Goal: Task Accomplishment & Management: Manage account settings

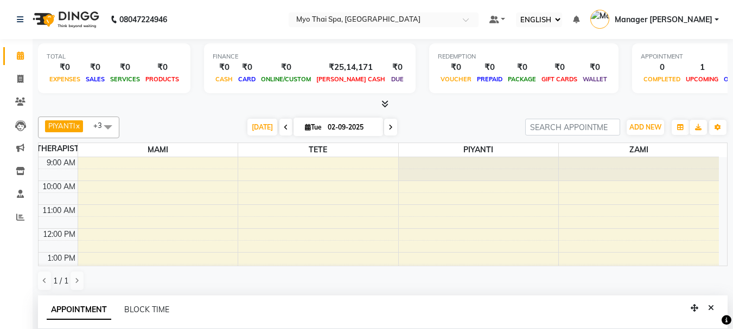
select select "ec"
select select "67001"
select select "1140"
select select "tentative"
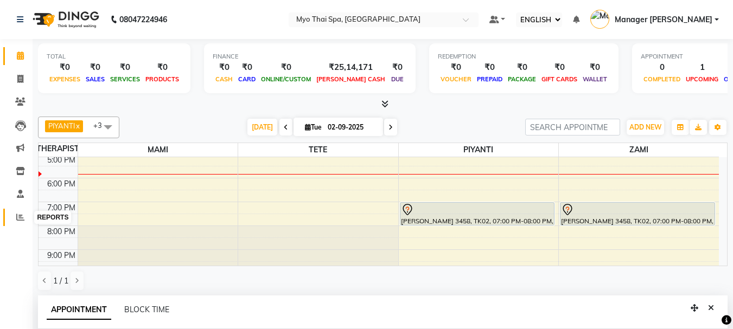
click at [23, 221] on span at bounding box center [20, 218] width 19 height 12
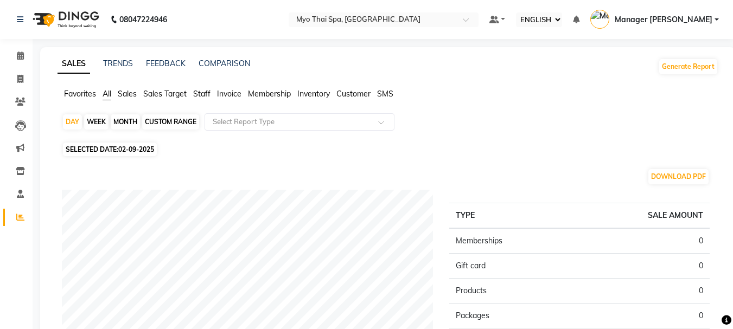
click at [131, 92] on span "Sales" at bounding box center [127, 94] width 19 height 10
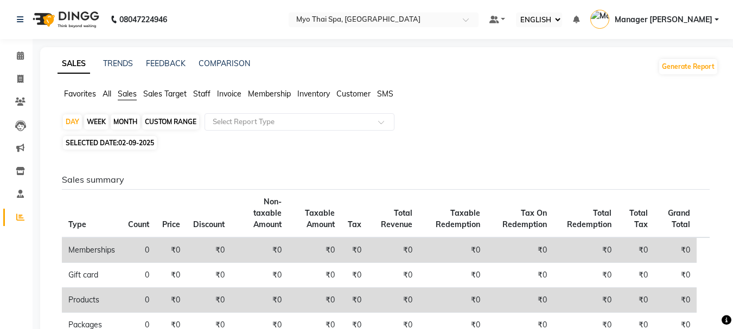
click at [135, 122] on div "MONTH" at bounding box center [125, 121] width 29 height 15
select select "9"
select select "2025"
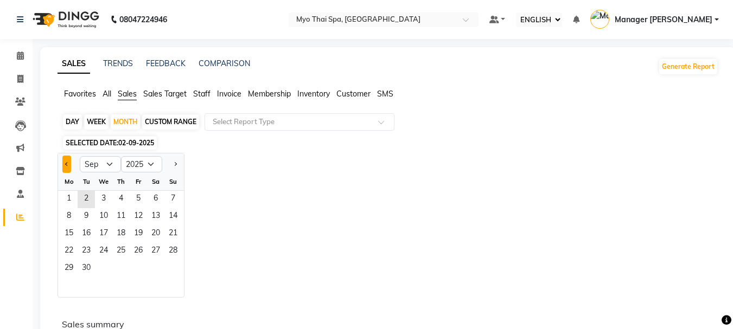
click at [68, 165] on button "Previous month" at bounding box center [66, 164] width 9 height 17
select select "8"
click at [133, 202] on span "1" at bounding box center [138, 199] width 17 height 17
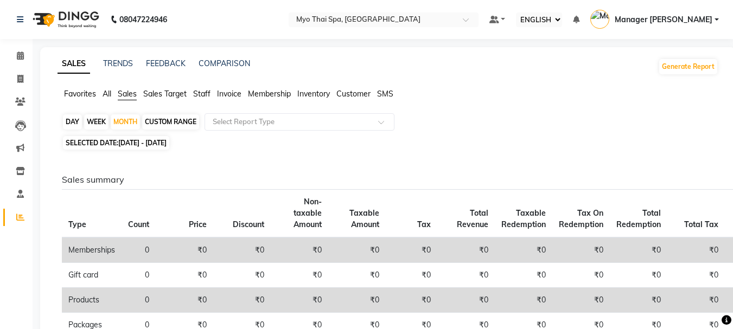
click at [103, 92] on span "All" at bounding box center [107, 94] width 9 height 10
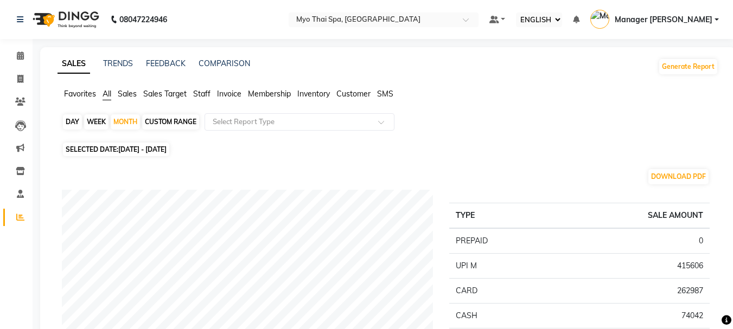
click at [130, 90] on span "Sales" at bounding box center [127, 94] width 19 height 10
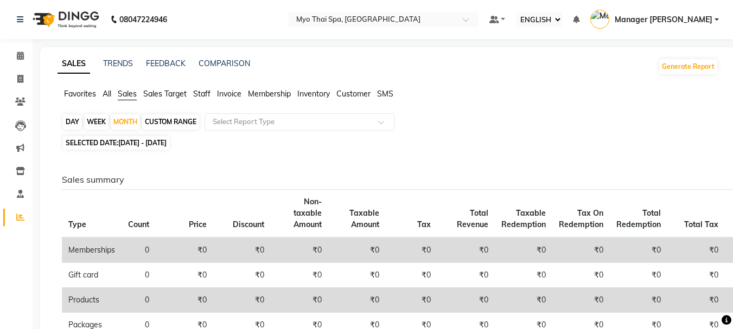
click at [320, 89] on span "Inventory" at bounding box center [313, 94] width 33 height 10
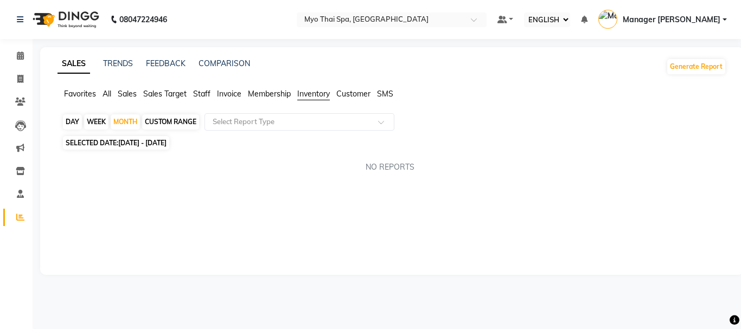
click at [270, 90] on span "Membership" at bounding box center [269, 94] width 43 height 10
click at [228, 90] on span "Invoice" at bounding box center [229, 94] width 24 height 10
click at [162, 122] on div "CUSTOM RANGE" at bounding box center [170, 121] width 57 height 15
select select "8"
select select "2025"
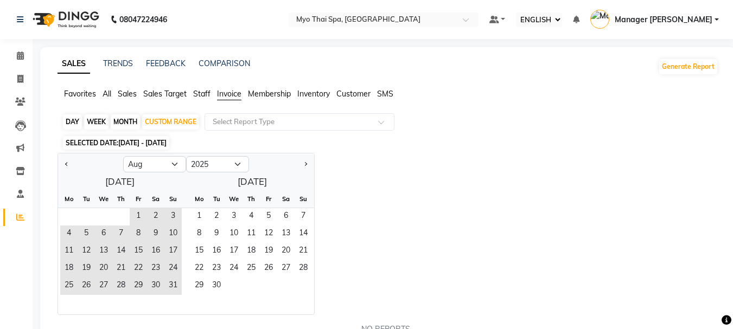
click at [156, 96] on span "Sales Target" at bounding box center [164, 94] width 43 height 10
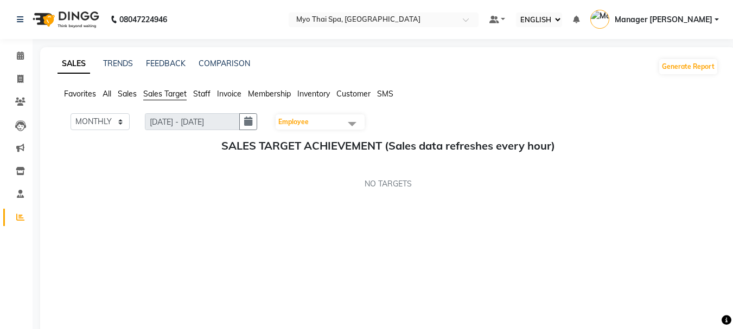
click at [197, 92] on span "Staff" at bounding box center [201, 94] width 17 height 10
select select "8"
select select "2025"
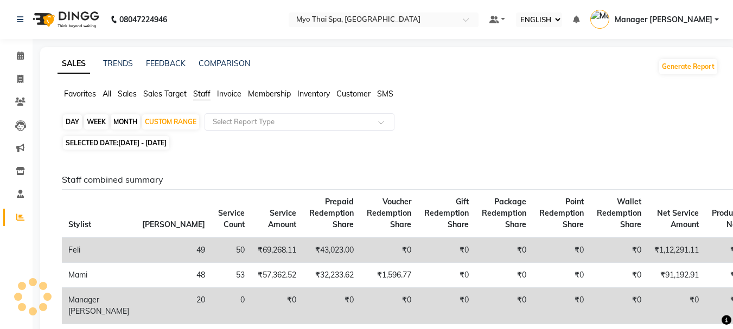
click at [174, 93] on span "Sales Target" at bounding box center [164, 94] width 43 height 10
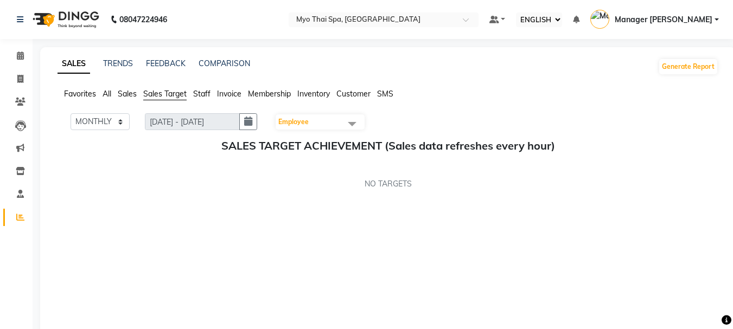
click at [336, 89] on ul "Favorites All Sales Sales Target Staff Invoice Membership Inventory Customer SMS" at bounding box center [388, 94] width 661 height 12
click at [321, 95] on span "Inventory" at bounding box center [313, 94] width 33 height 10
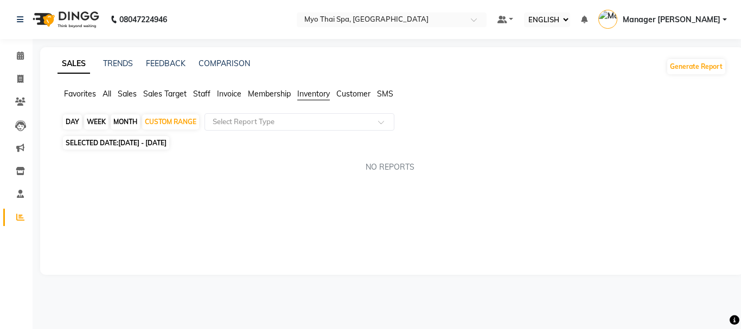
click at [103, 96] on span "All" at bounding box center [107, 94] width 9 height 10
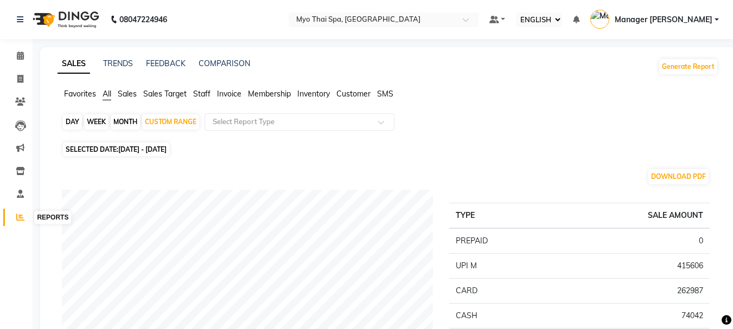
click at [24, 213] on icon at bounding box center [20, 217] width 8 height 8
click at [144, 150] on span "[DATE] - [DATE]" at bounding box center [142, 149] width 48 height 8
select select "8"
select select "2025"
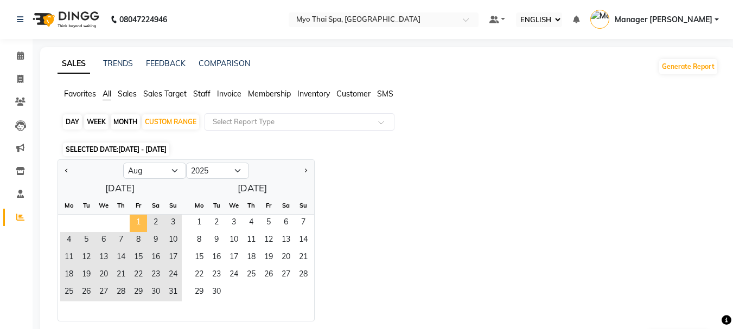
click at [133, 216] on span "1" at bounding box center [138, 223] width 17 height 17
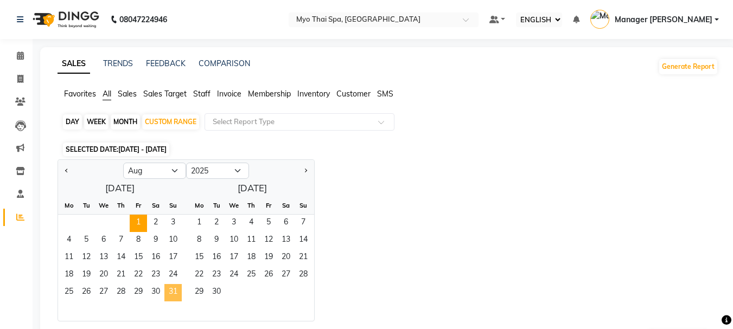
click at [170, 296] on span "31" at bounding box center [172, 292] width 17 height 17
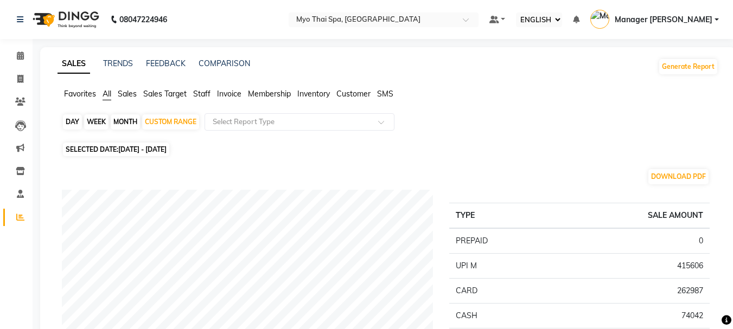
click at [120, 97] on span "Sales" at bounding box center [127, 94] width 19 height 10
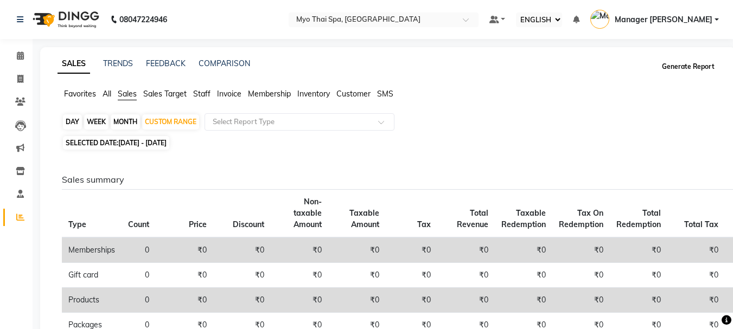
click at [681, 71] on button "Generate Report" at bounding box center [688, 66] width 58 height 15
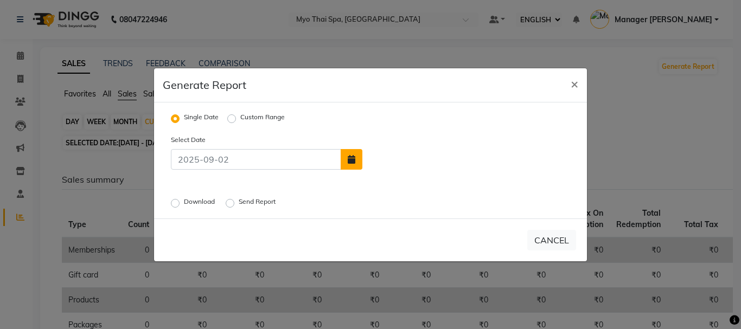
click at [355, 159] on icon "button" at bounding box center [352, 159] width 8 height 9
select select "9"
select select "2025"
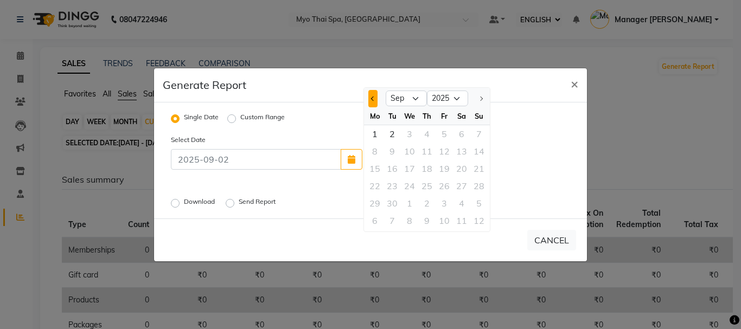
click at [373, 97] on span "Previous month" at bounding box center [373, 98] width 4 height 4
select select "8"
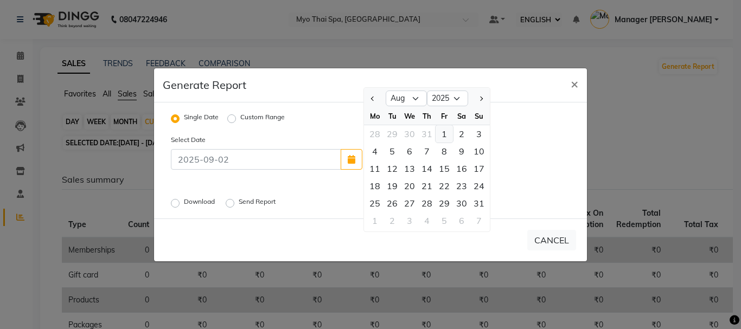
click at [446, 130] on div "1" at bounding box center [444, 133] width 17 height 17
type input "[DATE]"
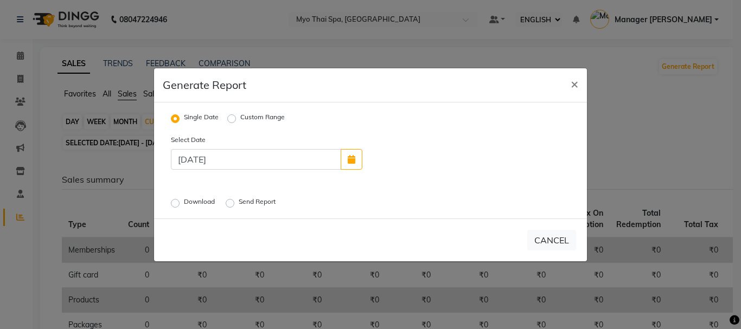
click at [240, 118] on label "Custom Range" at bounding box center [262, 118] width 44 height 13
click at [231, 118] on input "Custom Range" at bounding box center [233, 118] width 8 height 8
radio input "true"
select select "9"
select select "2025"
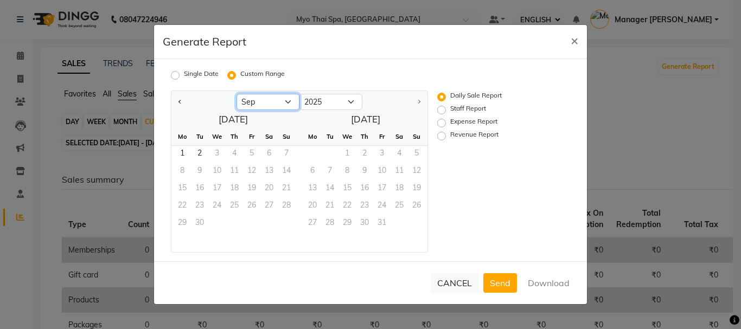
click at [286, 100] on select "Jan Feb Mar Apr May Jun [DATE] Aug Sep" at bounding box center [268, 102] width 63 height 16
select select "8"
click at [237, 94] on select "Jan Feb Mar Apr May Jun [DATE] Aug Sep" at bounding box center [268, 102] width 63 height 16
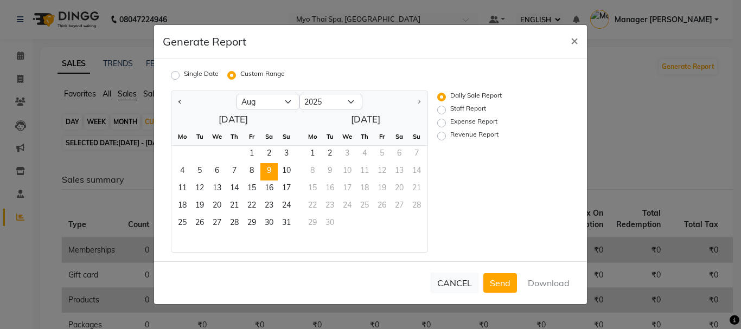
drag, startPoint x: 256, startPoint y: 152, endPoint x: 276, endPoint y: 173, distance: 28.4
click at [262, 152] on div "1 2 3" at bounding box center [233, 154] width 124 height 17
click at [248, 150] on span "1" at bounding box center [251, 154] width 17 height 17
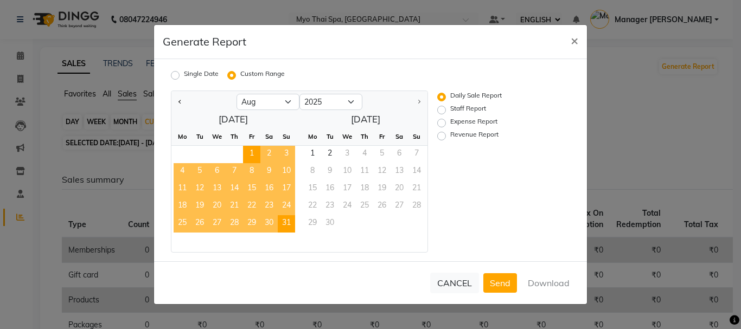
click at [286, 225] on span "31" at bounding box center [286, 223] width 17 height 17
click at [533, 285] on button "Download" at bounding box center [548, 283] width 55 height 20
click at [577, 36] on span "×" at bounding box center [575, 40] width 8 height 16
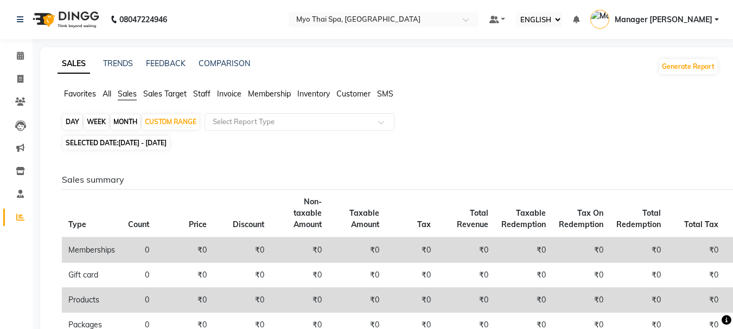
click at [155, 94] on span "Sales Target" at bounding box center [164, 94] width 43 height 10
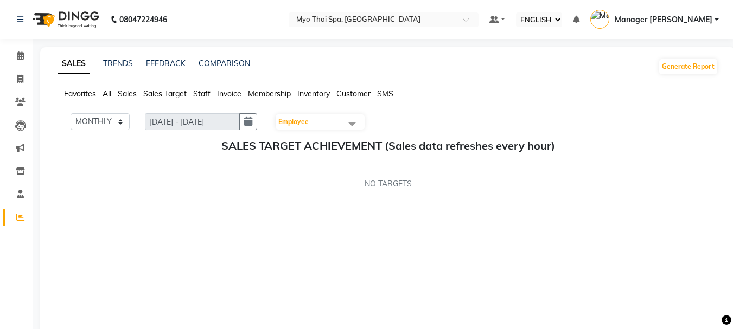
click at [130, 94] on span "Sales" at bounding box center [127, 94] width 19 height 10
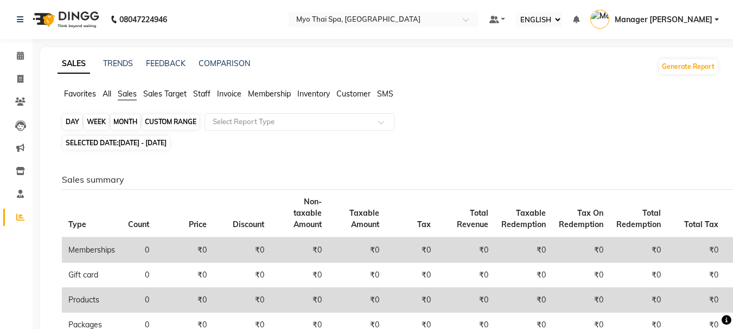
click at [186, 123] on div "CUSTOM RANGE" at bounding box center [170, 121] width 57 height 15
select select "8"
select select "2025"
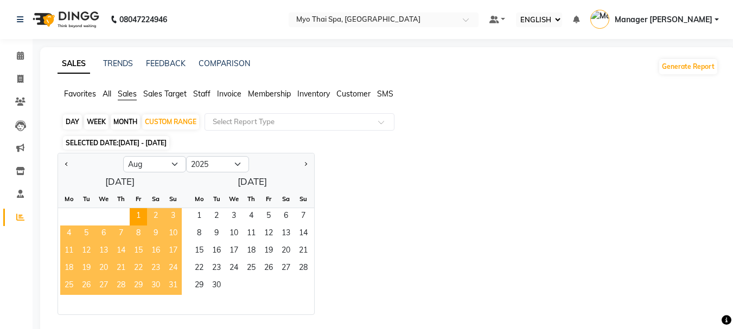
click at [168, 282] on span "31" at bounding box center [172, 286] width 17 height 17
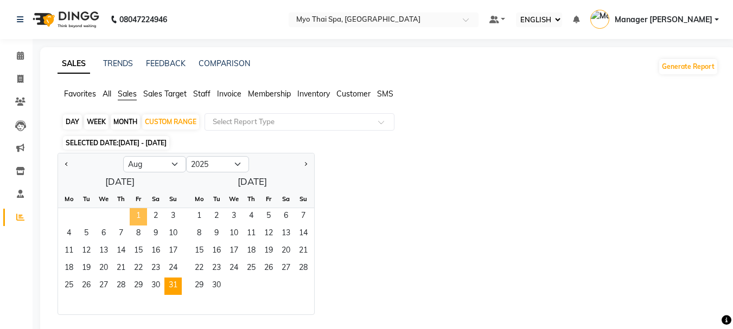
click at [145, 219] on span "1" at bounding box center [138, 216] width 17 height 17
click at [174, 279] on span "31" at bounding box center [172, 286] width 17 height 17
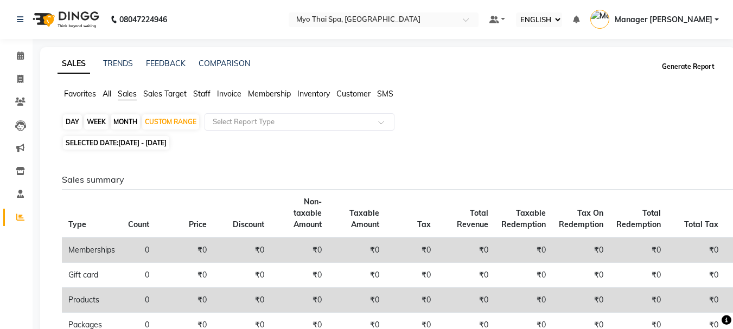
click at [671, 69] on button "Generate Report" at bounding box center [688, 66] width 58 height 15
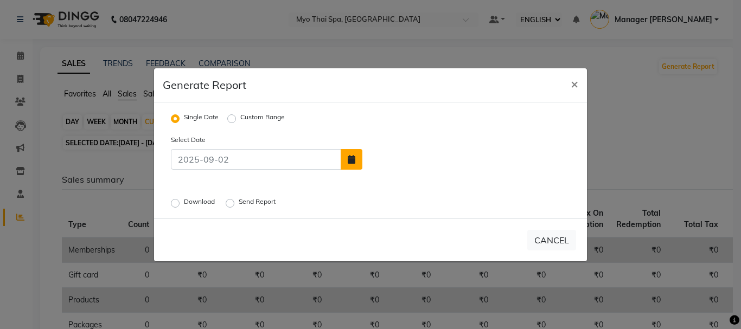
click at [362, 158] on button "button" at bounding box center [352, 159] width 22 height 21
select select "9"
select select "2025"
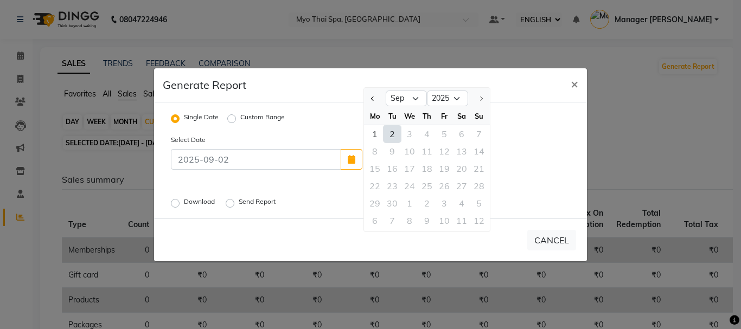
click at [240, 117] on label "Custom Range" at bounding box center [262, 118] width 44 height 13
click at [234, 117] on input "Custom Range" at bounding box center [233, 118] width 8 height 8
radio input "true"
select select "9"
select select "2025"
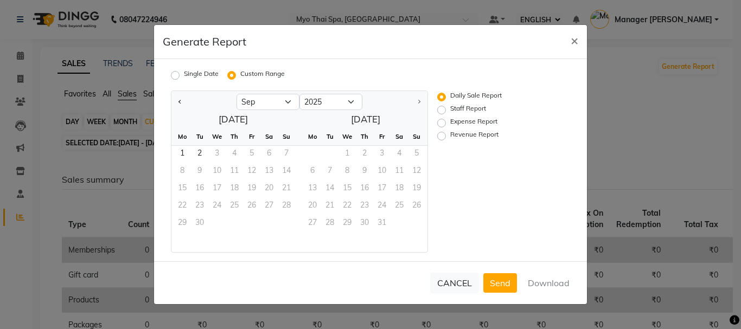
click at [450, 135] on label "Revenue Report" at bounding box center [474, 136] width 48 height 13
click at [440, 135] on input "Revenue Report" at bounding box center [443, 136] width 8 height 8
radio input "true"
click at [184, 150] on span "1" at bounding box center [182, 154] width 17 height 17
click at [181, 104] on button "Previous month" at bounding box center [180, 101] width 9 height 17
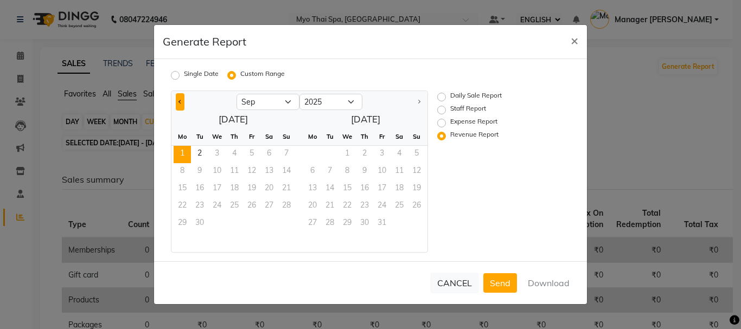
select select "8"
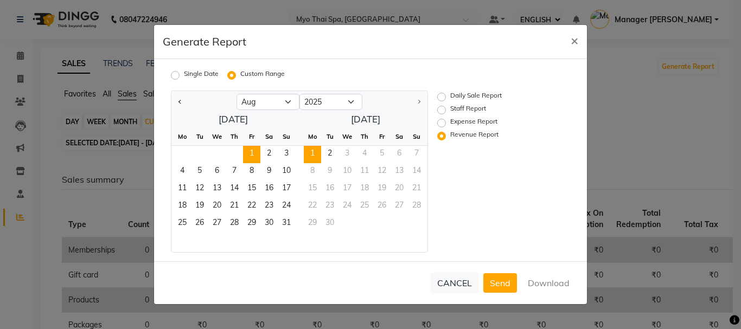
click at [252, 148] on span "1" at bounding box center [251, 154] width 17 height 17
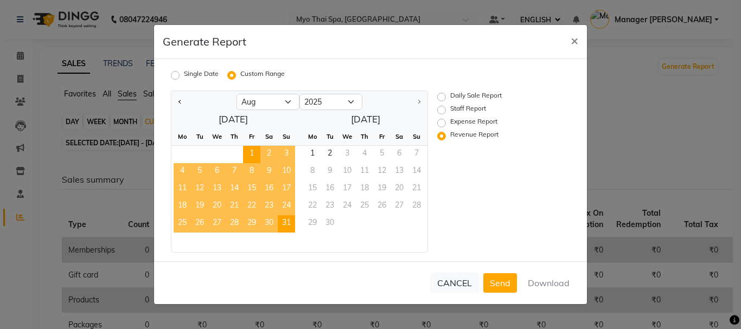
click at [282, 225] on span "31" at bounding box center [286, 223] width 17 height 17
click at [547, 284] on button "Download" at bounding box center [548, 283] width 55 height 20
click at [584, 35] on button "×" at bounding box center [574, 40] width 25 height 30
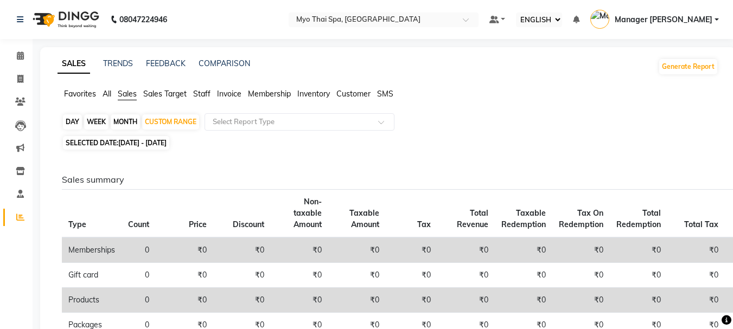
click at [335, 96] on ul "Favorites All Sales Sales Target Staff Invoice Membership Inventory Customer SMS" at bounding box center [388, 94] width 661 height 12
click at [336, 95] on ul "Favorites All Sales Sales Target Staff Invoice Membership Inventory Customer SMS" at bounding box center [388, 94] width 661 height 12
click at [341, 97] on span "Customer" at bounding box center [353, 94] width 34 height 10
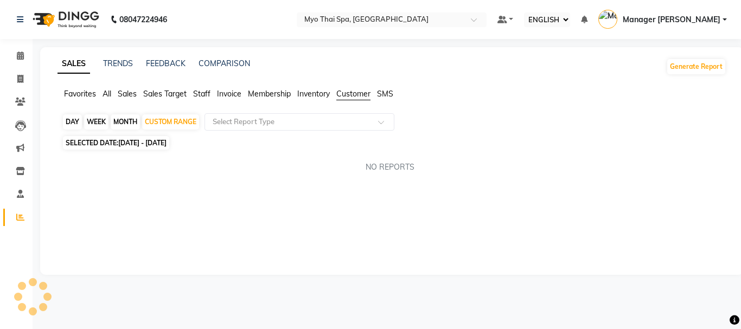
click at [100, 93] on ul "Favorites All Sales Sales Target Staff Invoice Membership Inventory Customer SMS" at bounding box center [392, 94] width 669 height 12
click at [103, 93] on span "All" at bounding box center [107, 94] width 9 height 10
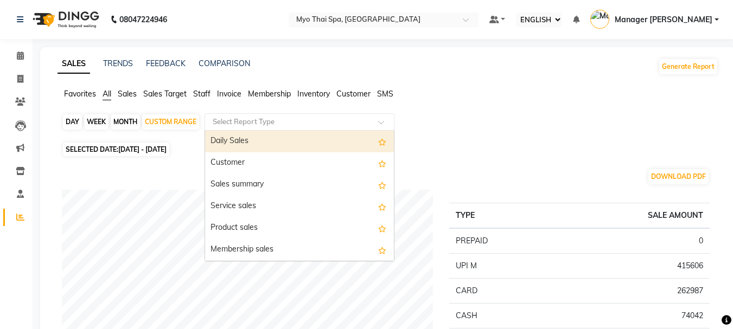
click at [380, 124] on span at bounding box center [385, 125] width 14 height 11
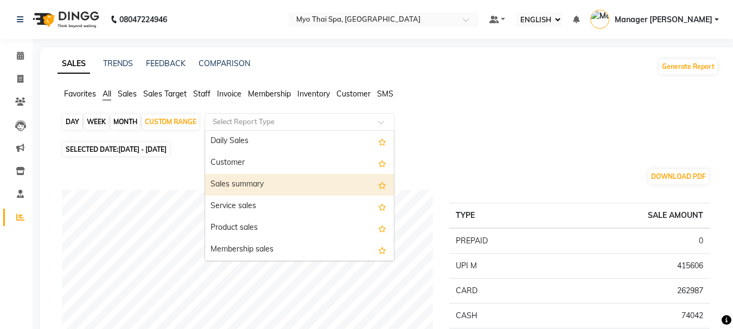
drag, startPoint x: 269, startPoint y: 181, endPoint x: 277, endPoint y: 177, distance: 8.8
click at [276, 178] on div "Sales summary" at bounding box center [299, 185] width 189 height 22
select select "full_report"
select select "csv"
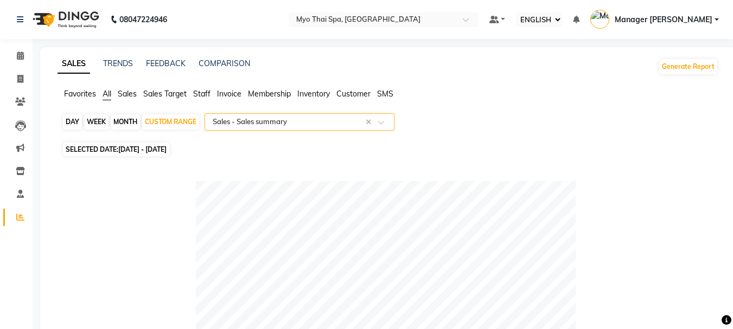
click at [387, 120] on span at bounding box center [385, 125] width 14 height 11
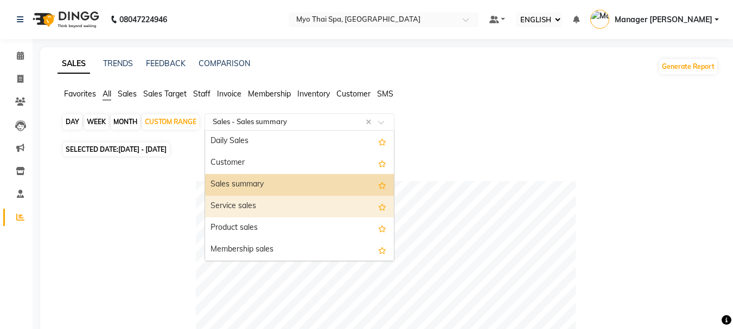
click at [264, 203] on div "Service sales" at bounding box center [299, 207] width 189 height 22
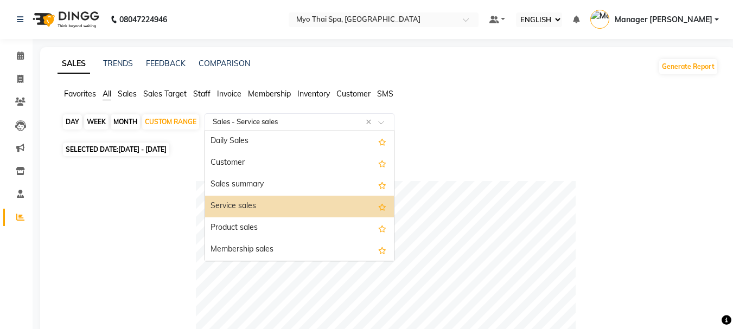
click at [381, 123] on span at bounding box center [385, 125] width 14 height 11
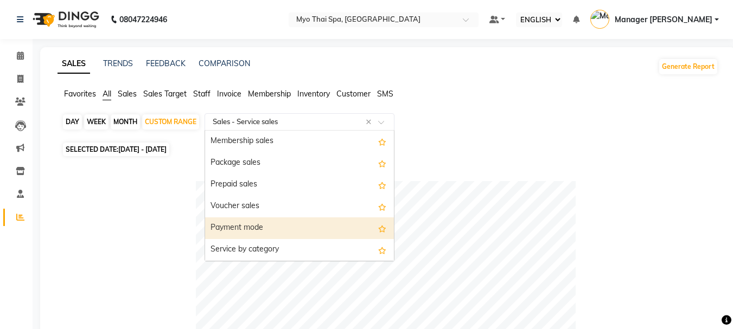
scroll to position [163, 0]
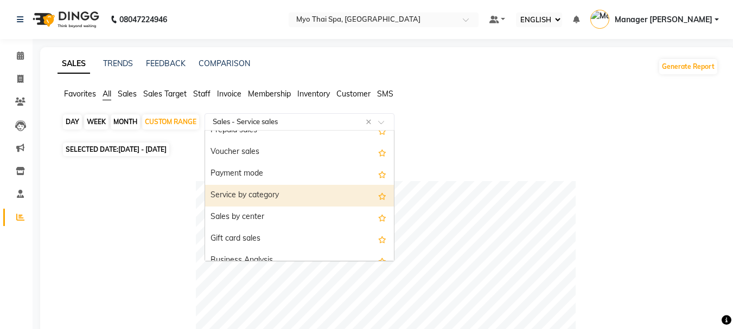
click at [250, 199] on div "Service by category" at bounding box center [299, 196] width 189 height 22
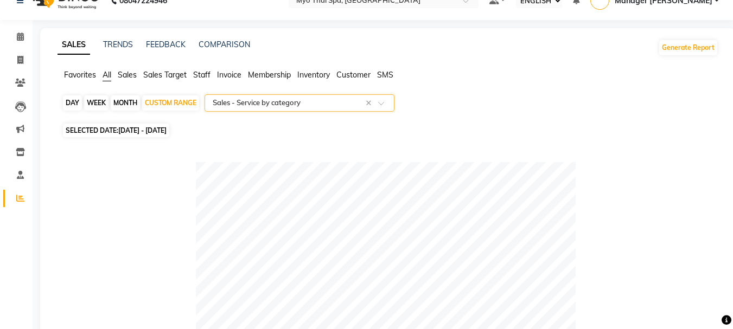
scroll to position [0, 0]
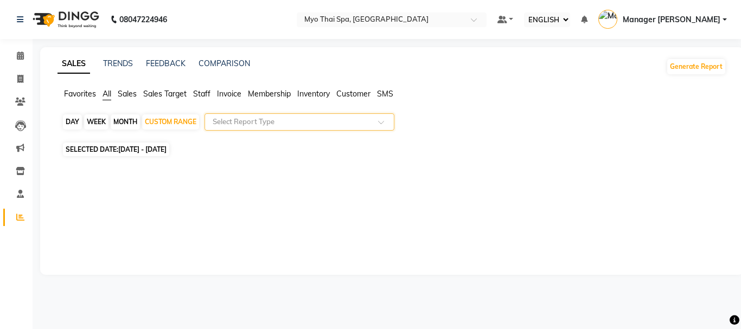
click at [296, 122] on input "text" at bounding box center [288, 122] width 156 height 11
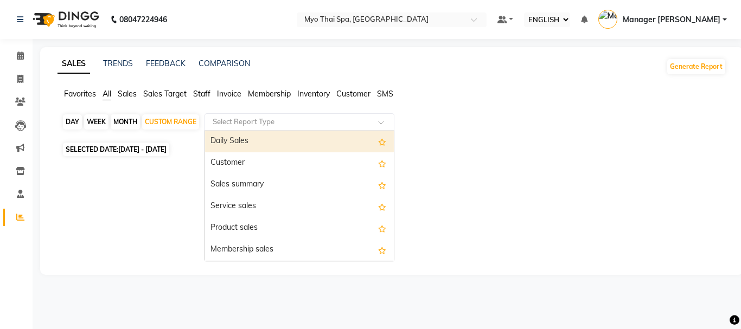
click at [240, 142] on div "Daily Sales" at bounding box center [299, 142] width 189 height 22
select select "full_report"
select select "csv"
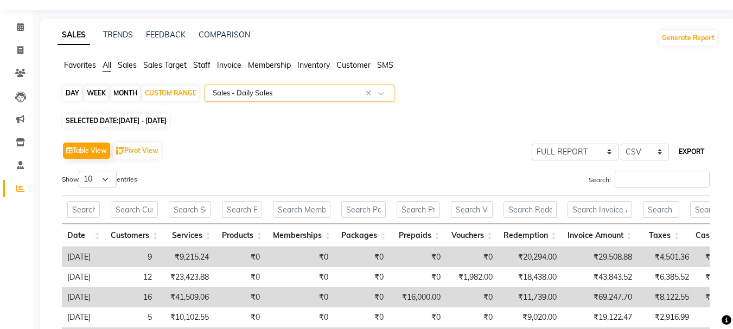
click at [685, 144] on button "EXPORT" at bounding box center [691, 152] width 34 height 18
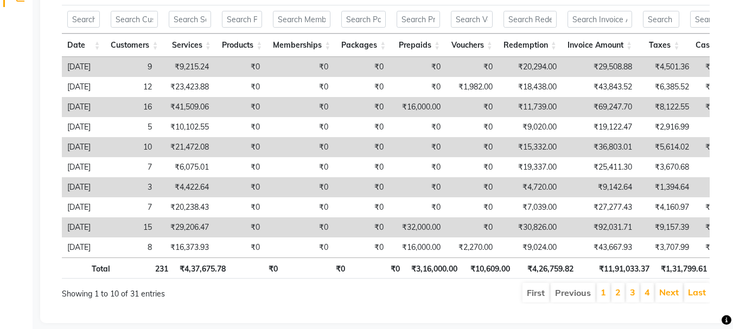
scroll to position [246, 0]
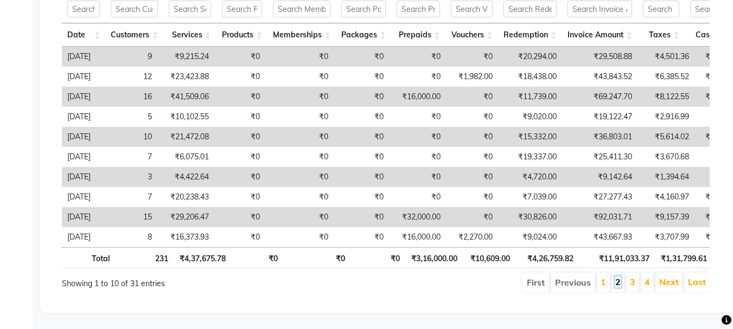
click at [620, 277] on link "2" at bounding box center [617, 282] width 5 height 11
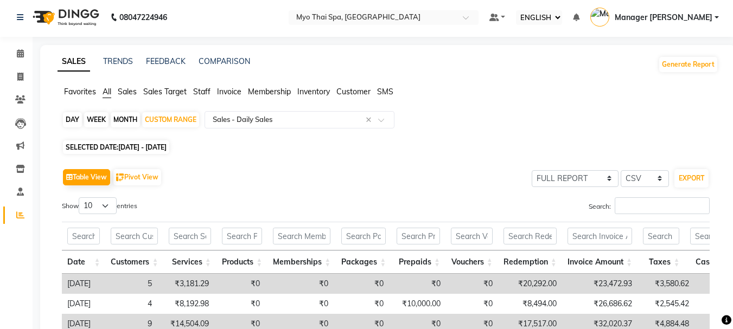
scroll to position [0, 0]
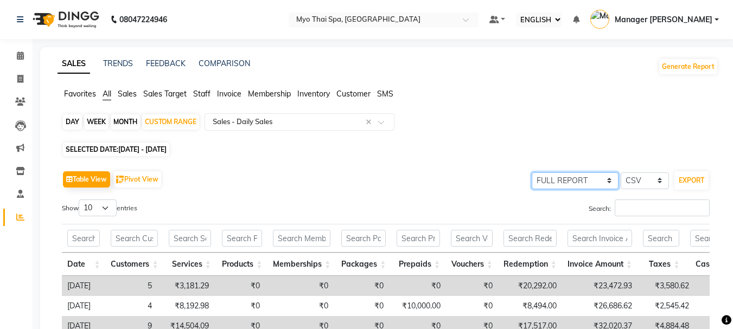
click at [585, 183] on select "SELECT FULL REPORT FILTERED REPORT" at bounding box center [575, 181] width 87 height 17
click at [532, 173] on select "SELECT FULL REPORT FILTERED REPORT" at bounding box center [575, 181] width 87 height 17
click at [698, 182] on button "EXPORT" at bounding box center [691, 180] width 34 height 18
click at [426, 144] on div "SELECTED DATE: [DATE] - [DATE]" at bounding box center [390, 149] width 656 height 11
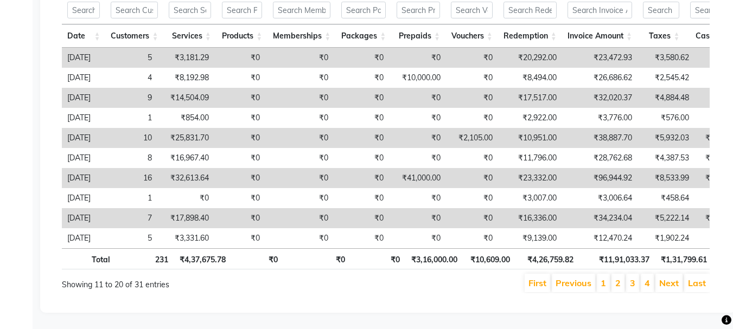
scroll to position [245, 0]
click at [616, 278] on link "2" at bounding box center [617, 283] width 5 height 11
click at [617, 279] on link "2" at bounding box center [617, 283] width 5 height 11
click at [634, 278] on link "3" at bounding box center [632, 283] width 5 height 11
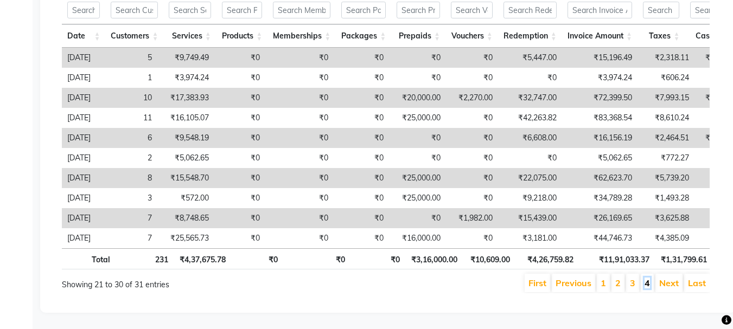
click at [647, 278] on link "4" at bounding box center [647, 283] width 5 height 11
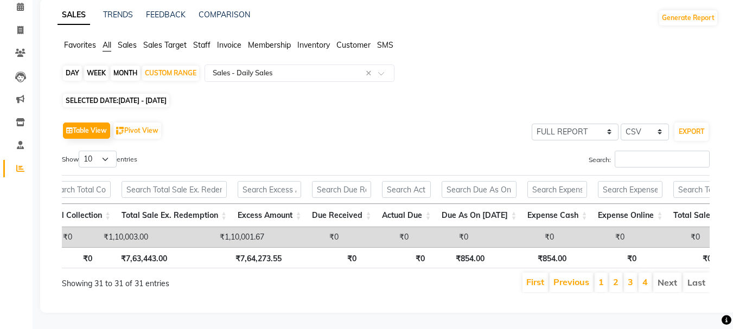
scroll to position [0, 55]
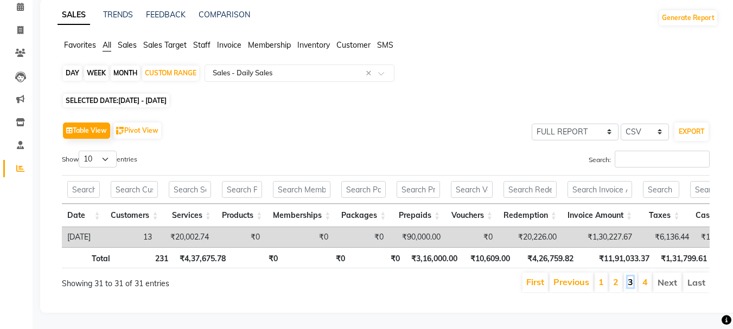
click at [630, 277] on link "3" at bounding box center [630, 282] width 5 height 11
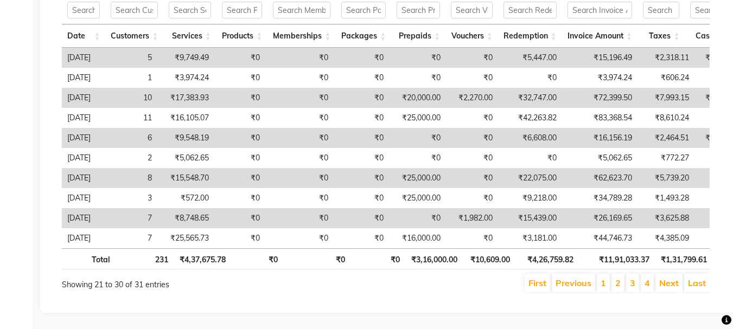
click at [624, 276] on li "2" at bounding box center [617, 283] width 13 height 18
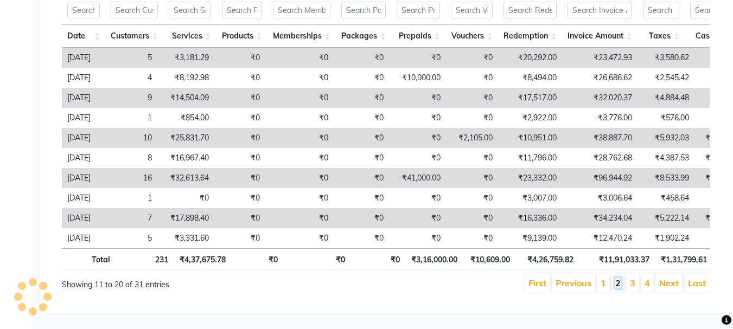
click at [620, 278] on link "2" at bounding box center [617, 283] width 5 height 11
click at [608, 277] on li "1" at bounding box center [603, 283] width 13 height 18
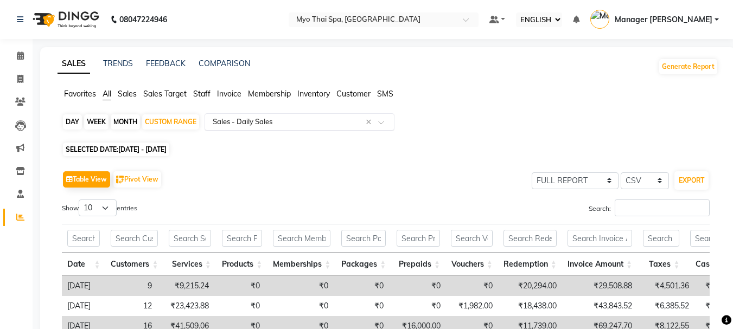
click at [386, 120] on span at bounding box center [385, 125] width 14 height 11
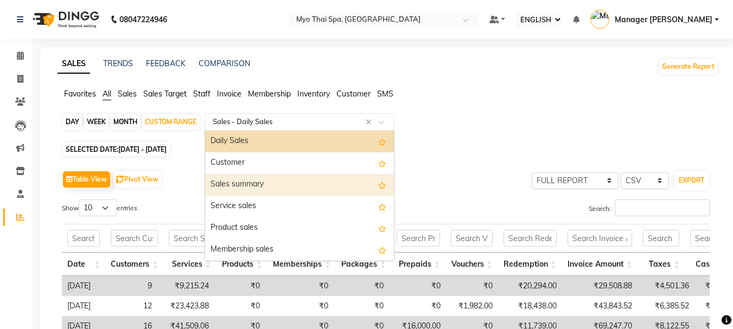
click at [252, 180] on div "Sales summary" at bounding box center [299, 185] width 189 height 22
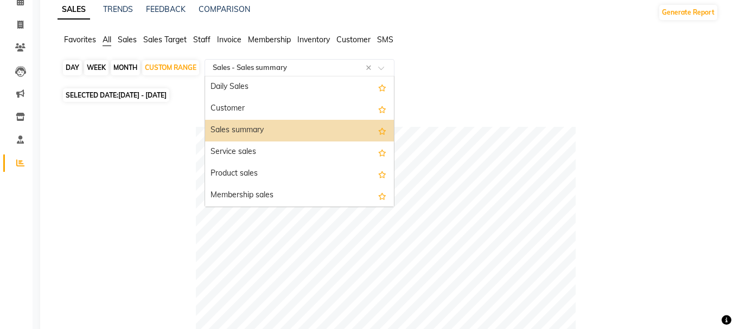
click at [383, 66] on span at bounding box center [385, 71] width 14 height 11
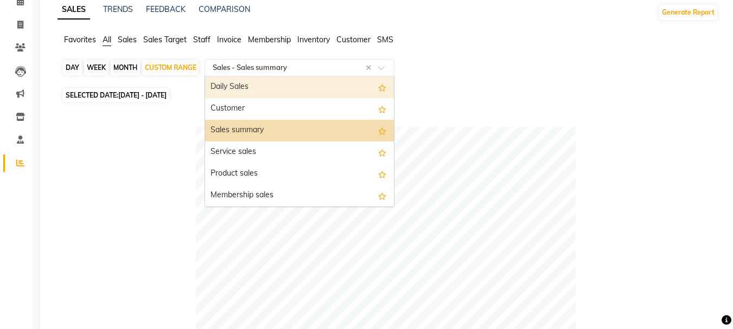
click at [244, 82] on div "Daily Sales" at bounding box center [299, 87] width 189 height 22
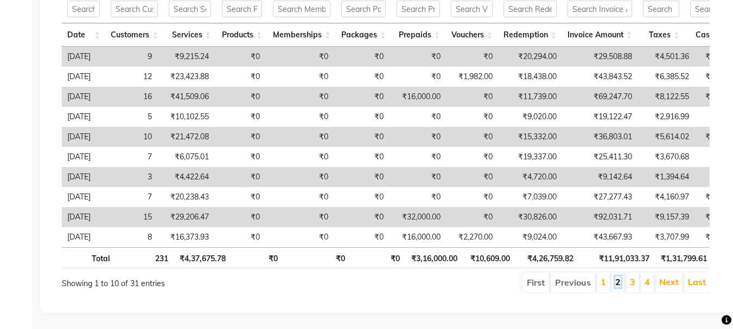
click at [619, 277] on link "2" at bounding box center [617, 282] width 5 height 11
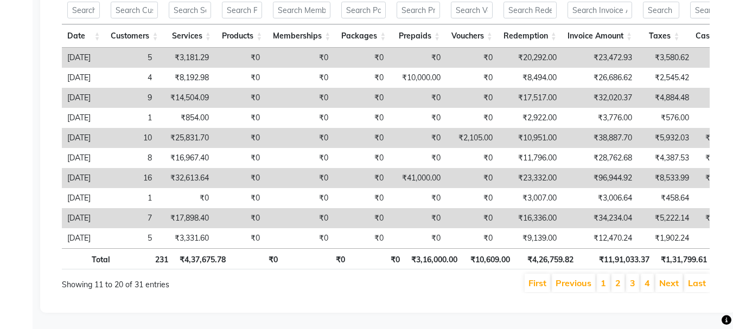
click at [629, 275] on li "3" at bounding box center [632, 283] width 13 height 18
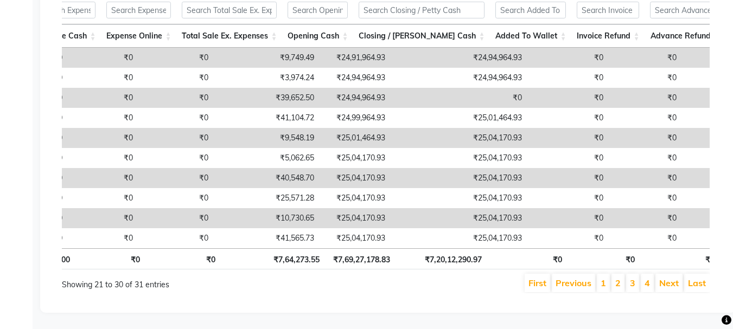
scroll to position [0, 1320]
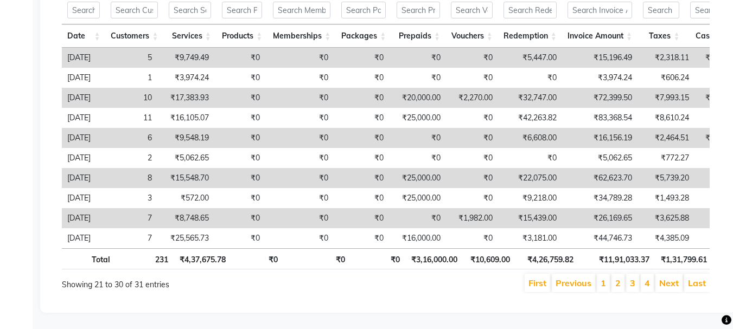
click at [598, 277] on li "1" at bounding box center [603, 283] width 13 height 18
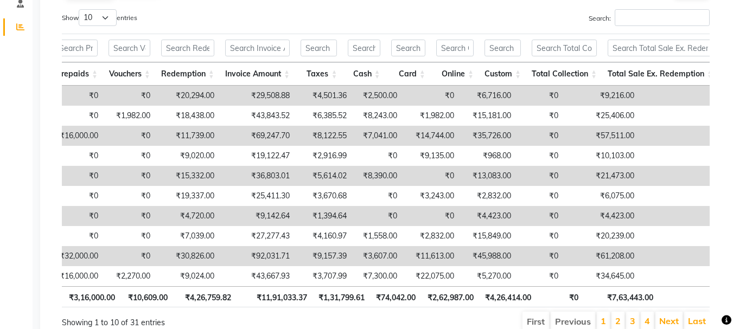
scroll to position [246, 0]
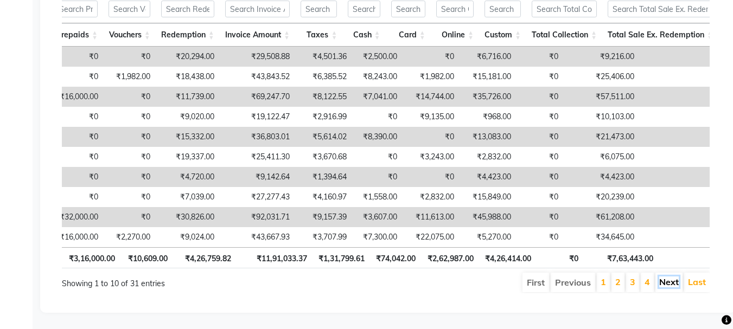
click at [668, 277] on link "Next" at bounding box center [669, 282] width 20 height 11
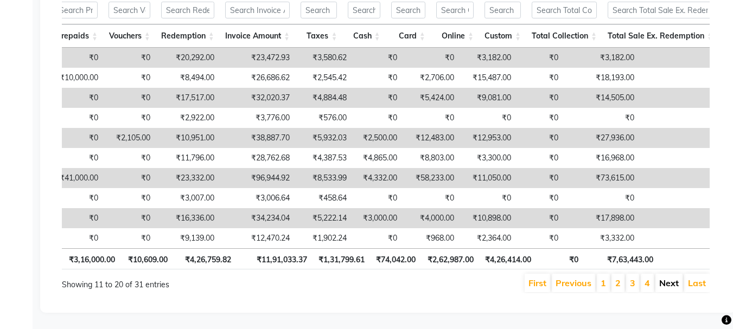
click at [669, 278] on link "Next" at bounding box center [669, 283] width 20 height 11
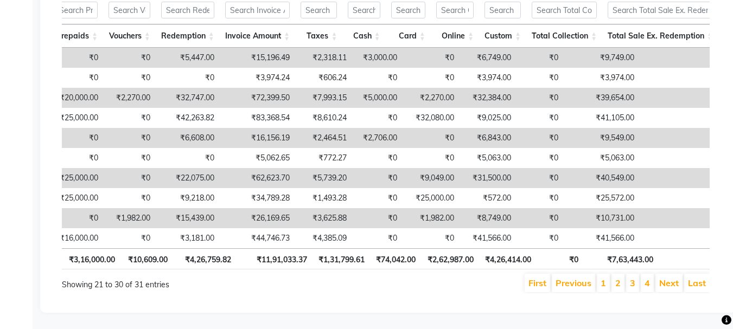
click at [669, 278] on link "Next" at bounding box center [669, 283] width 20 height 11
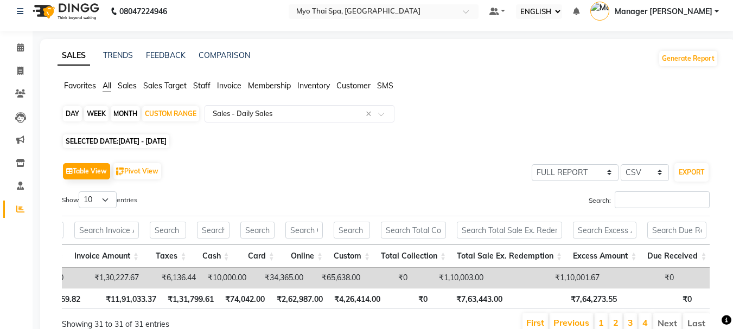
scroll to position [0, 0]
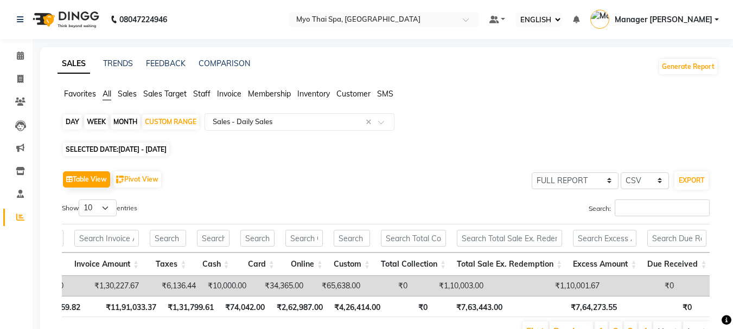
click at [192, 93] on ul "Favorites All Sales Sales Target Staff Invoice Membership Inventory Customer SMS" at bounding box center [388, 94] width 661 height 12
click at [197, 93] on span "Staff" at bounding box center [201, 94] width 17 height 10
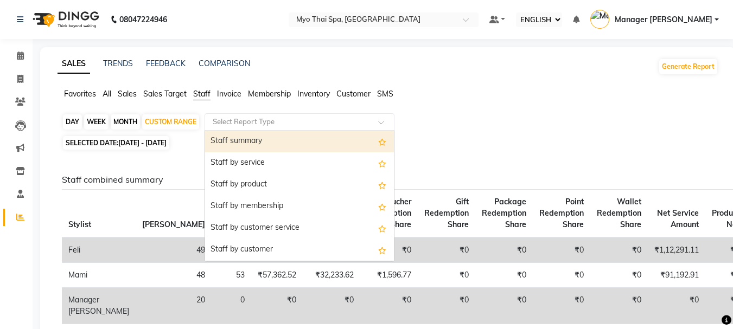
click at [369, 120] on div at bounding box center [299, 122] width 189 height 11
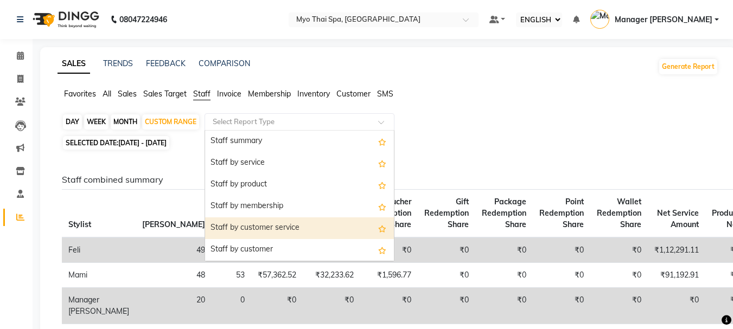
click at [303, 227] on div "Staff by customer service" at bounding box center [299, 229] width 189 height 22
select select "full_report"
select select "csv"
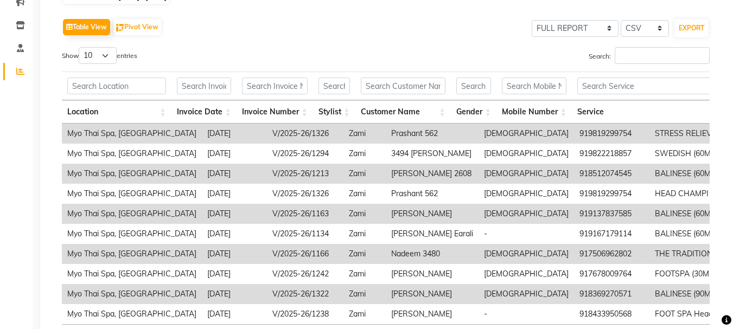
scroll to position [239, 0]
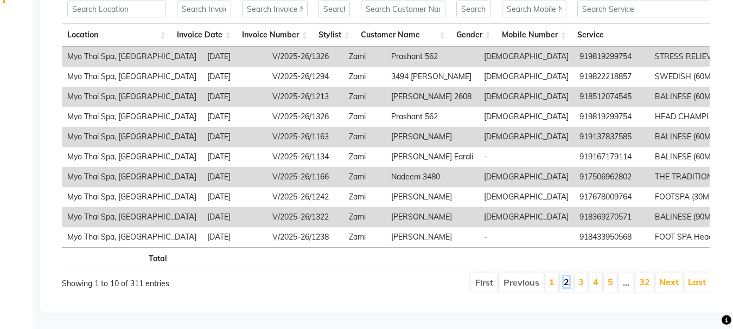
click at [566, 277] on link "2" at bounding box center [566, 282] width 5 height 11
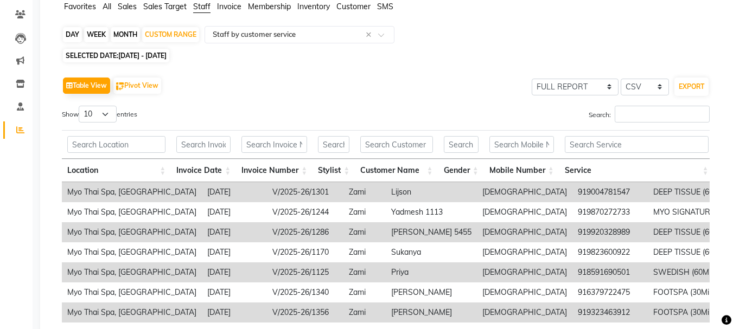
scroll to position [76, 0]
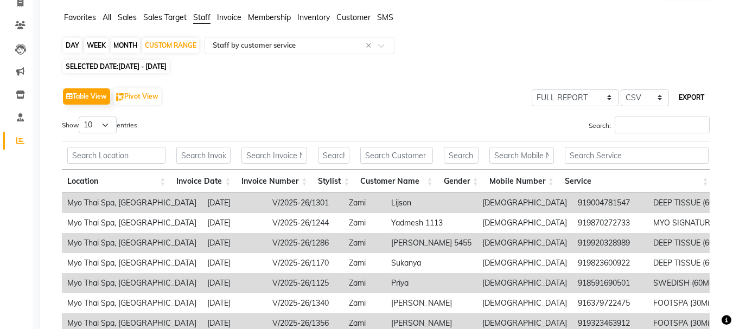
click at [698, 98] on button "EXPORT" at bounding box center [691, 97] width 34 height 18
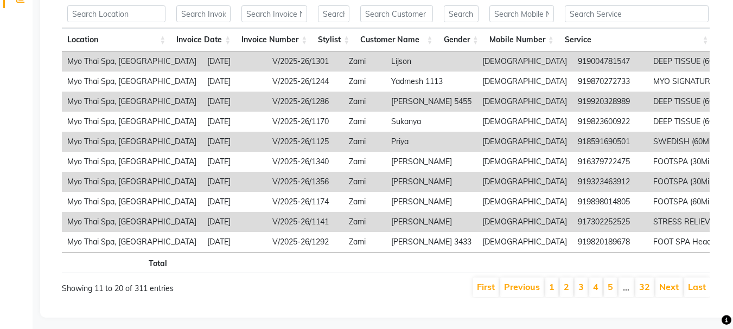
scroll to position [239, 0]
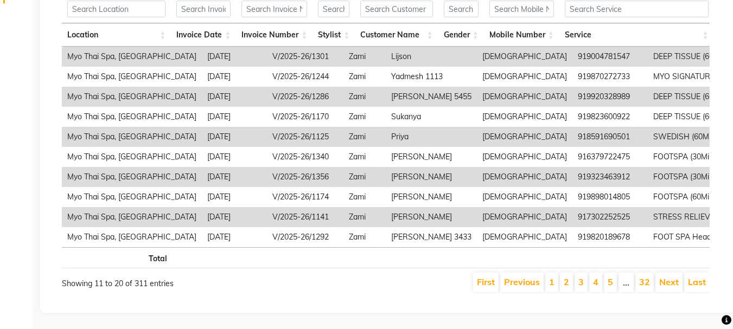
click at [563, 274] on li "2" at bounding box center [566, 283] width 13 height 20
click at [571, 275] on li "2" at bounding box center [566, 283] width 13 height 20
click at [491, 277] on link "First" at bounding box center [486, 282] width 18 height 11
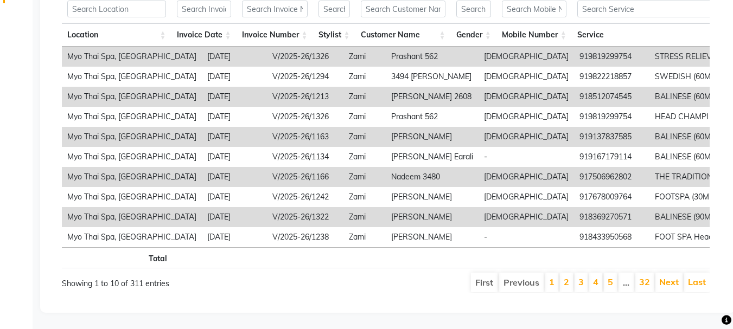
click at [491, 276] on li "First" at bounding box center [484, 283] width 27 height 20
click at [486, 275] on li "First" at bounding box center [484, 283] width 27 height 20
click at [673, 277] on link "Next" at bounding box center [669, 282] width 20 height 11
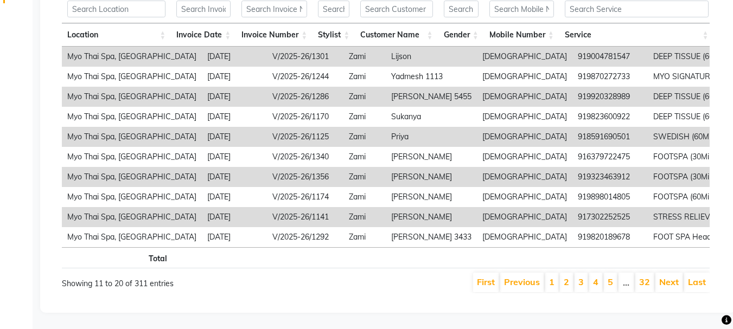
click at [673, 277] on link "Next" at bounding box center [669, 282] width 20 height 11
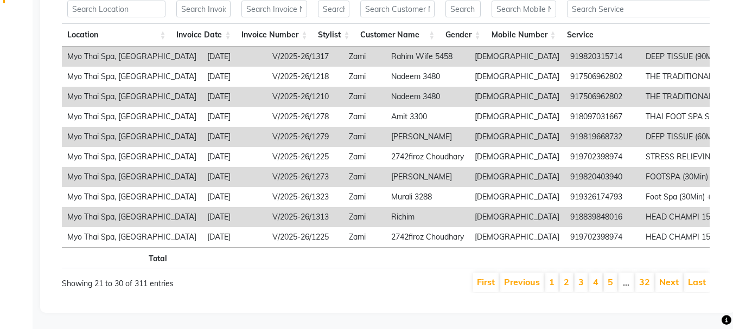
click at [673, 277] on link "Next" at bounding box center [669, 282] width 20 height 11
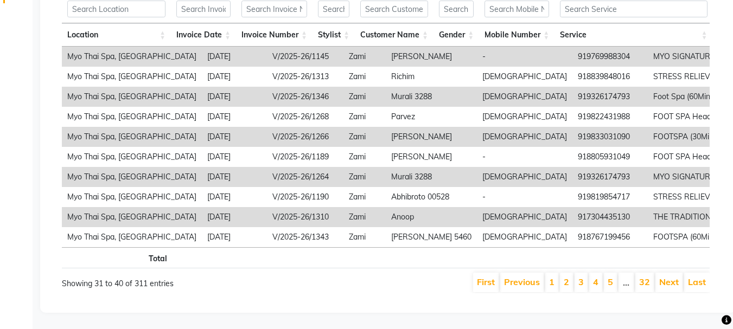
click at [673, 277] on link "Next" at bounding box center [669, 282] width 20 height 11
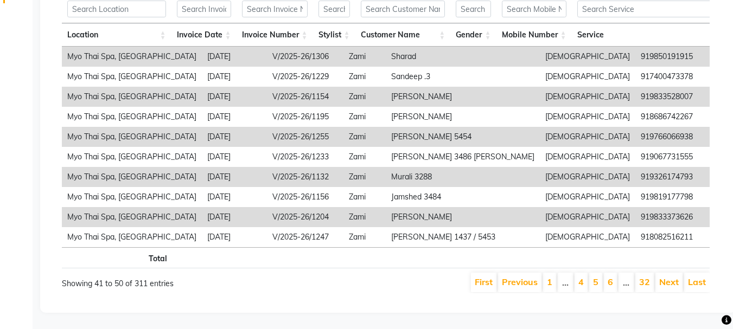
click at [673, 277] on link "Next" at bounding box center [669, 282] width 20 height 11
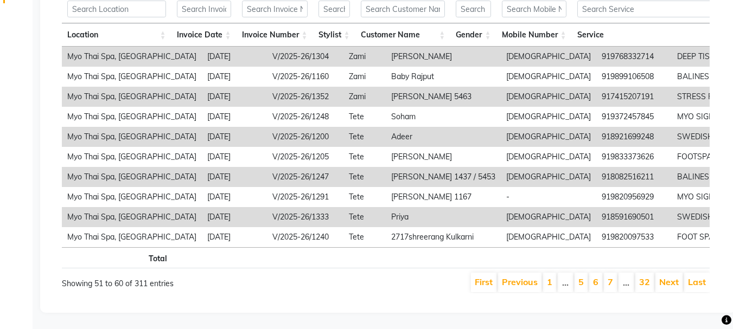
click at [673, 277] on link "Next" at bounding box center [669, 282] width 20 height 11
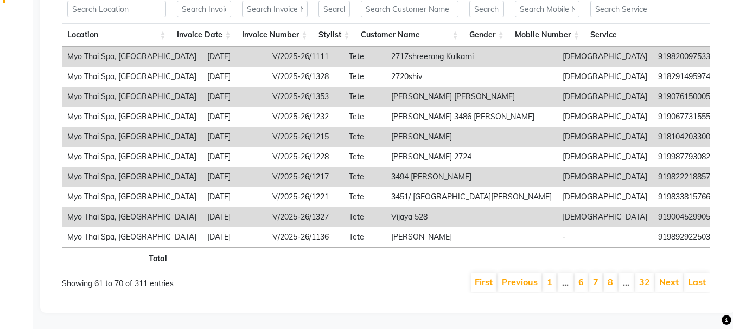
click at [673, 277] on link "Next" at bounding box center [669, 282] width 20 height 11
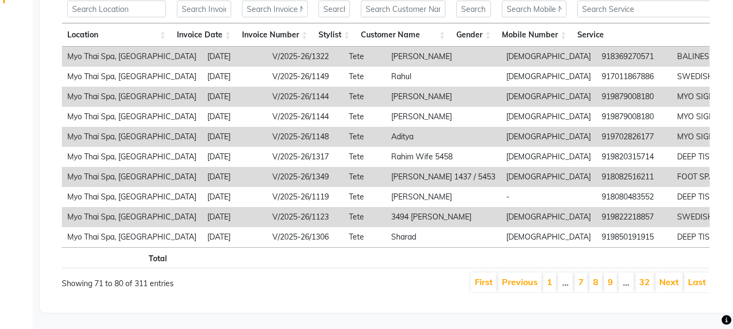
click at [673, 277] on link "Next" at bounding box center [669, 282] width 20 height 11
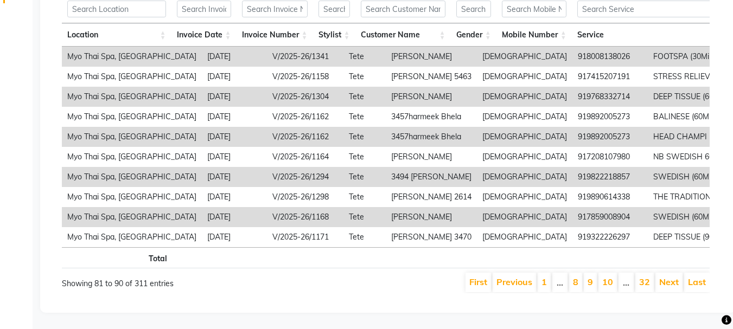
click at [673, 277] on link "Next" at bounding box center [669, 282] width 20 height 11
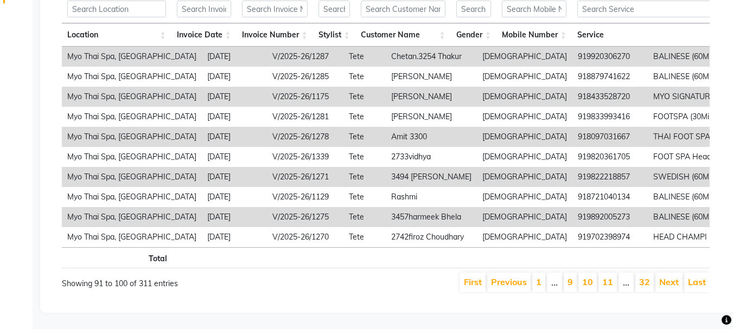
click at [673, 277] on link "Next" at bounding box center [669, 282] width 20 height 11
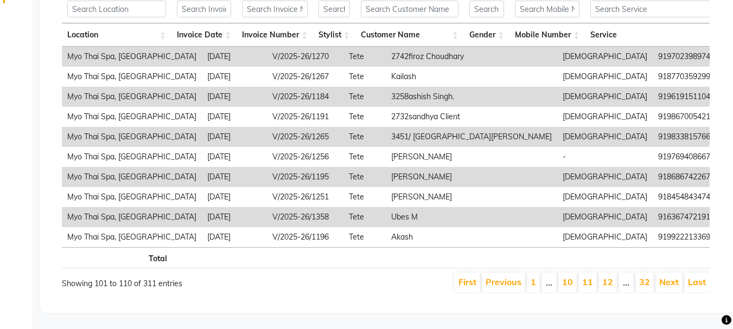
click at [673, 277] on link "Next" at bounding box center [669, 282] width 20 height 11
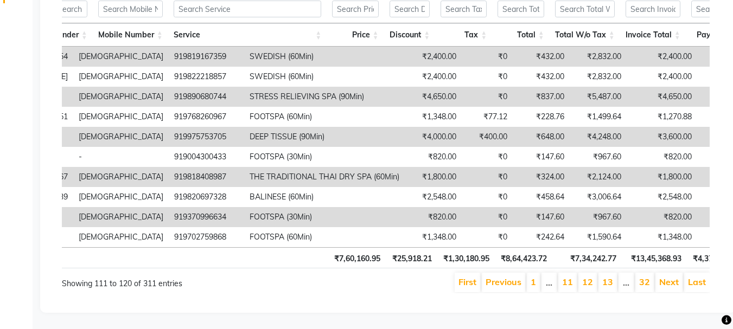
scroll to position [0, 419]
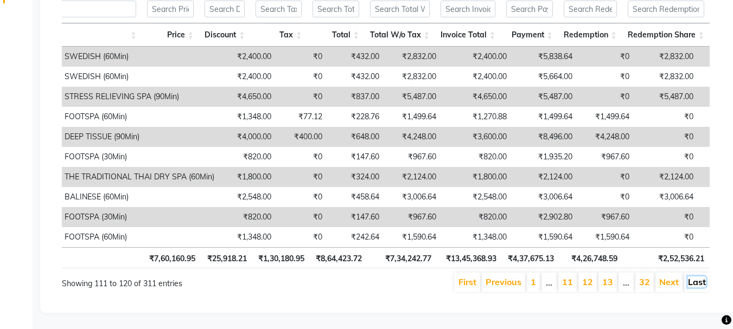
click at [702, 278] on link "Last" at bounding box center [697, 282] width 18 height 11
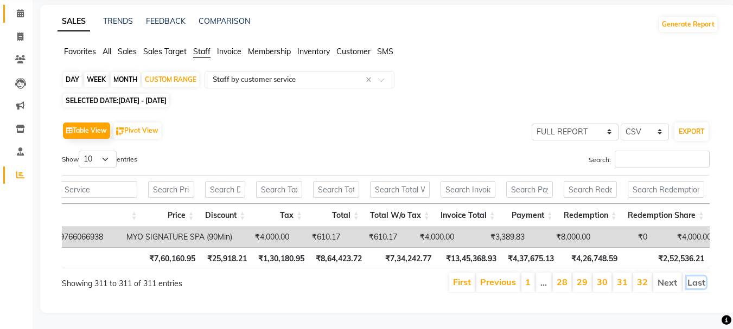
scroll to position [0, 0]
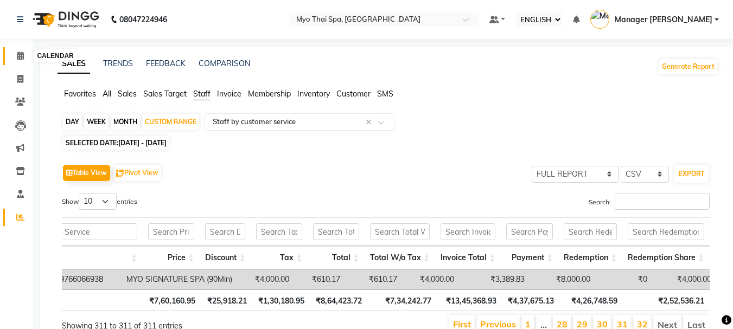
click at [23, 50] on span at bounding box center [20, 56] width 19 height 12
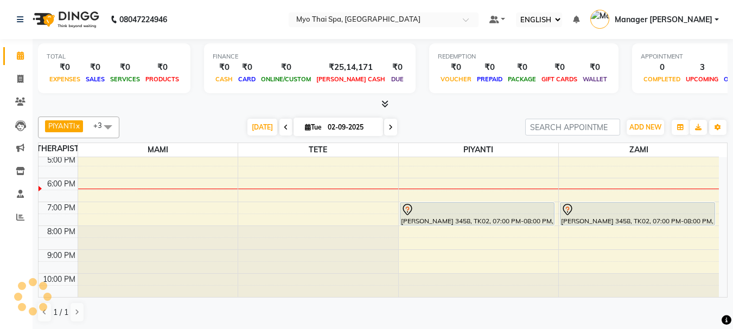
scroll to position [1, 0]
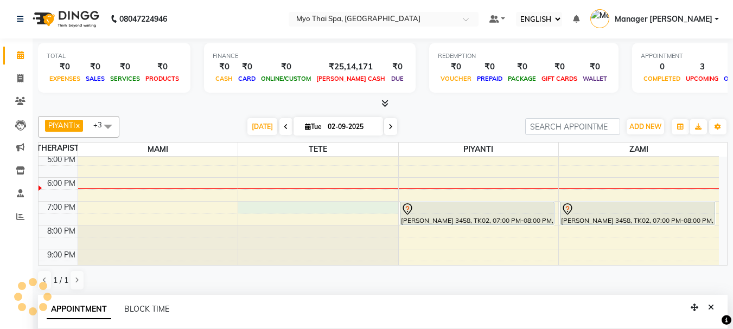
select select "31939"
select select "tentative"
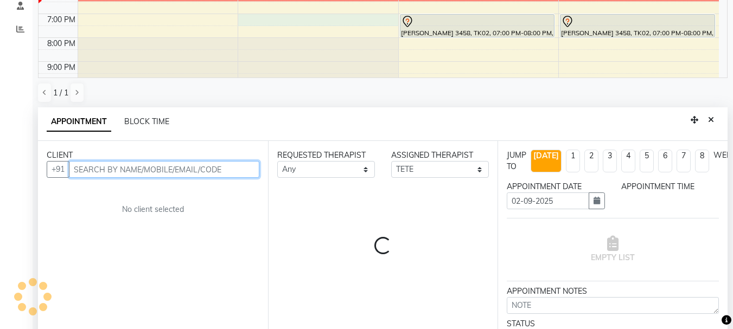
select select "1140"
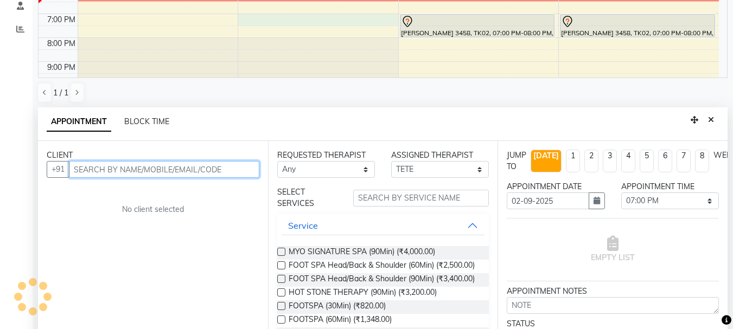
scroll to position [213, 0]
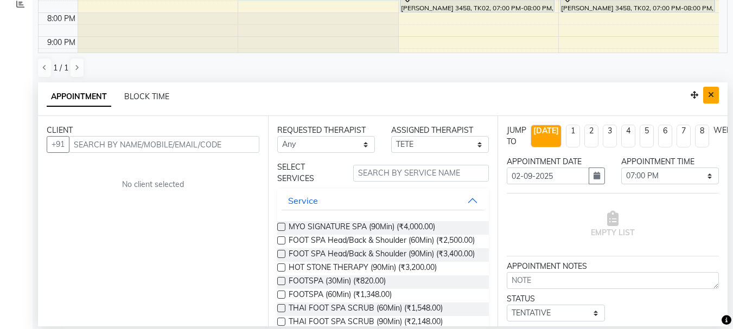
click at [712, 96] on icon "Close" at bounding box center [711, 95] width 6 height 8
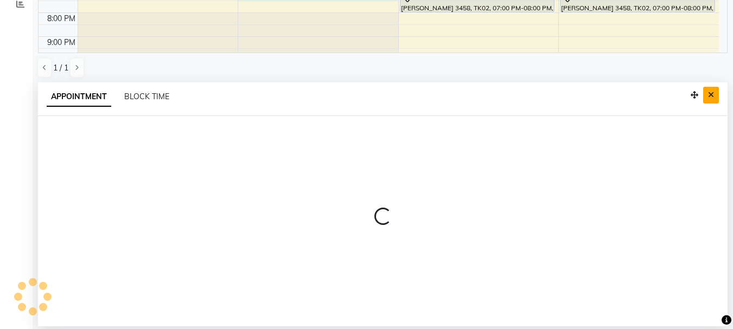
click at [714, 97] on button "Close" at bounding box center [711, 95] width 16 height 17
select select "33413"
select select "tentative"
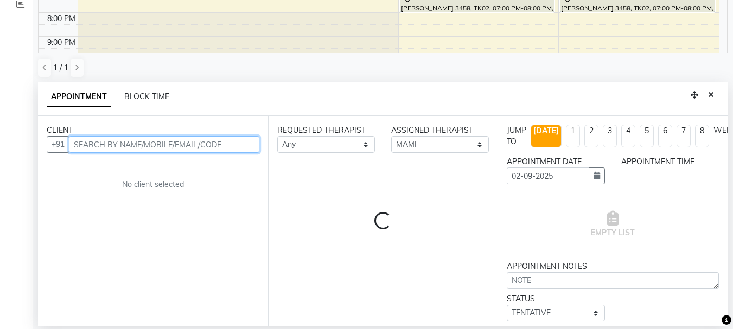
select select "1110"
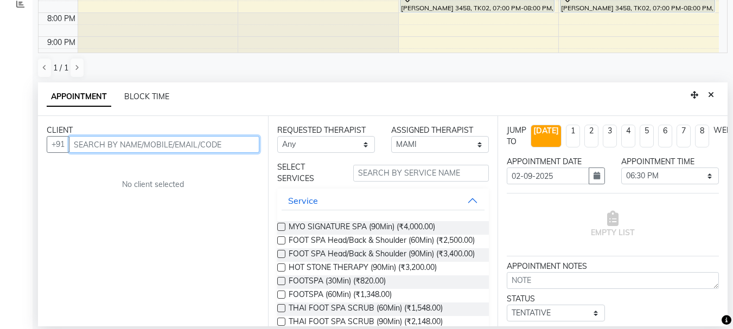
click at [99, 142] on input "text" at bounding box center [164, 144] width 190 height 17
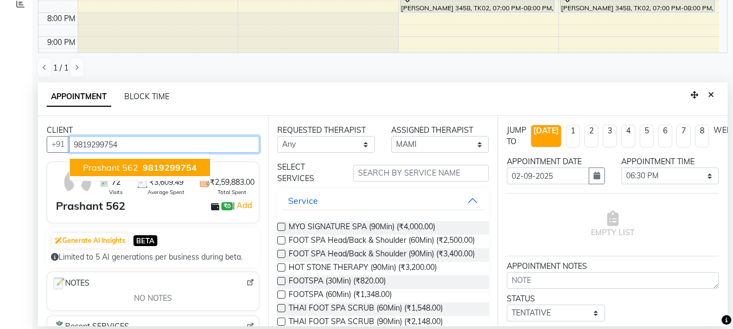
click at [99, 167] on span "Prashant 562" at bounding box center [110, 167] width 55 height 11
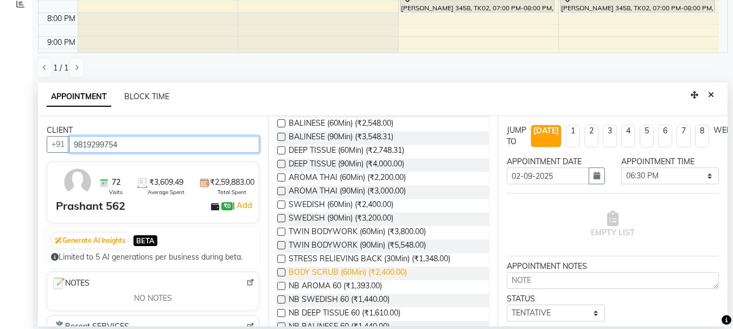
scroll to position [326, 0]
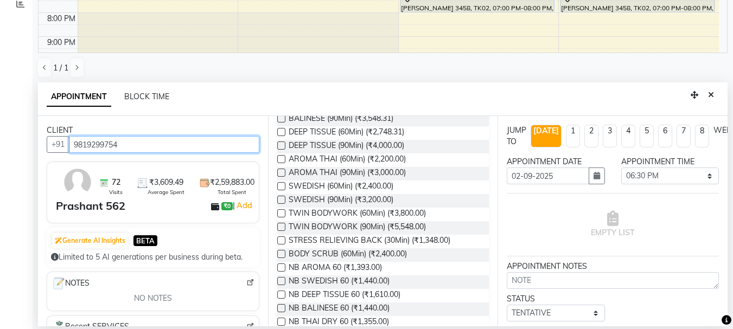
type input "9819299754"
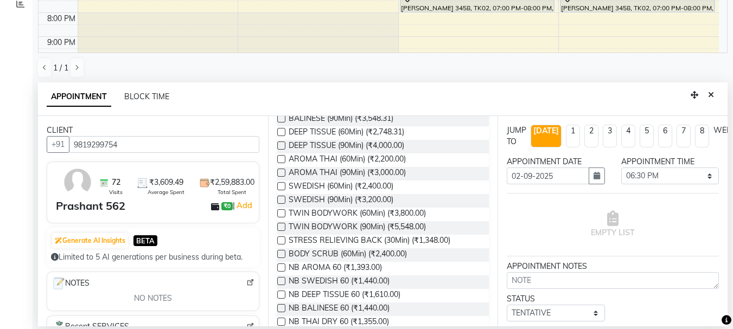
click at [282, 190] on label at bounding box center [281, 186] width 8 height 8
click at [282, 191] on input "checkbox" at bounding box center [280, 187] width 7 height 7
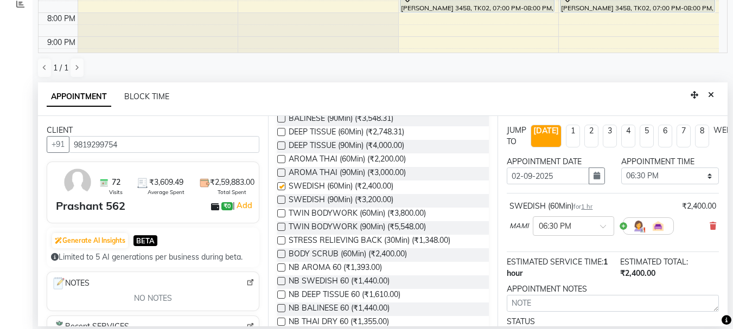
checkbox input "false"
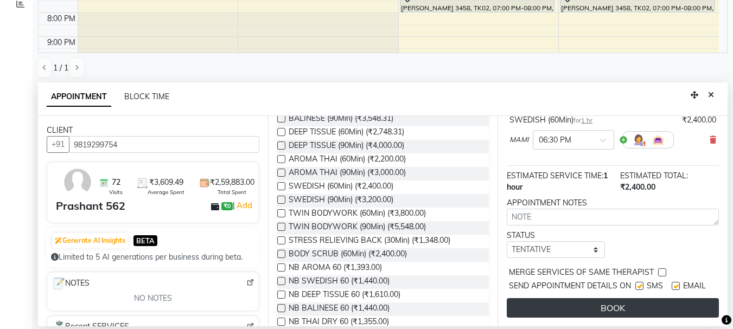
click at [567, 298] on button "BOOK" at bounding box center [613, 308] width 212 height 20
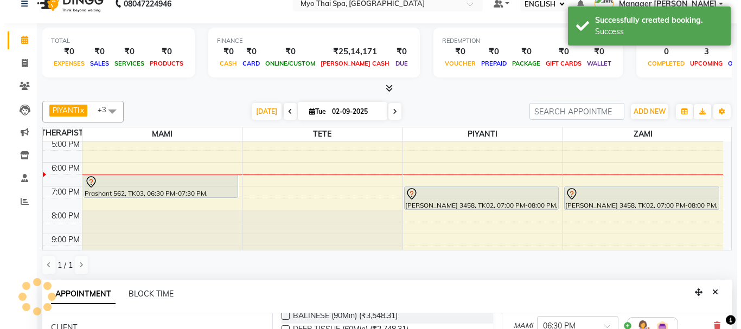
scroll to position [0, 0]
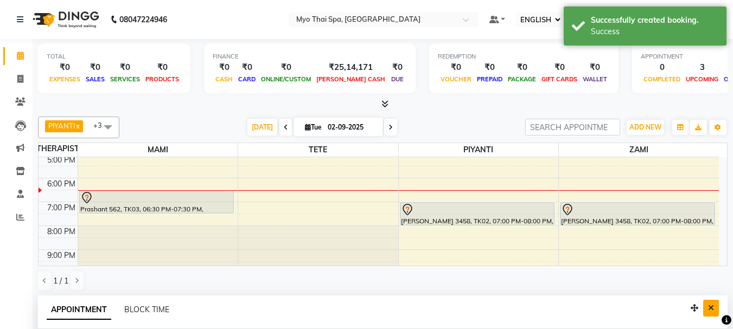
click at [715, 310] on button "Close" at bounding box center [711, 308] width 16 height 17
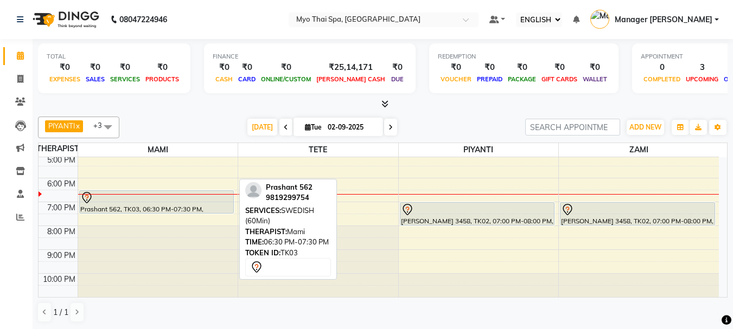
click at [140, 208] on div "Prashant 562, TK03, 06:30 PM-07:30 PM, SWEDISH (60Min)" at bounding box center [157, 202] width 154 height 22
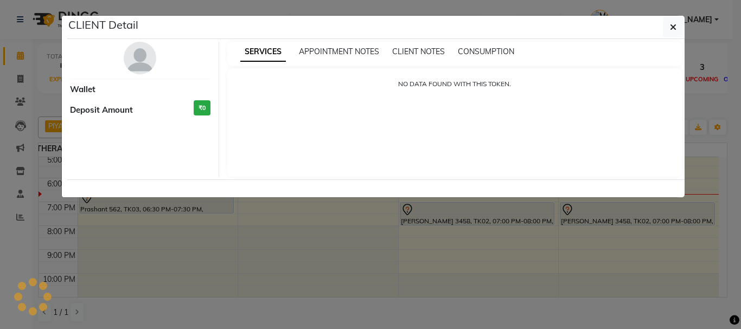
select select "7"
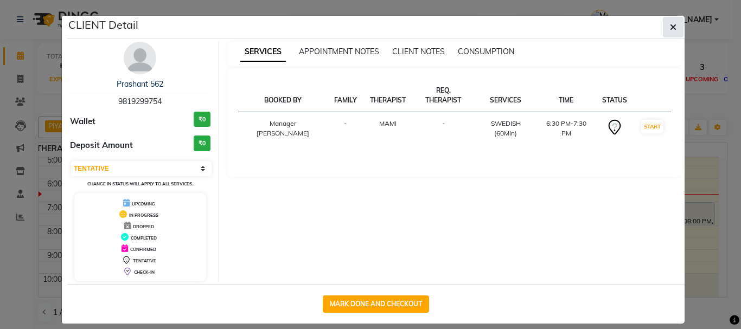
click at [671, 26] on icon "button" at bounding box center [673, 27] width 7 height 9
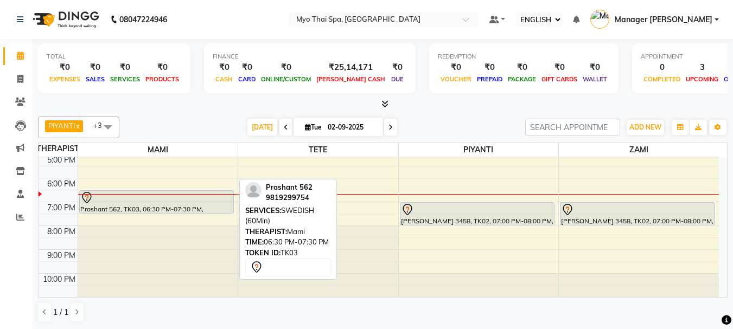
click at [150, 202] on div at bounding box center [156, 198] width 152 height 13
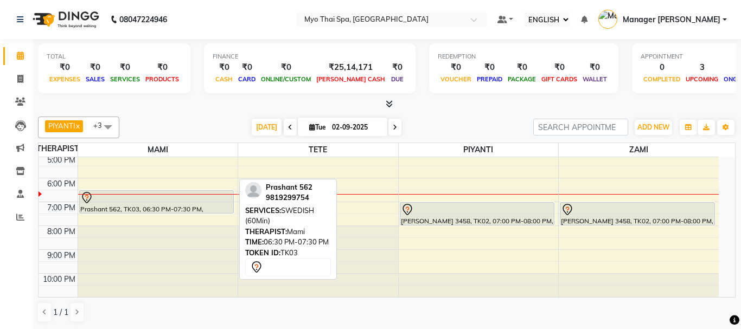
select select "7"
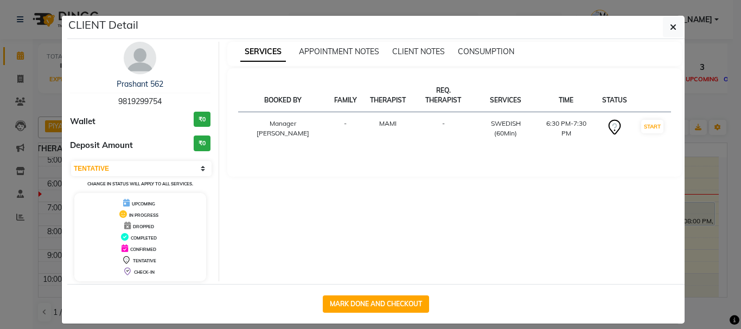
drag, startPoint x: 114, startPoint y: 101, endPoint x: 189, endPoint y: 97, distance: 75.5
click at [189, 97] on div "Prashant 562 9819299754" at bounding box center [140, 93] width 141 height 29
copy span "9819299754"
click at [663, 27] on button "button" at bounding box center [673, 27] width 21 height 21
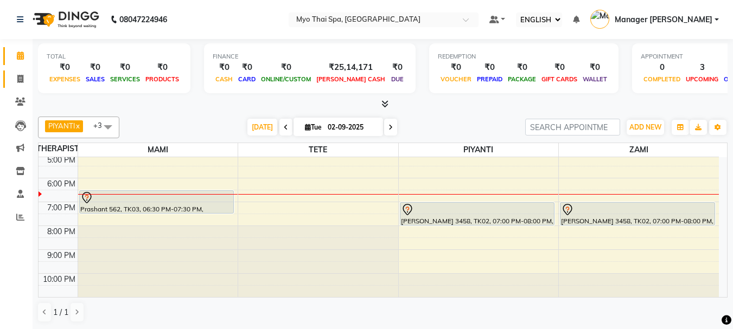
click at [20, 80] on icon at bounding box center [20, 79] width 6 height 8
select select "service"
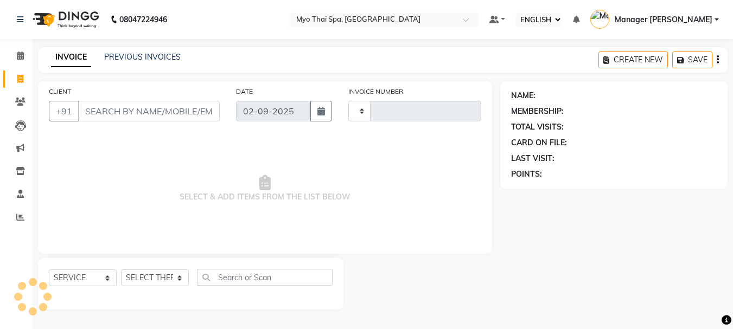
type input "1364"
select select "5086"
click at [111, 114] on input "CLIENT" at bounding box center [150, 111] width 144 height 21
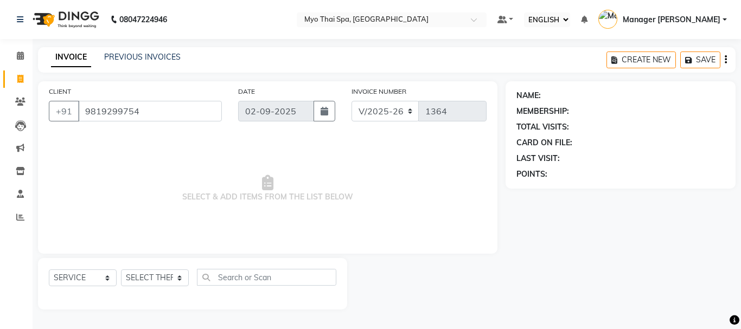
type input "9819299754"
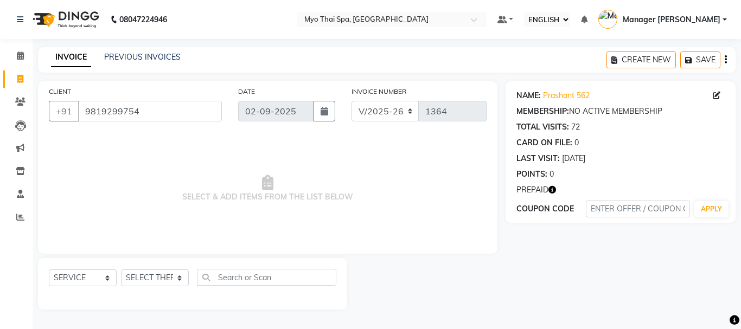
click at [710, 95] on div "NAME: Prashant 562" at bounding box center [620, 95] width 208 height 11
click at [717, 95] on icon at bounding box center [717, 96] width 8 height 8
select select "[DEMOGRAPHIC_DATA]"
select select "33578"
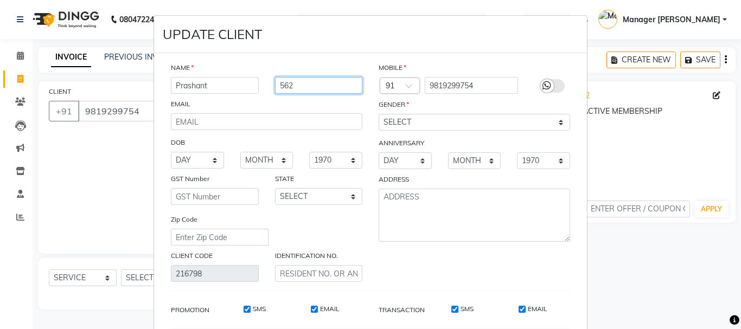
click at [321, 84] on input "562" at bounding box center [319, 85] width 88 height 17
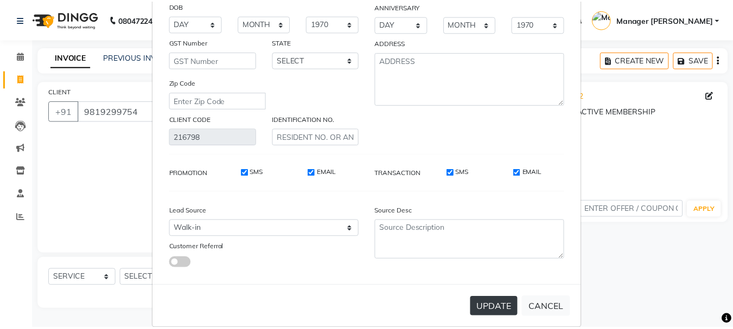
scroll to position [152, 0]
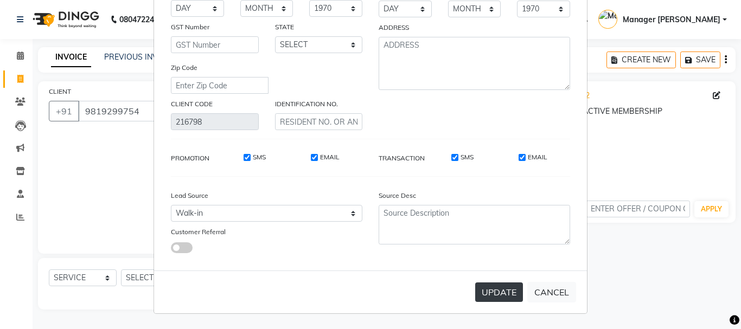
type input "5459"
click at [507, 288] on button "UPDATE" at bounding box center [499, 293] width 48 height 20
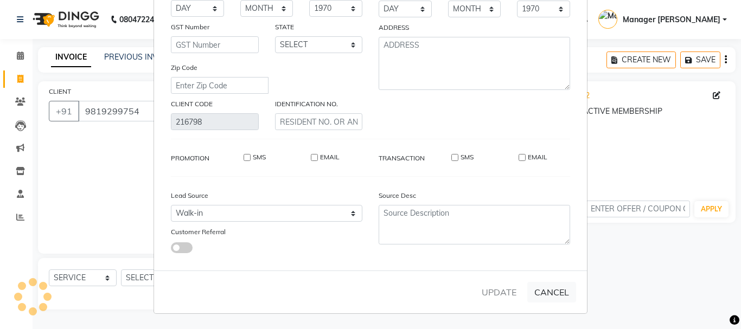
select select
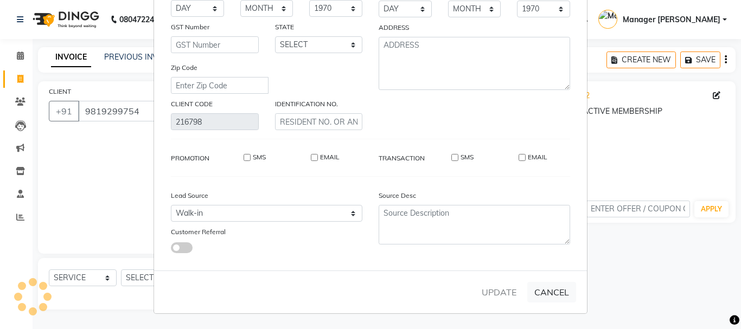
select select
checkbox input "false"
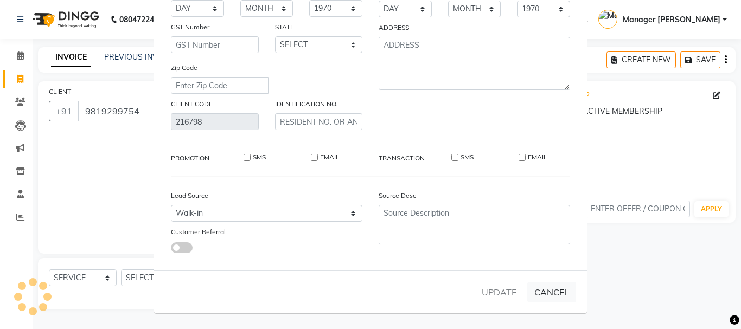
checkbox input "false"
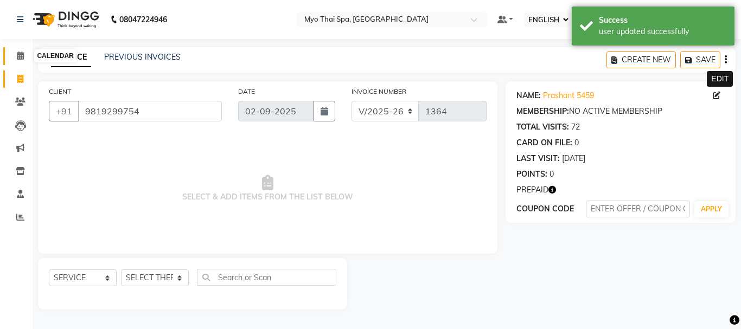
click at [14, 53] on span at bounding box center [20, 56] width 19 height 12
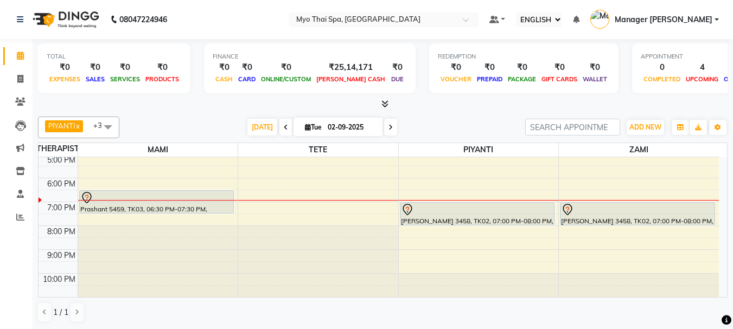
scroll to position [1, 0]
click at [23, 209] on link "REPORTS" at bounding box center [16, 217] width 26 height 18
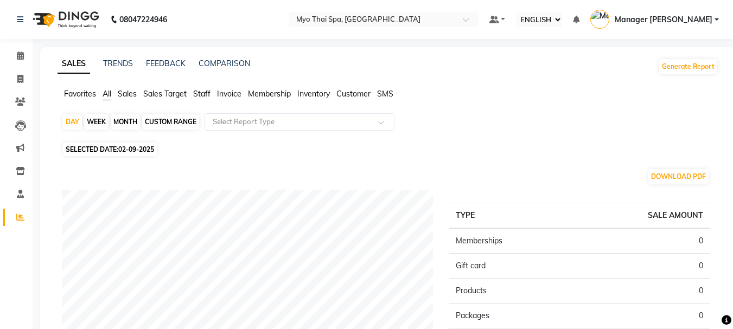
click at [154, 151] on span "02-09-2025" at bounding box center [136, 149] width 36 height 8
select select "9"
select select "2025"
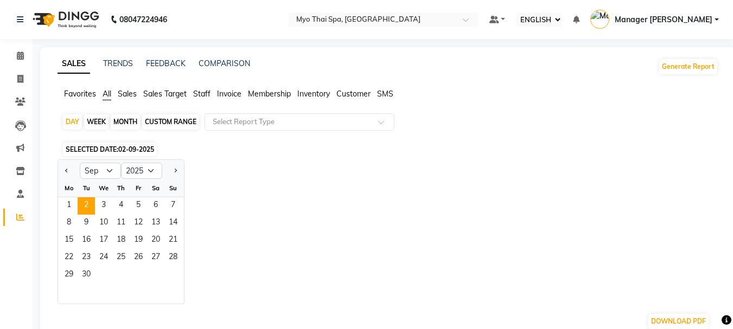
click at [174, 123] on div "CUSTOM RANGE" at bounding box center [170, 121] width 57 height 15
select select "9"
select select "2025"
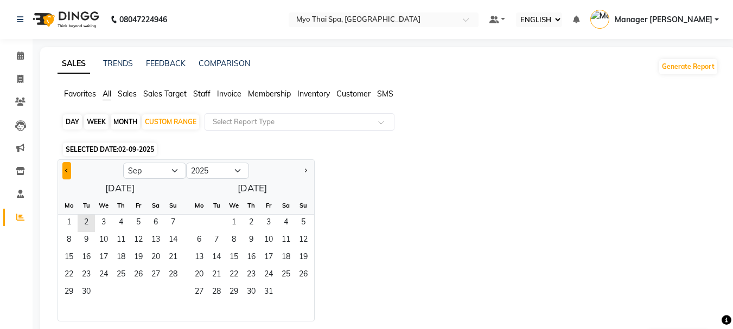
click at [66, 171] on span "Previous month" at bounding box center [67, 170] width 4 height 4
select select "8"
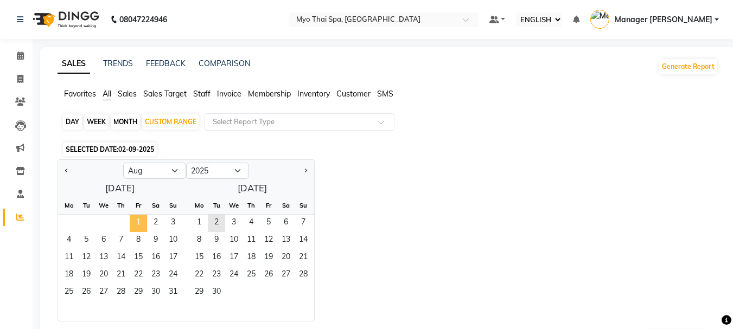
click at [134, 225] on span "1" at bounding box center [138, 223] width 17 height 17
click at [174, 297] on span "31" at bounding box center [172, 292] width 17 height 17
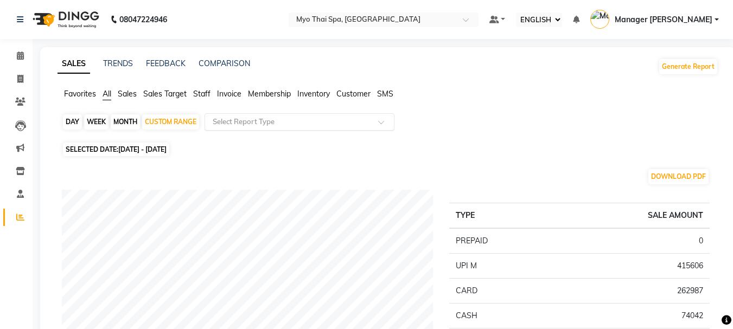
click at [285, 127] on input "text" at bounding box center [288, 122] width 156 height 11
click at [202, 96] on span "Staff" at bounding box center [201, 94] width 17 height 10
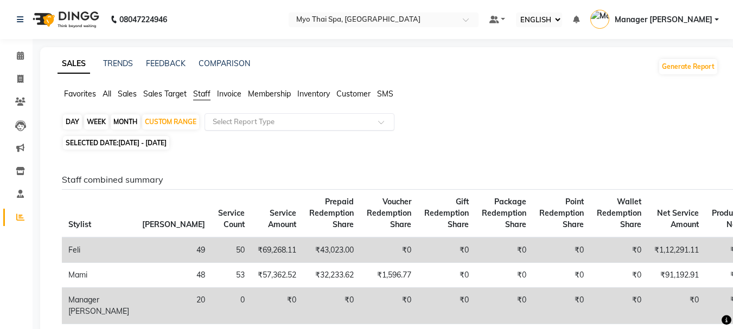
click at [259, 126] on input "text" at bounding box center [288, 122] width 156 height 11
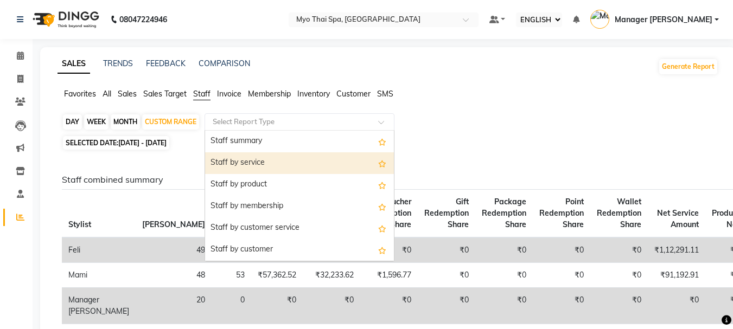
click at [297, 164] on div "Staff by service" at bounding box center [299, 163] width 189 height 22
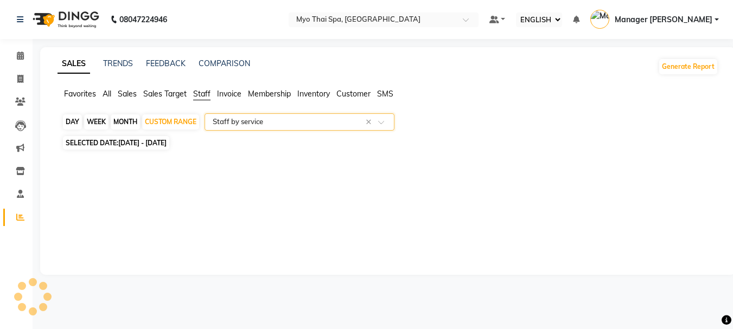
select select "full_report"
select select "csv"
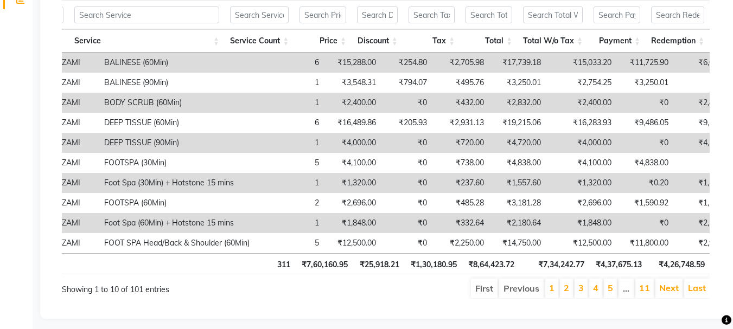
scroll to position [0, 219]
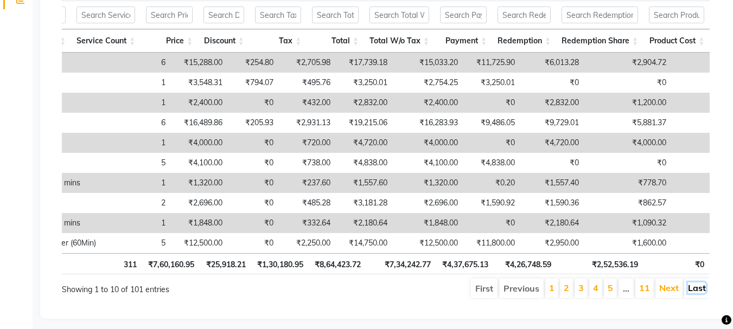
click at [697, 294] on link "Last" at bounding box center [697, 288] width 18 height 11
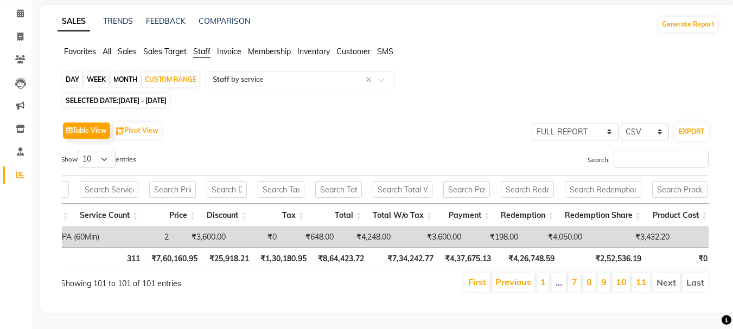
scroll to position [0, 0]
click at [634, 151] on input "Search:" at bounding box center [662, 159] width 95 height 17
click at [404, 181] on input "text" at bounding box center [404, 189] width 60 height 17
drag, startPoint x: 56, startPoint y: 92, endPoint x: 61, endPoint y: 110, distance: 18.6
drag, startPoint x: 61, startPoint y: 110, endPoint x: 334, endPoint y: 80, distance: 273.9
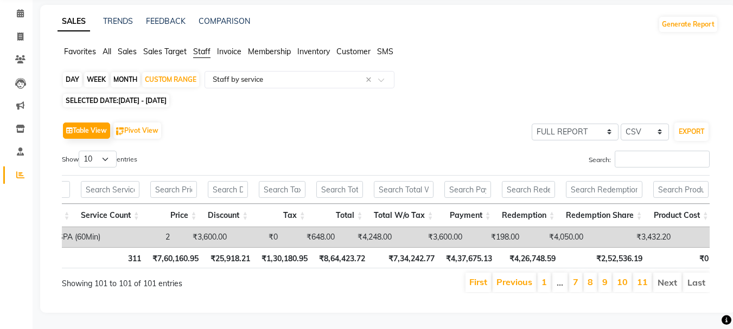
click at [334, 95] on div "SELECTED DATE: [DATE] - [DATE]" at bounding box center [390, 100] width 656 height 11
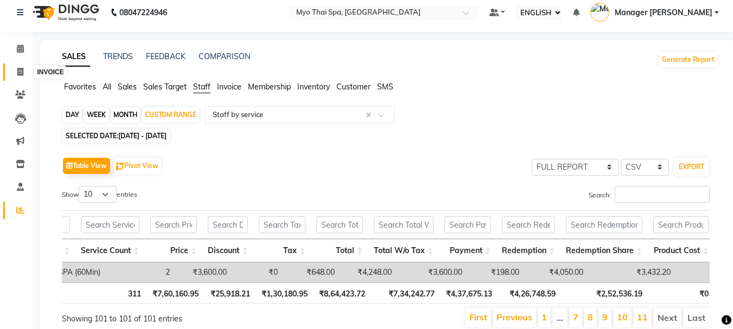
scroll to position [4, 0]
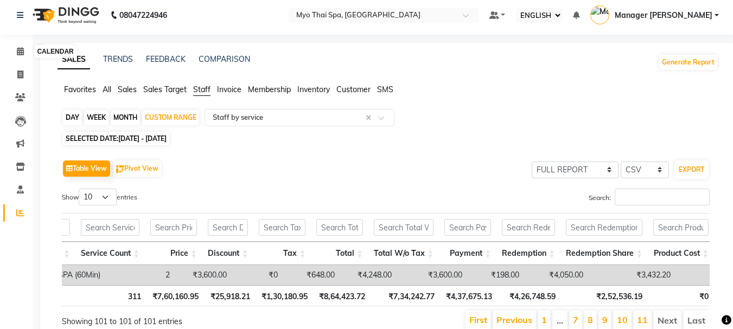
click at [24, 35] on div "CALENDAR INVOICE CLIENTS LEADS MARKETING INVENTORY STAFF REPORTS COMPLETED INPR…" at bounding box center [73, 189] width 146 height 324
click at [23, 48] on icon at bounding box center [20, 51] width 7 height 8
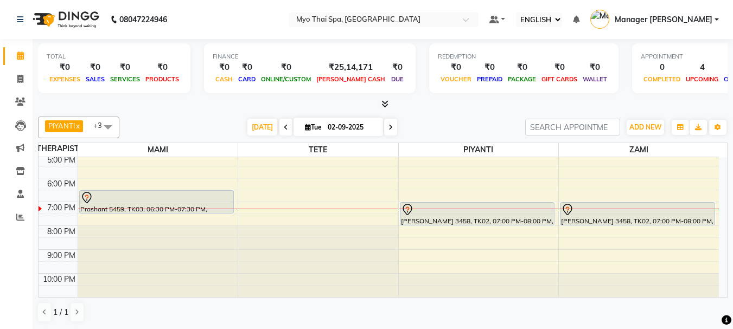
scroll to position [1, 0]
select select "31939"
select select "tentative"
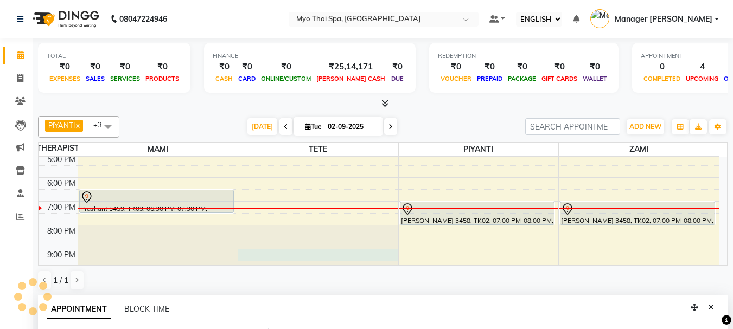
select select "1260"
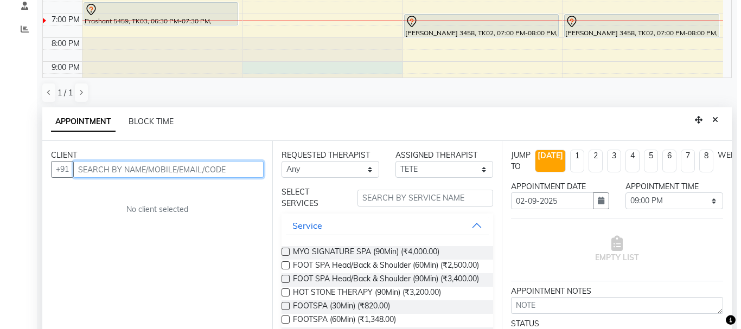
scroll to position [213, 0]
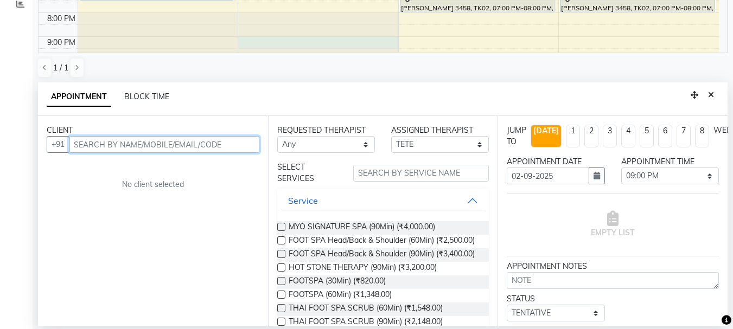
click at [164, 144] on input "text" at bounding box center [164, 144] width 190 height 17
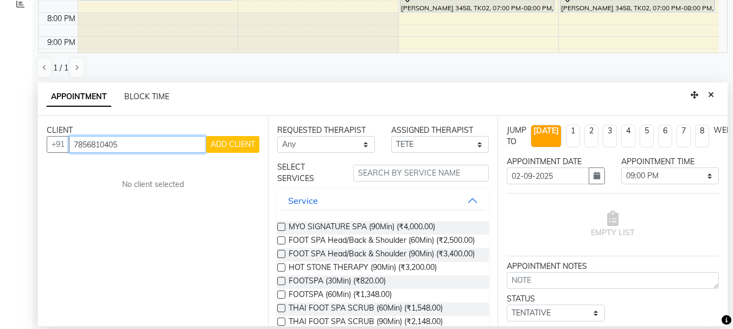
click at [143, 149] on input "7856810405" at bounding box center [137, 144] width 137 height 17
type input "7856810406"
click at [248, 195] on div "CLIENT [PHONE_NUMBER] ADD CLIENT No client selected" at bounding box center [153, 221] width 230 height 210
click at [232, 139] on span "ADD CLIENT" at bounding box center [232, 144] width 44 height 10
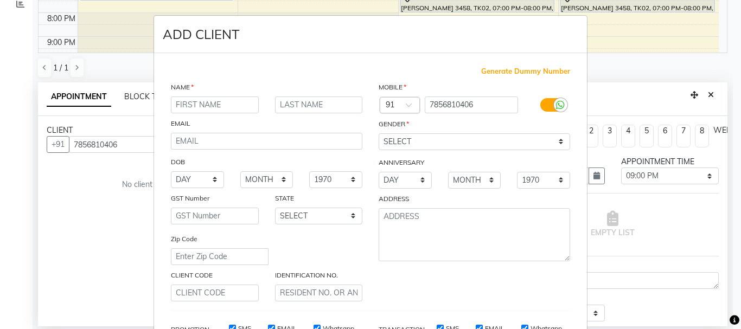
click at [235, 106] on input "text" at bounding box center [215, 105] width 88 height 17
type input "b"
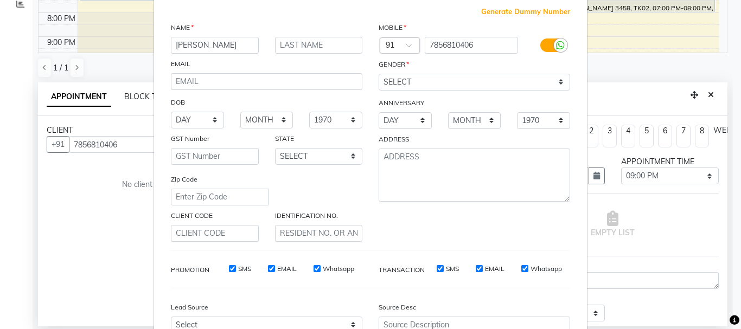
scroll to position [163, 0]
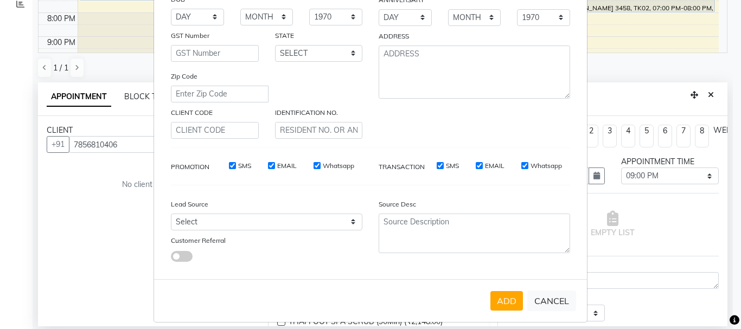
type input "[PERSON_NAME]"
click at [210, 217] on select "Select Walk-in Referral Internet Friend Word of Mouth Advertisement Facebook Ju…" at bounding box center [267, 222] width 192 height 17
select select "33578"
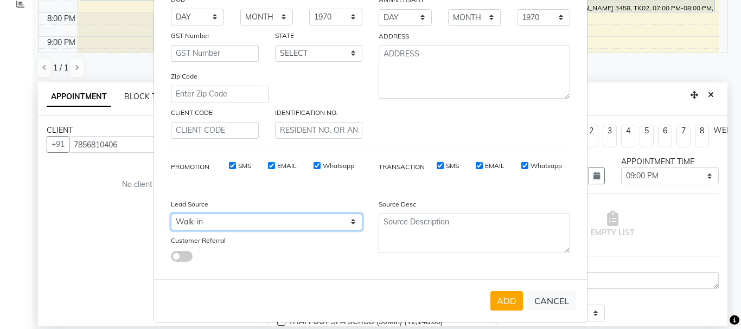
click at [171, 214] on select "Select Walk-in Referral Internet Friend Word of Mouth Advertisement Facebook Ju…" at bounding box center [267, 222] width 192 height 17
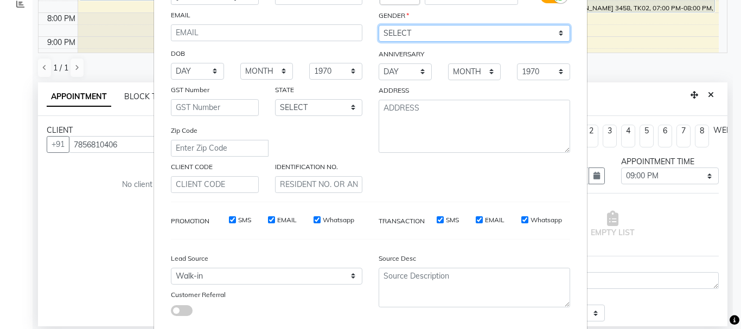
click at [414, 40] on select "SELECT [DEMOGRAPHIC_DATA] [DEMOGRAPHIC_DATA] OTHER PREFER NOT TO SAY" at bounding box center [475, 33] width 192 height 17
select select "[DEMOGRAPHIC_DATA]"
click at [379, 25] on select "SELECT [DEMOGRAPHIC_DATA] [DEMOGRAPHIC_DATA] OTHER PREFER NOT TO SAY" at bounding box center [475, 33] width 192 height 17
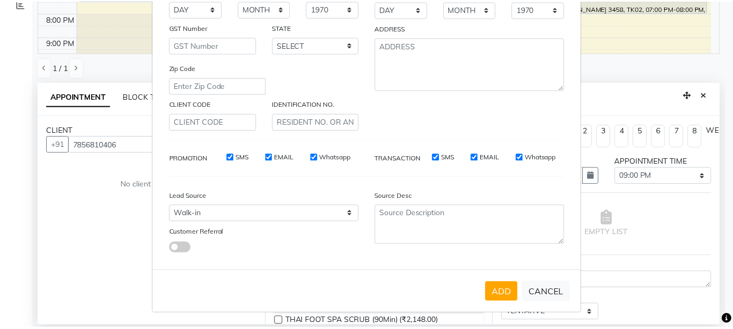
scroll to position [171, 0]
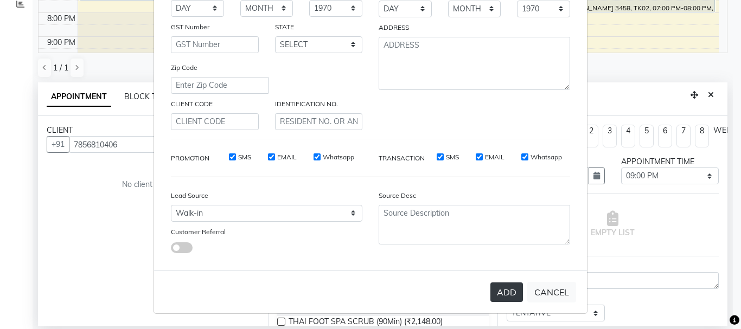
click at [504, 289] on button "ADD" at bounding box center [506, 293] width 33 height 20
select select
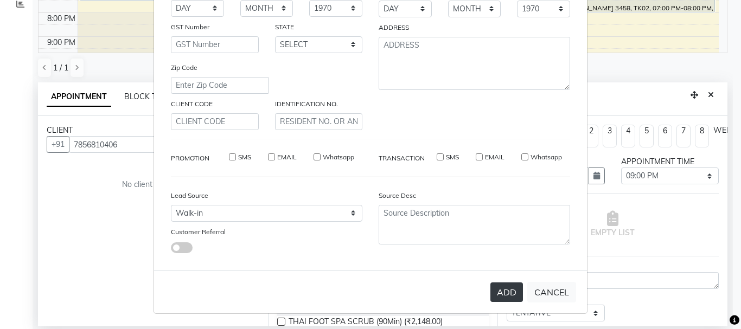
select select
checkbox input "false"
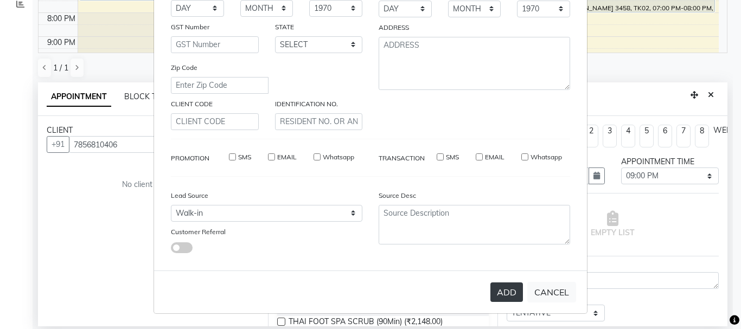
checkbox input "false"
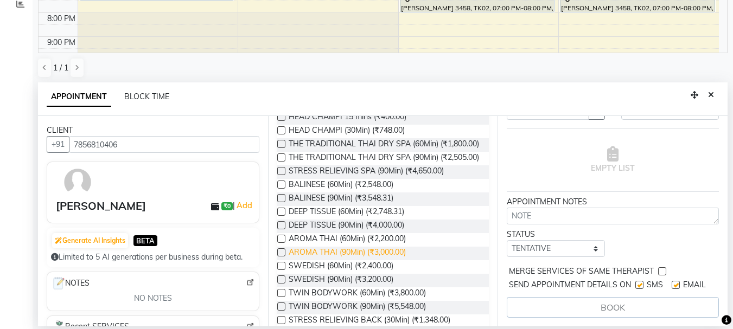
scroll to position [271, 0]
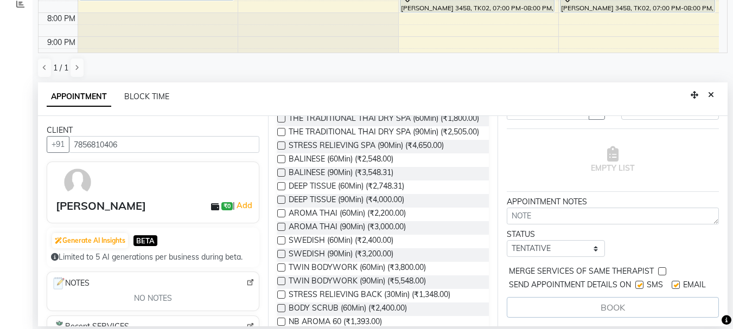
click at [280, 245] on label at bounding box center [281, 241] width 8 height 8
click at [280, 245] on input "checkbox" at bounding box center [280, 241] width 7 height 7
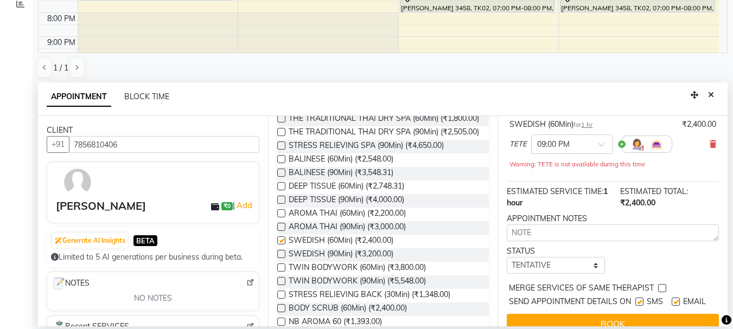
checkbox input "false"
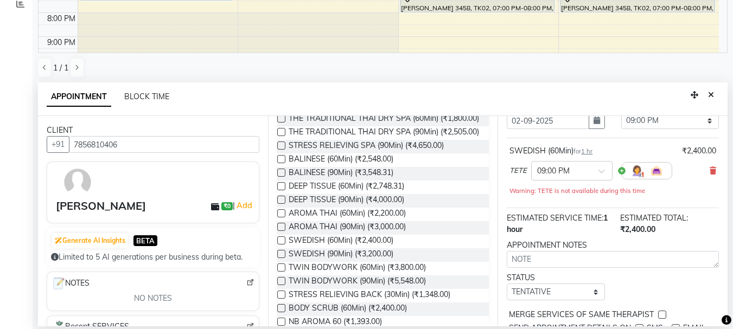
scroll to position [115, 0]
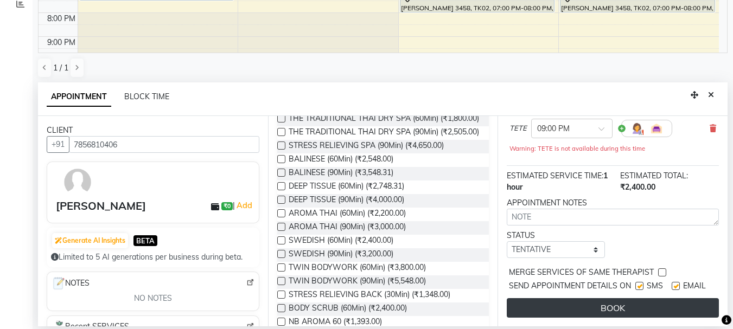
click at [624, 303] on button "BOOK" at bounding box center [613, 308] width 212 height 20
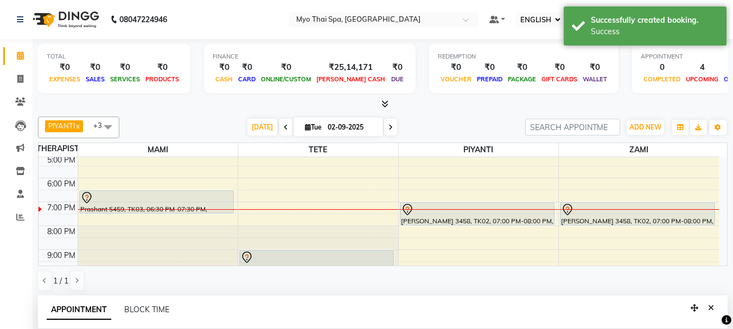
scroll to position [109, 0]
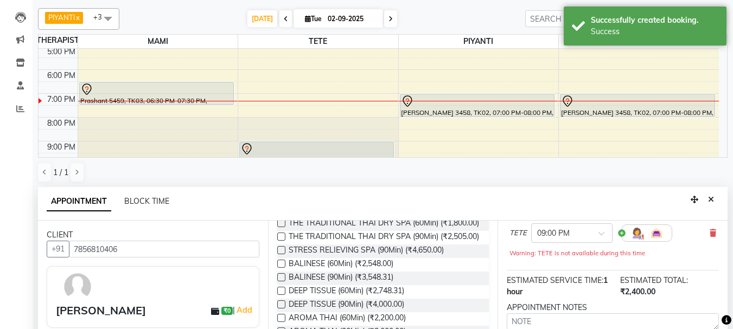
drag, startPoint x: 714, startPoint y: 197, endPoint x: 614, endPoint y: 173, distance: 103.8
click at [717, 197] on button "Close" at bounding box center [711, 200] width 16 height 17
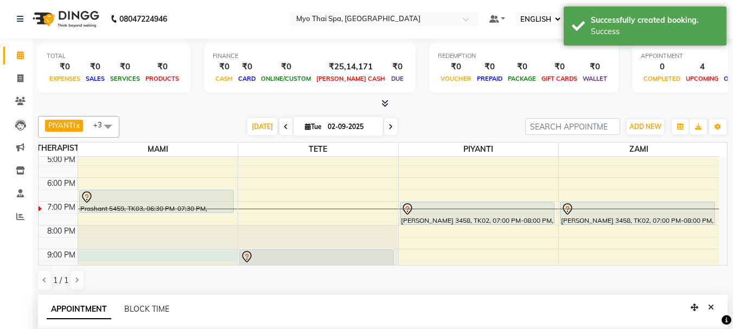
select select "33413"
select select "1260"
select select "tentative"
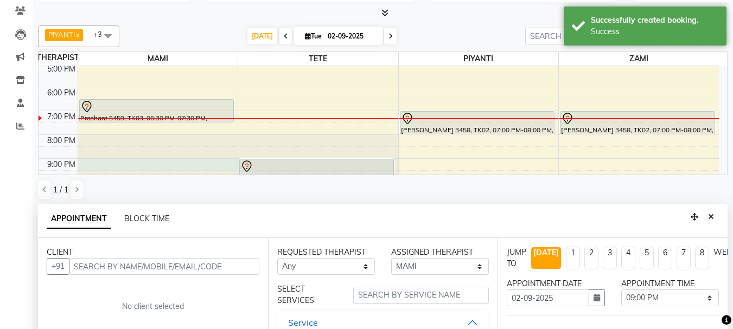
scroll to position [193, 0]
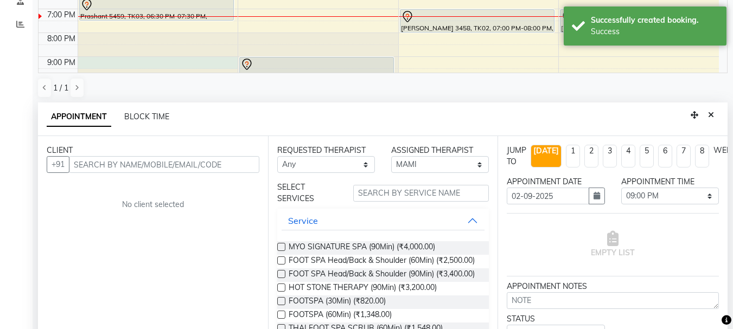
click at [134, 165] on input "text" at bounding box center [164, 164] width 190 height 17
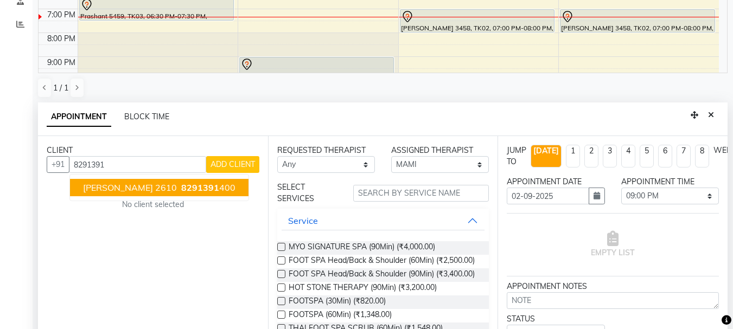
type input "8291391"
drag, startPoint x: 707, startPoint y: 113, endPoint x: 698, endPoint y: 114, distance: 9.3
click at [707, 113] on button "Close" at bounding box center [711, 115] width 16 height 17
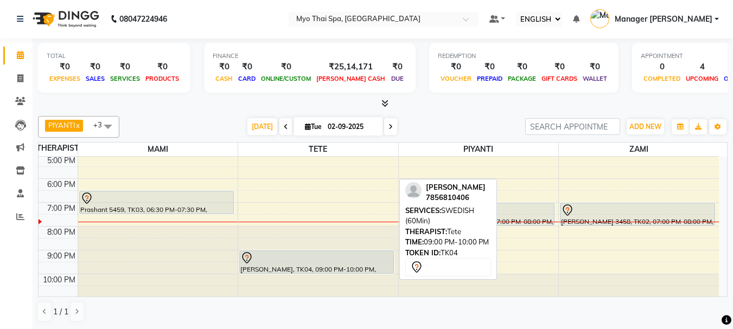
scroll to position [194, 0]
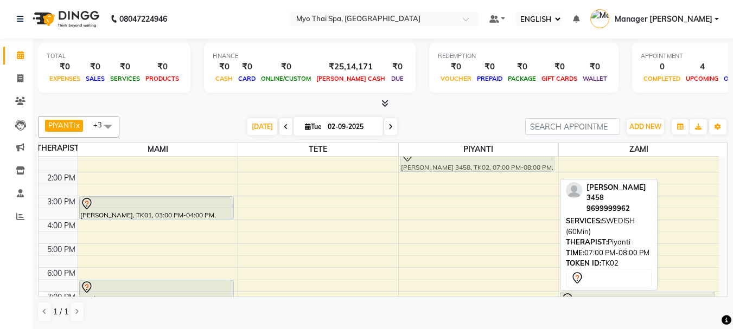
drag, startPoint x: 463, startPoint y: 214, endPoint x: 461, endPoint y: 161, distance: 53.2
click at [461, 161] on div "[PERSON_NAME] 3458, TK02, 07:00 PM-08:00 PM, SWEDISH (60Min) [PERSON_NAME] 3458…" at bounding box center [479, 220] width 160 height 334
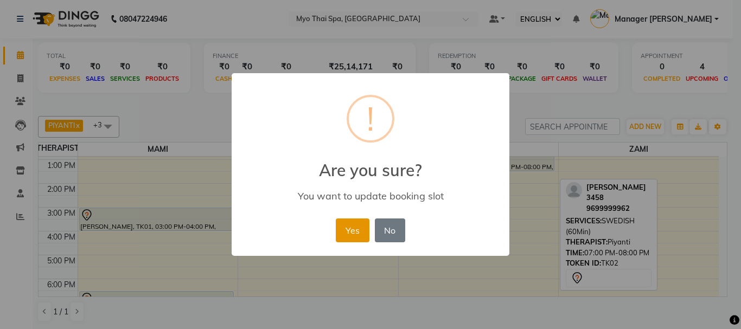
click at [346, 232] on button "Yes" at bounding box center [352, 231] width 33 height 24
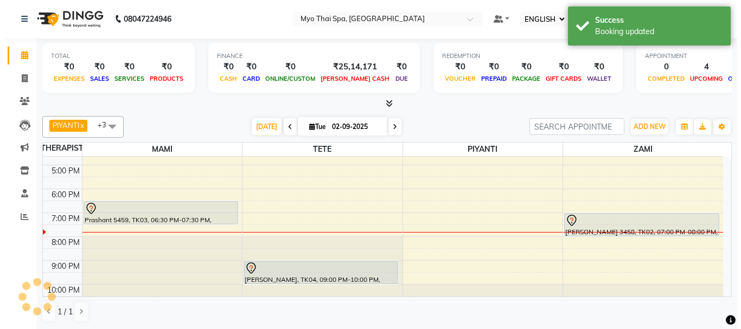
scroll to position [194, 0]
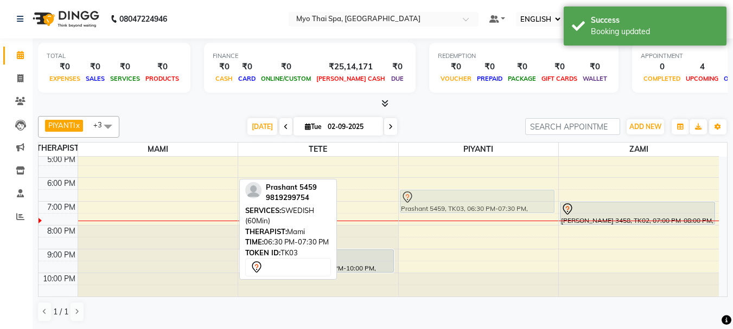
drag, startPoint x: 145, startPoint y: 203, endPoint x: 425, endPoint y: 204, distance: 279.9
click at [425, 204] on tr "[PERSON_NAME], TK01, 03:00 PM-04:00 PM, DEEP TISSUE (60Min) Prashant 5459, TK03…" at bounding box center [379, 130] width 680 height 334
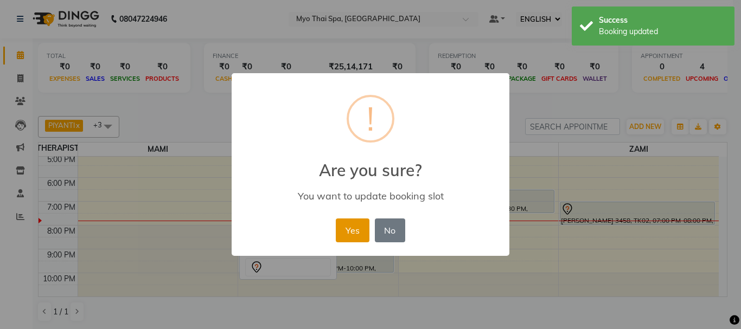
click at [343, 229] on button "Yes" at bounding box center [352, 231] width 33 height 24
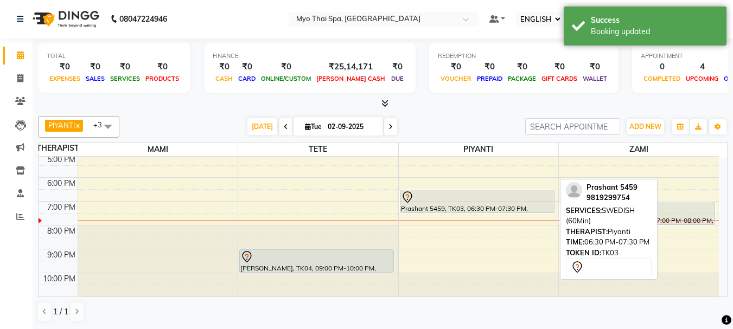
click at [461, 203] on div at bounding box center [477, 197] width 152 height 13
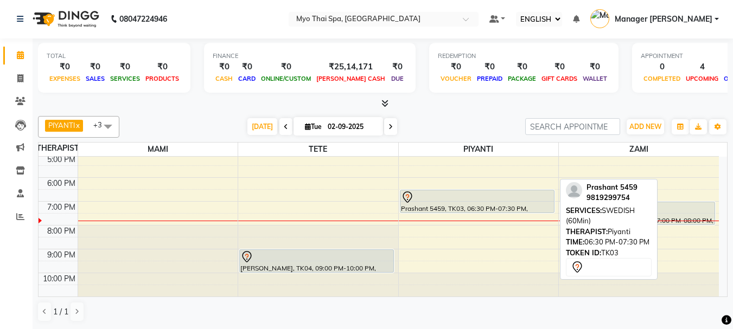
click at [453, 207] on div "Prashant 5459, TK03, 06:30 PM-07:30 PM, SWEDISH (60Min)" at bounding box center [477, 201] width 154 height 22
select select "7"
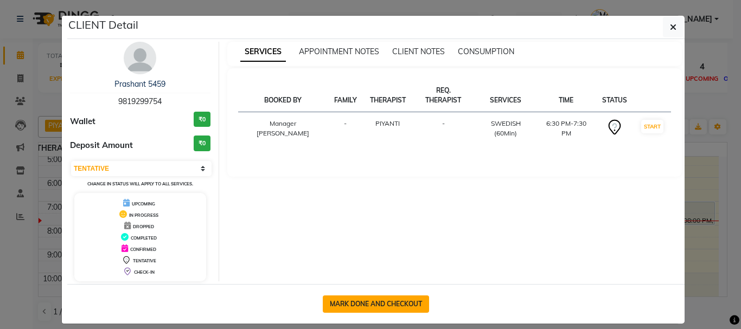
click at [355, 305] on button "MARK DONE AND CHECKOUT" at bounding box center [376, 304] width 106 height 17
select select "5086"
select select "service"
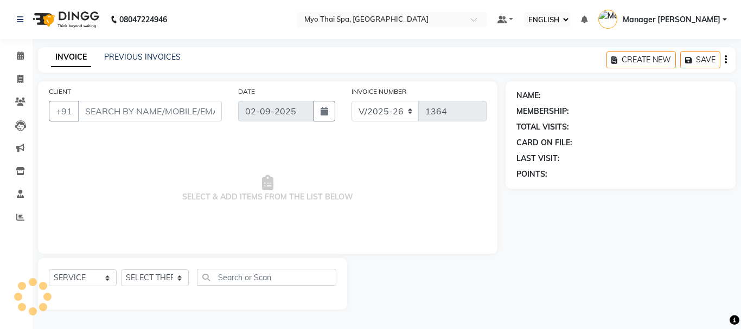
type input "9819299754"
select select "67001"
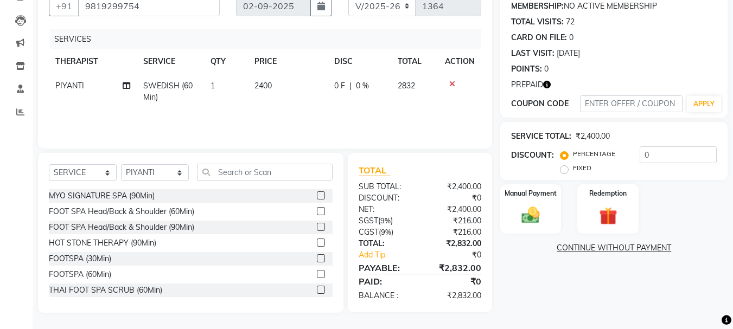
scroll to position [51, 0]
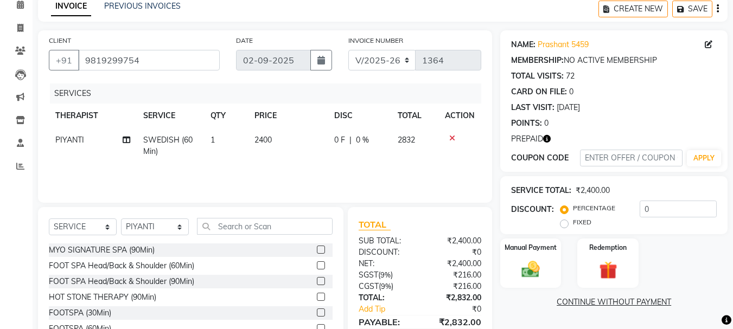
click at [452, 139] on icon at bounding box center [452, 139] width 6 height 8
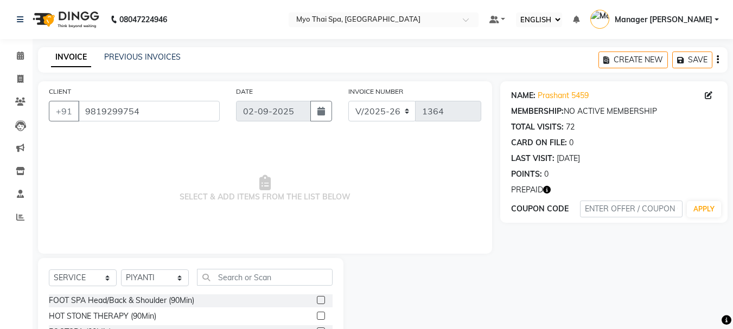
scroll to position [0, 0]
click at [317, 315] on label at bounding box center [321, 316] width 8 height 8
click at [317, 315] on input "checkbox" at bounding box center [320, 317] width 7 height 7
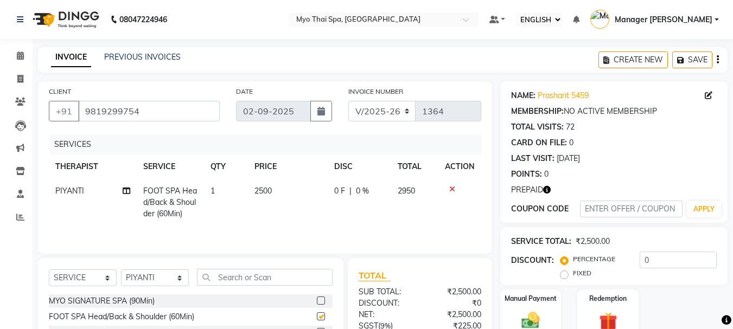
checkbox input "false"
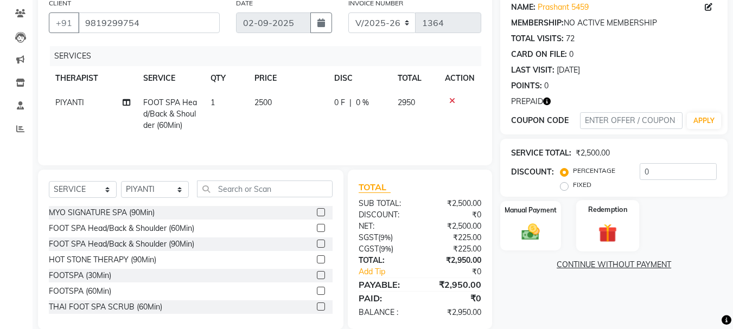
scroll to position [105, 0]
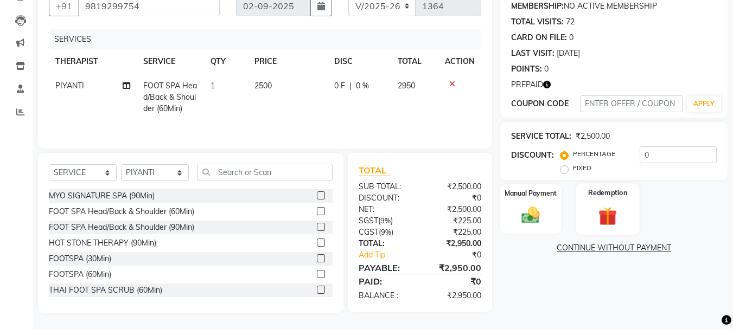
click at [604, 213] on img at bounding box center [607, 216] width 30 height 23
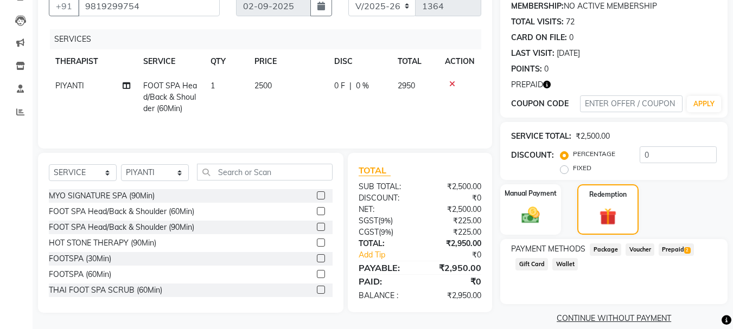
click at [686, 250] on span "2" at bounding box center [687, 250] width 6 height 7
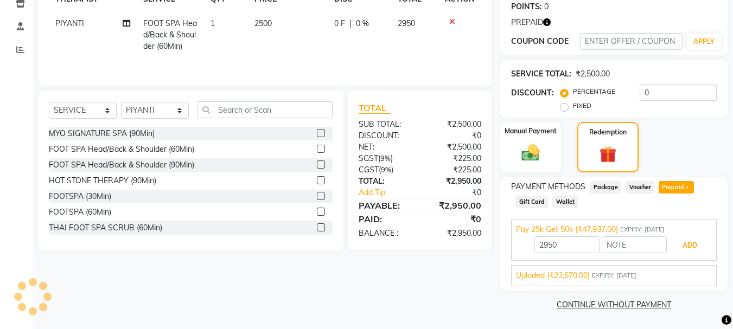
click at [686, 250] on button "ADD" at bounding box center [690, 246] width 42 height 18
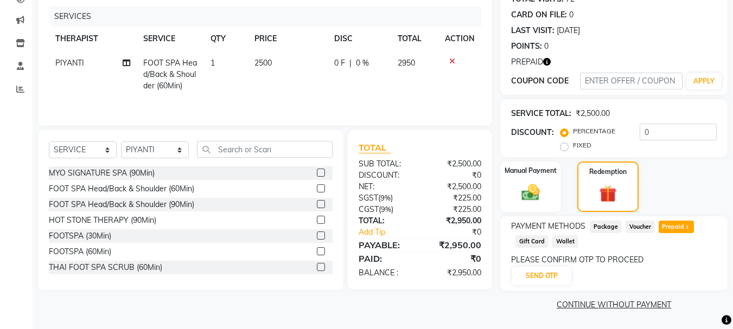
scroll to position [128, 0]
click at [565, 272] on button "SEND OTP" at bounding box center [541, 276] width 59 height 18
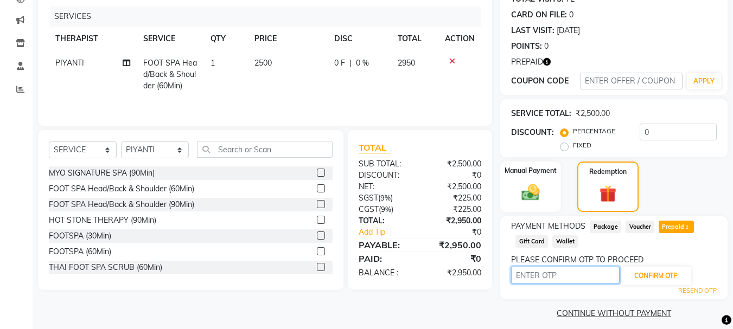
click at [565, 272] on input "text" at bounding box center [565, 275] width 109 height 17
type input "5185"
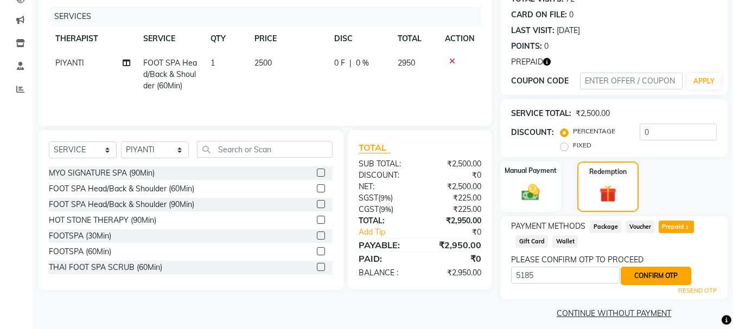
click at [643, 273] on button "CONFIRM OTP" at bounding box center [656, 276] width 71 height 18
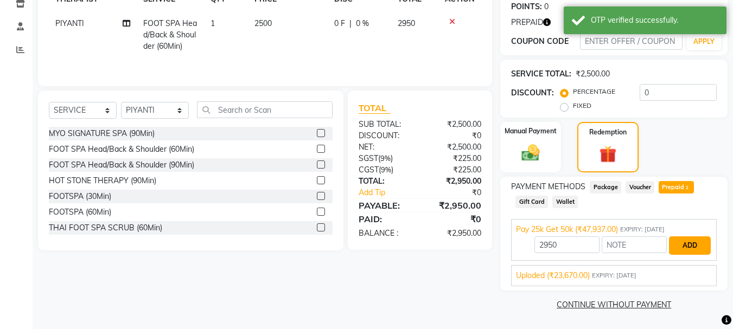
click at [684, 247] on button "ADD" at bounding box center [690, 246] width 42 height 18
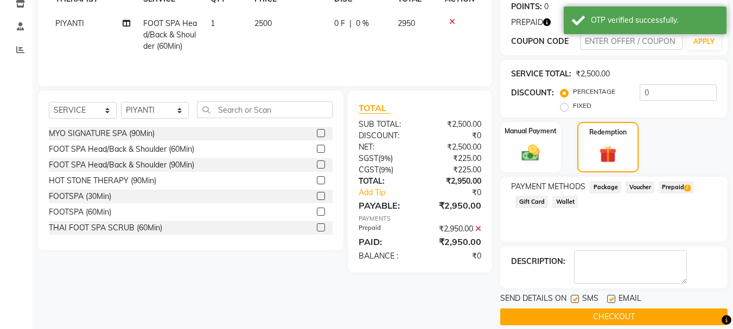
scroll to position [180, 0]
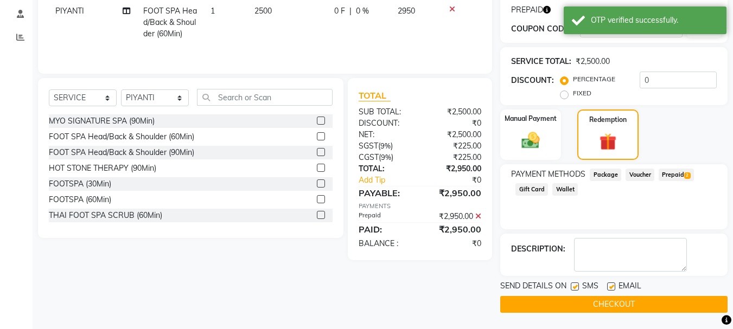
click at [608, 299] on button "CHECKOUT" at bounding box center [613, 304] width 227 height 17
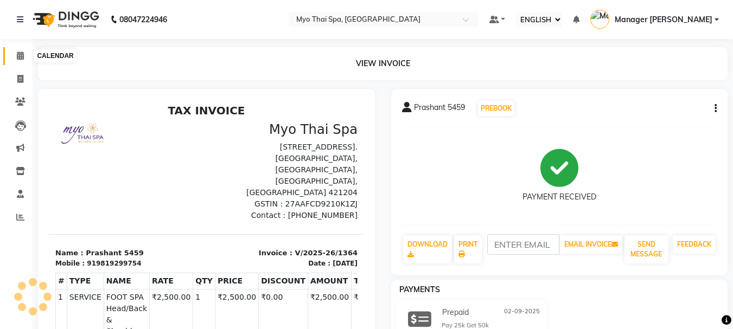
click at [17, 53] on icon at bounding box center [20, 56] width 7 height 8
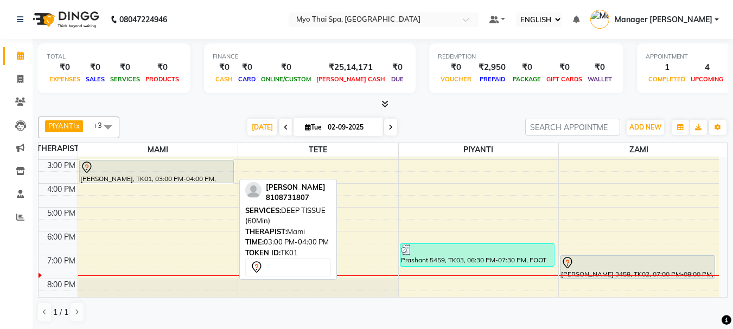
scroll to position [194, 0]
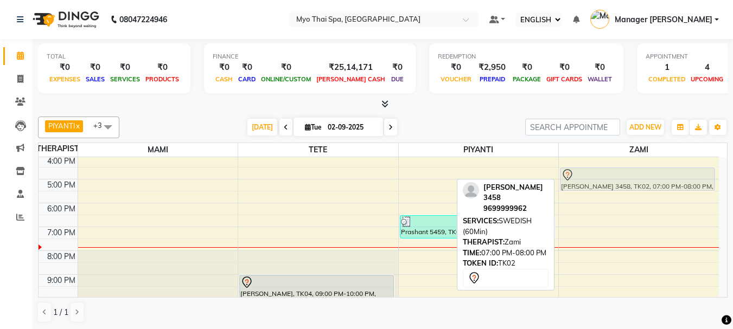
drag, startPoint x: 605, startPoint y: 218, endPoint x: 601, endPoint y: 173, distance: 45.3
click at [601, 173] on div "[PERSON_NAME] 3458, TK02, 07:00 PM-08:00 PM, SWEDISH (60Min) [PERSON_NAME] 3458…" at bounding box center [639, 156] width 160 height 334
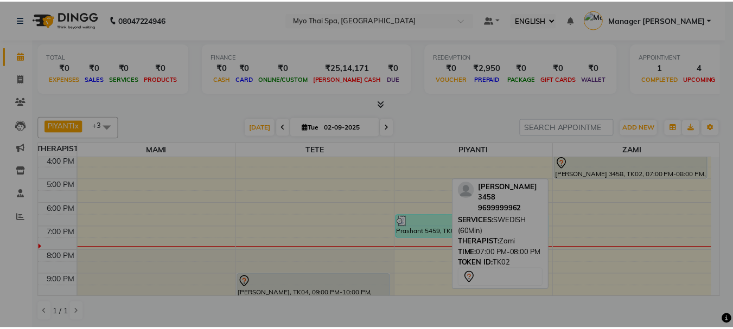
scroll to position [169, 0]
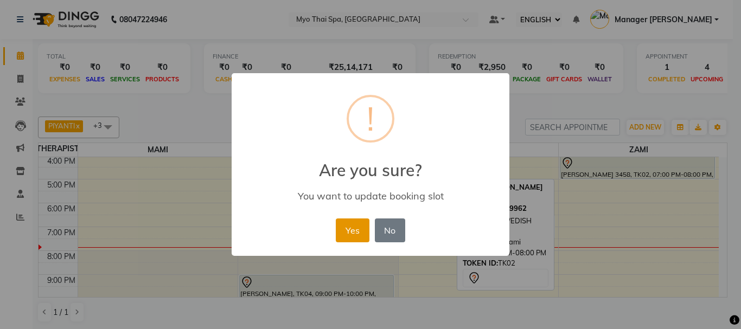
click at [355, 228] on button "Yes" at bounding box center [352, 231] width 33 height 24
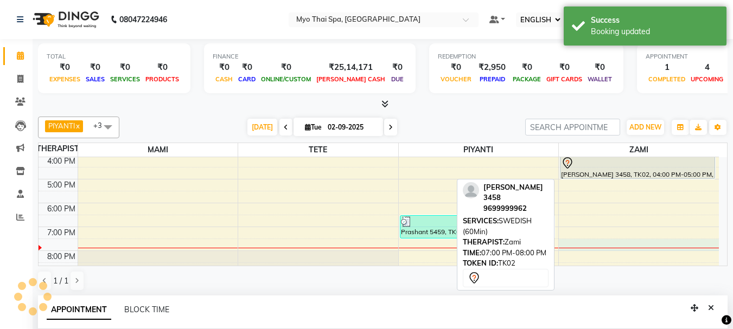
select select "67002"
select select "tentative"
select select "1170"
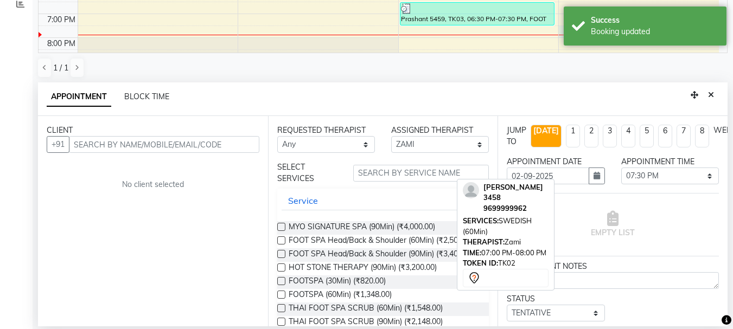
click at [161, 156] on div "CLIENT +91 No client selected" at bounding box center [153, 221] width 230 height 210
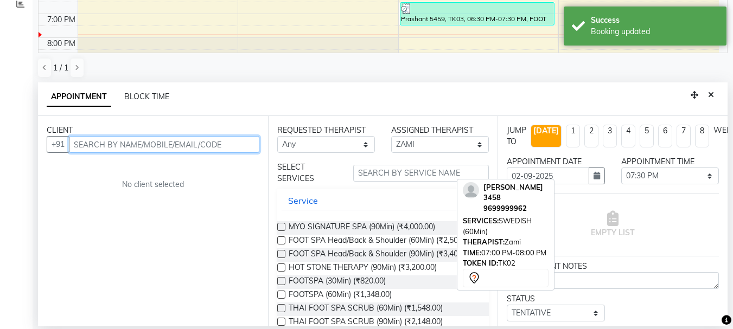
click at [143, 145] on input "text" at bounding box center [164, 144] width 190 height 17
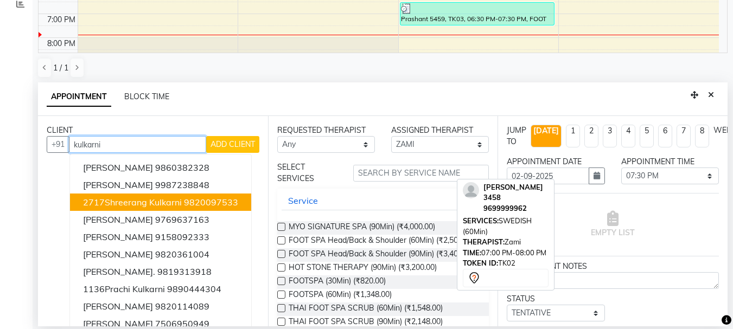
drag, startPoint x: 162, startPoint y: 201, endPoint x: 172, endPoint y: 196, distance: 11.4
click at [172, 196] on button "2717Shreerang Kulkarni 9820097533" at bounding box center [160, 202] width 181 height 17
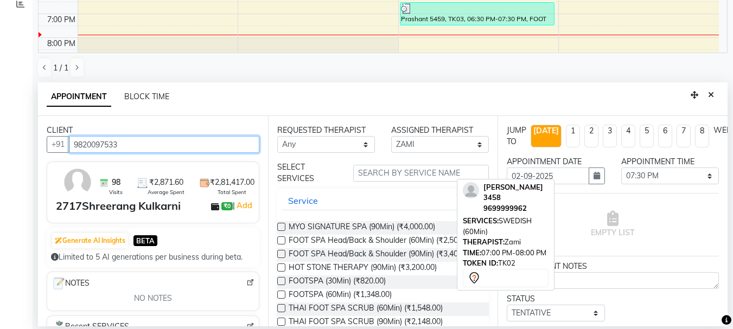
scroll to position [54, 0]
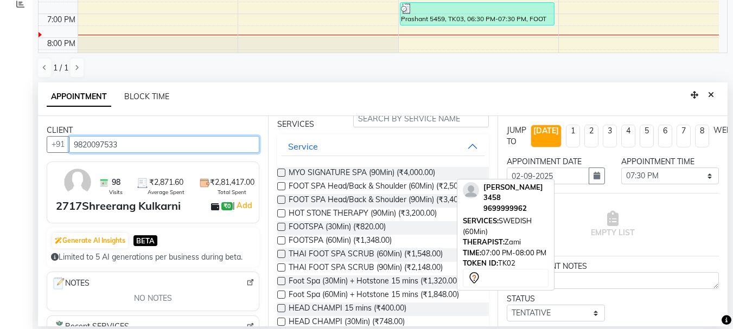
type input "9820097533"
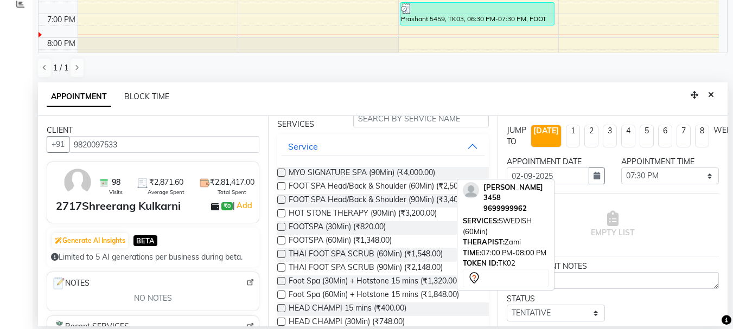
click at [280, 186] on label at bounding box center [281, 186] width 8 height 8
click at [280, 186] on input "checkbox" at bounding box center [280, 187] width 7 height 7
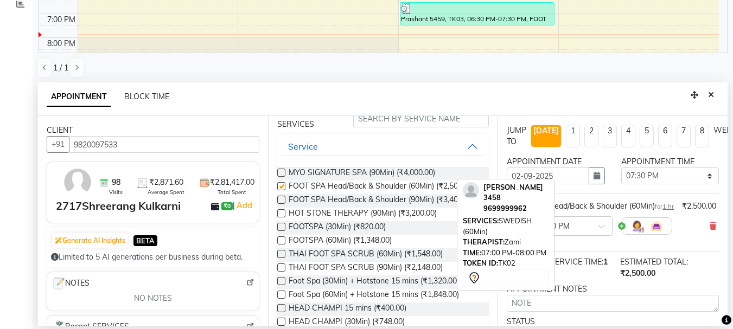
checkbox input "false"
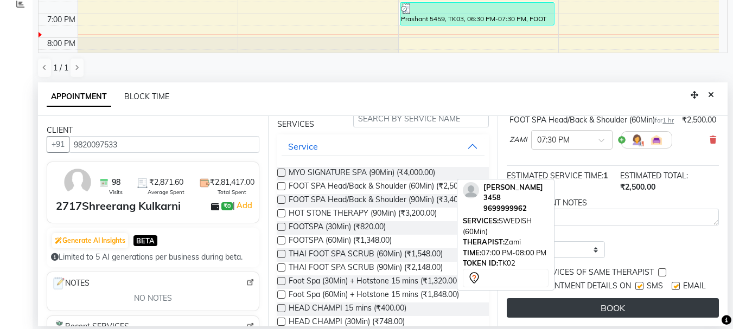
scroll to position [115, 0]
click at [590, 298] on button "BOOK" at bounding box center [613, 308] width 212 height 20
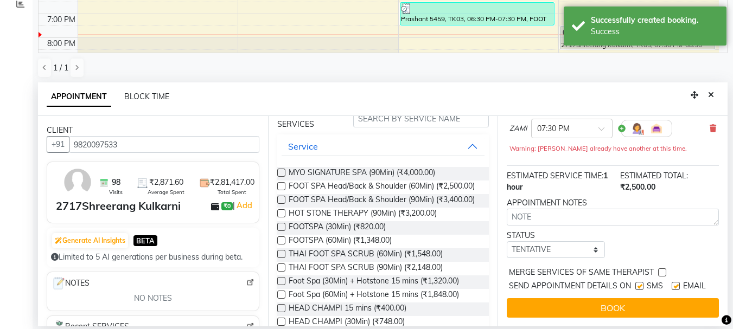
scroll to position [0, 0]
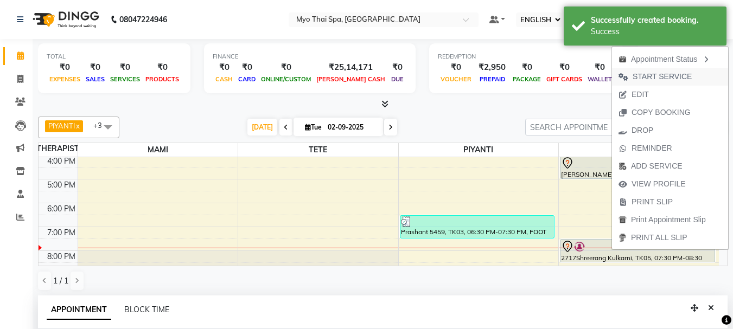
click at [669, 81] on span "START SERVICE" at bounding box center [662, 76] width 59 height 11
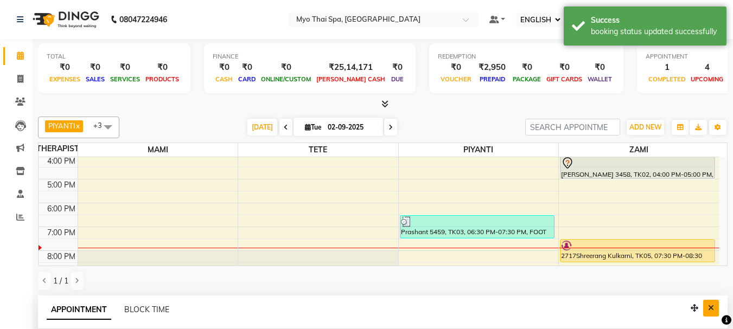
click at [709, 307] on icon "Close" at bounding box center [711, 308] width 6 height 8
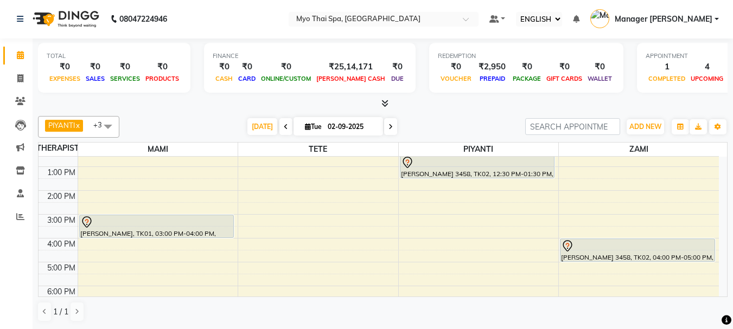
scroll to position [194, 0]
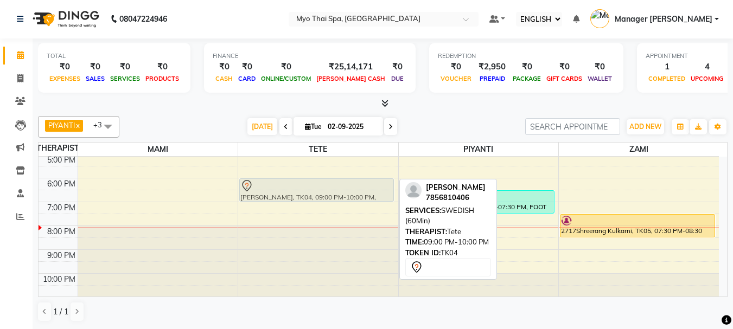
drag, startPoint x: 335, startPoint y: 258, endPoint x: 336, endPoint y: 180, distance: 77.6
click at [336, 180] on div "[PERSON_NAME], TK04, 09:00 PM-10:00 PM, SWEDISH (60Min) [PERSON_NAME], TK04, 09…" at bounding box center [318, 131] width 160 height 334
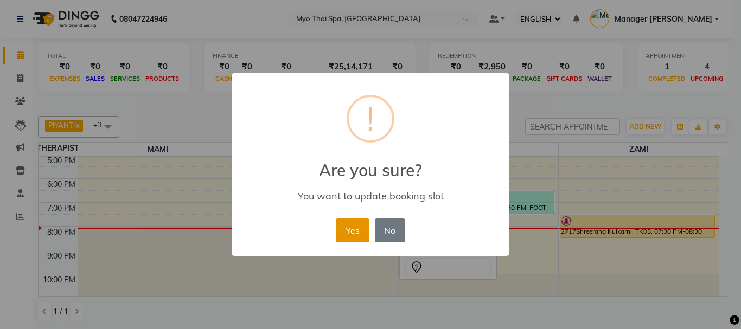
click at [347, 225] on button "Yes" at bounding box center [352, 231] width 33 height 24
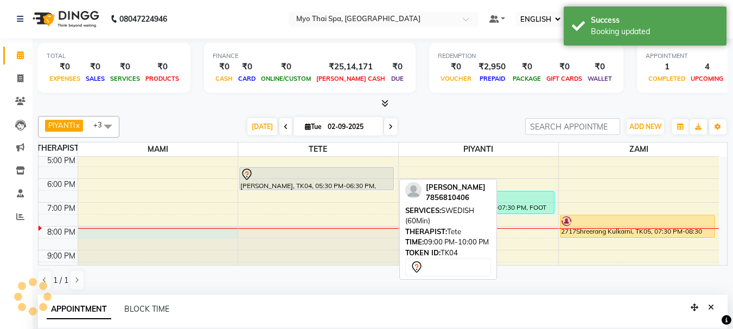
select select "33413"
select select "1200"
select select "tentative"
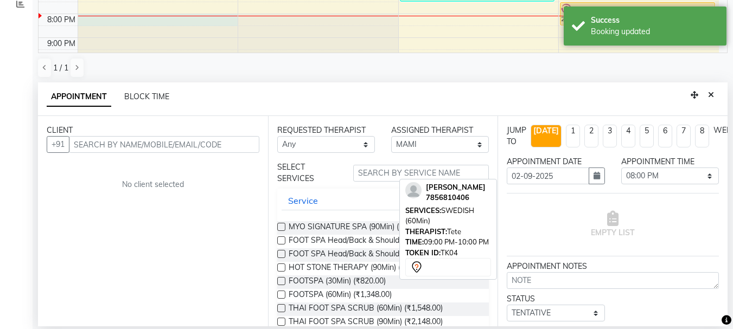
click at [125, 142] on input "text" at bounding box center [164, 144] width 190 height 17
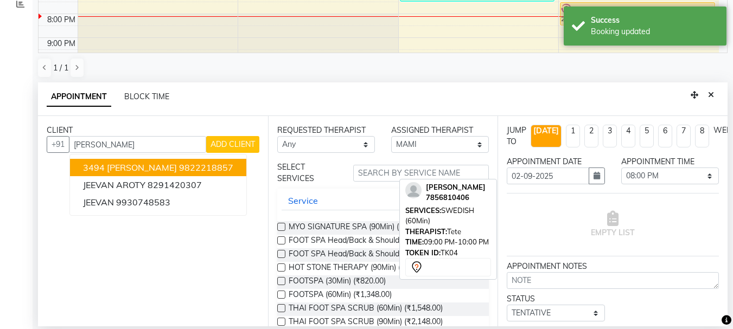
click at [150, 164] on span "3494 [PERSON_NAME]" at bounding box center [130, 167] width 94 height 11
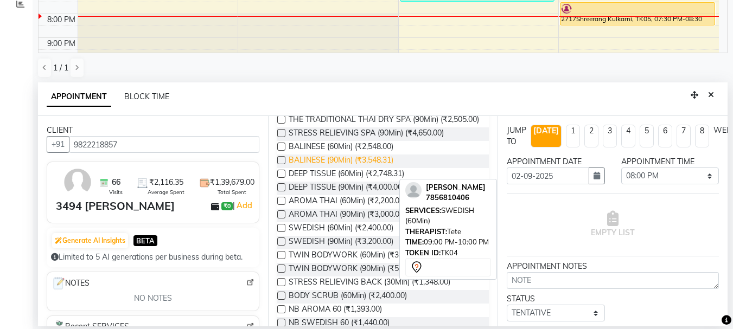
scroll to position [326, 0]
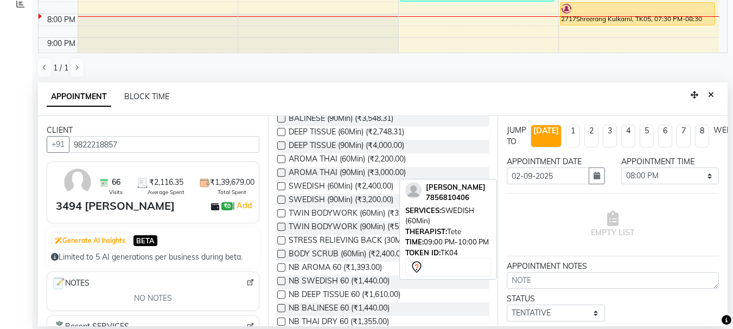
type input "9822218857"
click at [279, 190] on label at bounding box center [281, 186] width 8 height 8
click at [279, 191] on input "checkbox" at bounding box center [280, 187] width 7 height 7
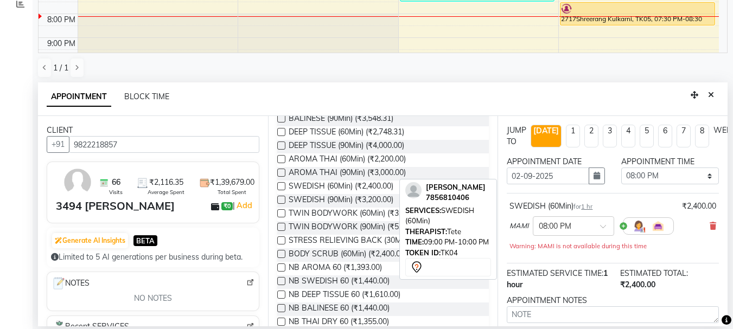
click at [279, 190] on label at bounding box center [281, 186] width 8 height 8
click at [279, 191] on input "checkbox" at bounding box center [280, 187] width 7 height 7
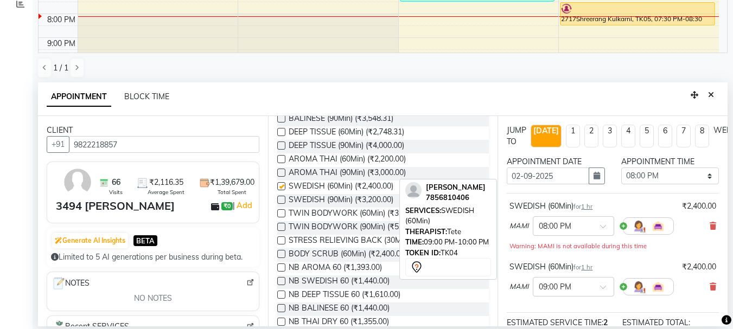
checkbox input "false"
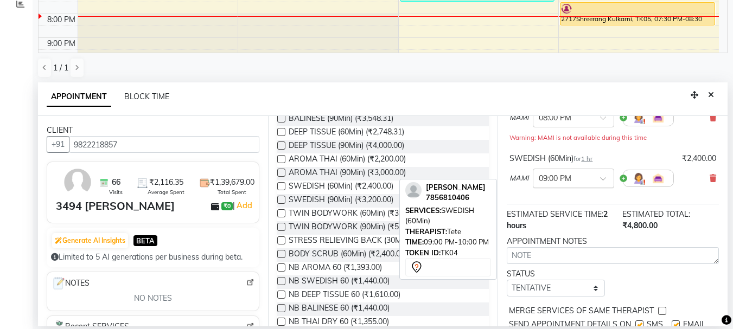
click at [602, 182] on span at bounding box center [607, 181] width 14 height 11
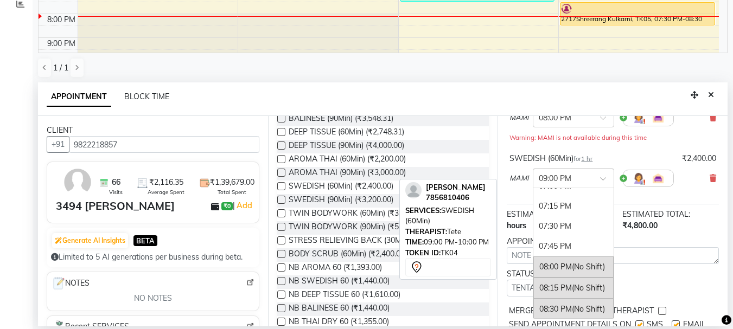
scroll to position [737, 0]
click at [561, 265] on div "08:00 PM (No Shift)" at bounding box center [573, 268] width 80 height 21
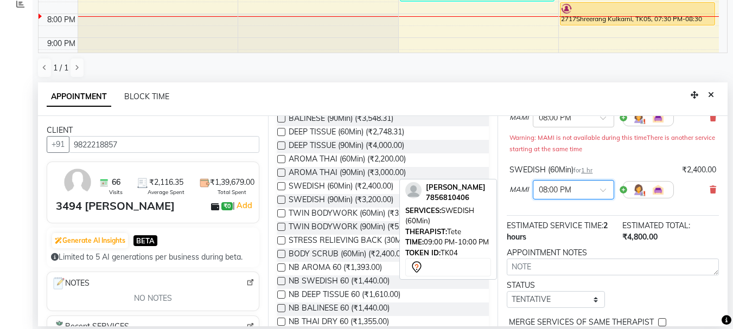
scroll to position [176, 0]
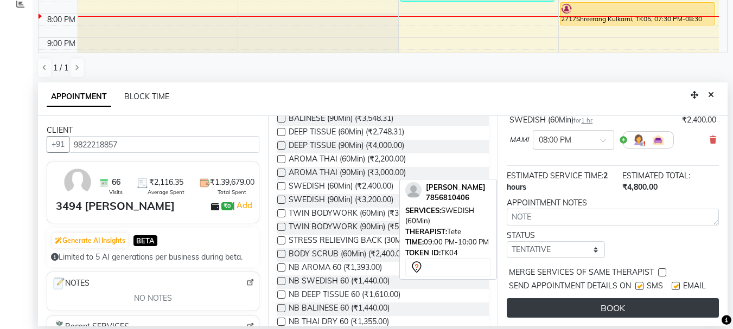
click at [591, 306] on button "BOOK" at bounding box center [613, 308] width 212 height 20
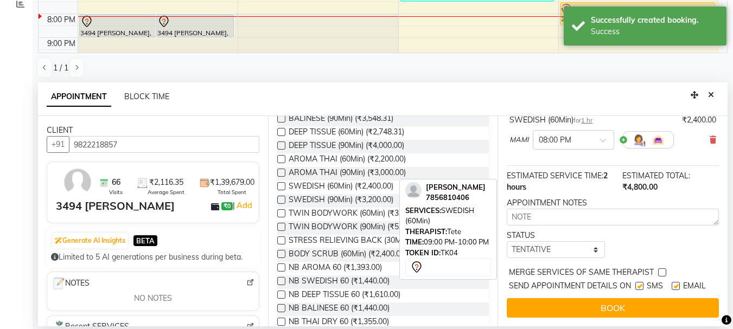
scroll to position [0, 0]
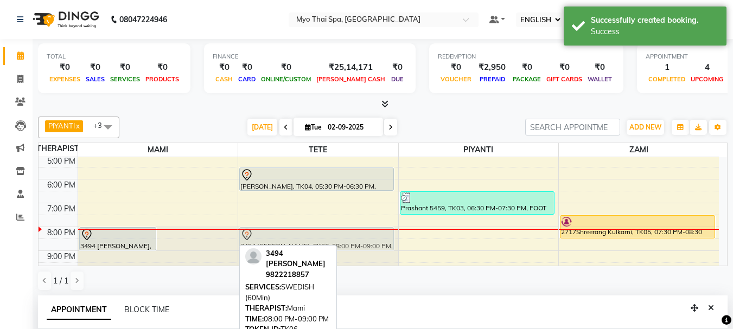
drag, startPoint x: 193, startPoint y: 235, endPoint x: 264, endPoint y: 238, distance: 71.7
click at [264, 238] on tr "3494 [PERSON_NAME], TK06, 08:00 PM-09:00 PM, SWEDISH (60Min) 3494 [PERSON_NAME]…" at bounding box center [379, 132] width 680 height 334
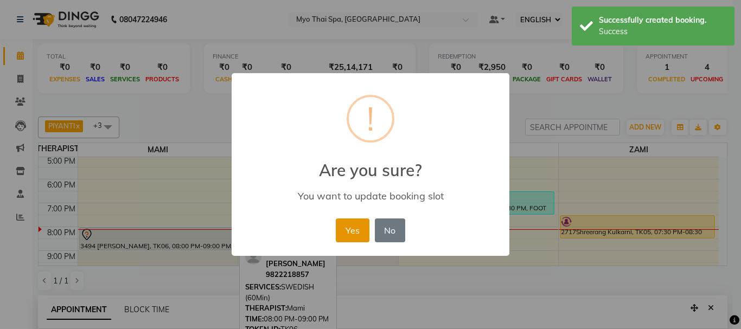
click at [357, 234] on button "Yes" at bounding box center [352, 231] width 33 height 24
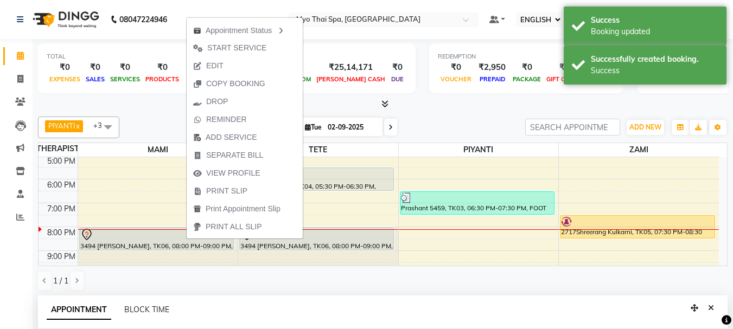
drag, startPoint x: 242, startPoint y: 48, endPoint x: 248, endPoint y: 52, distance: 6.8
click at [248, 52] on span "START SERVICE" at bounding box center [236, 47] width 59 height 11
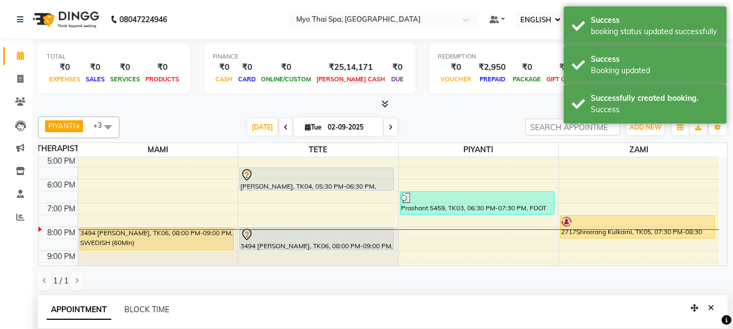
click at [255, 204] on div "9:00 AM 10:00 AM 11:00 AM 12:00 PM 1:00 PM 2:00 PM 3:00 PM 4:00 PM 5:00 PM 6:00…" at bounding box center [379, 132] width 680 height 334
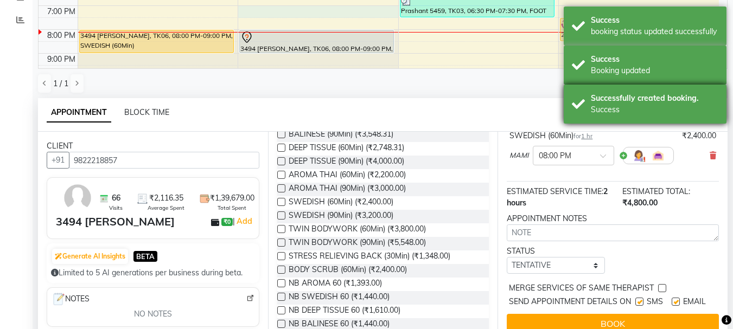
scroll to position [213, 0]
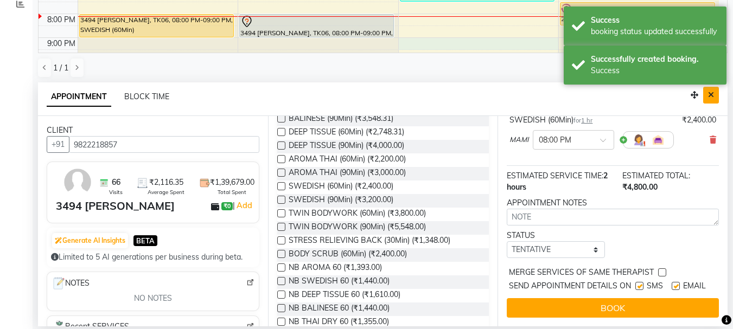
click at [716, 90] on button "Close" at bounding box center [711, 95] width 16 height 17
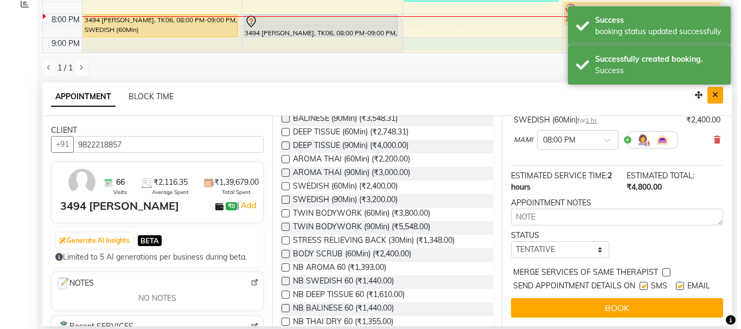
scroll to position [1, 0]
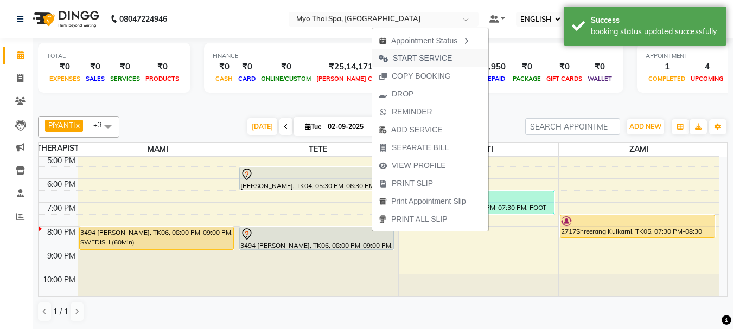
click at [414, 56] on span "START SERVICE" at bounding box center [422, 58] width 59 height 11
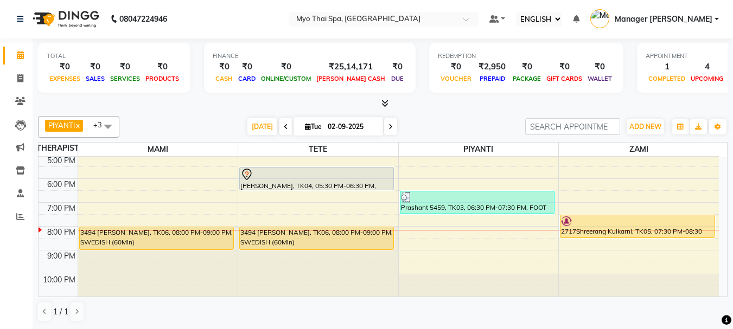
click at [663, 229] on div "2717Shreerang Kulkarni, TK05, 07:30 PM-08:30 PM, FOOT SPA Head/Back & Shoulder …" at bounding box center [637, 226] width 154 height 22
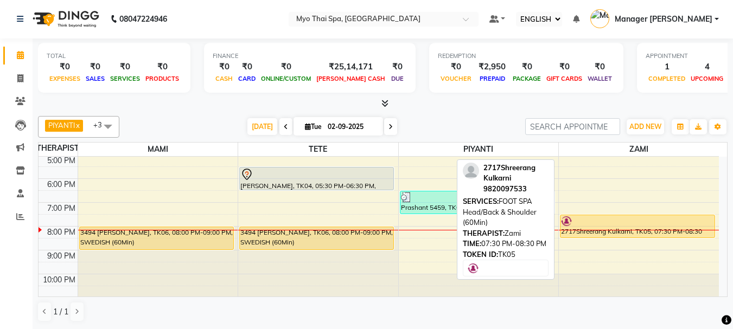
click at [613, 232] on div "2717Shreerang Kulkarni, TK05, 07:30 PM-08:30 PM, FOOT SPA Head/Back & Shoulder …" at bounding box center [637, 226] width 154 height 22
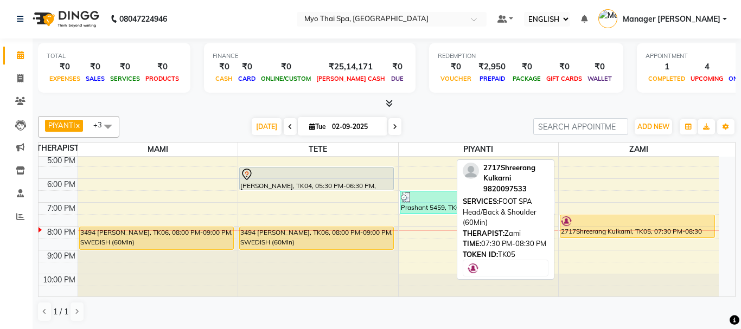
select select "1"
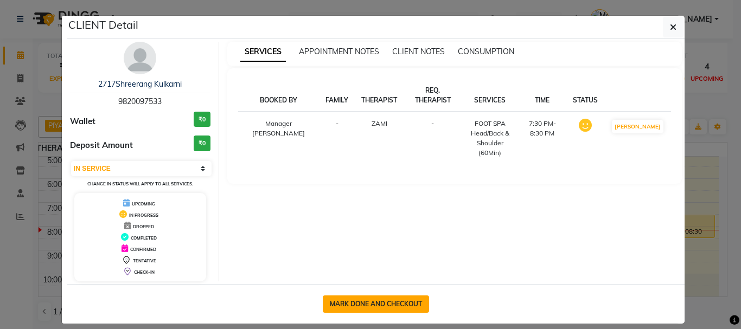
click at [362, 301] on button "MARK DONE AND CHECKOUT" at bounding box center [376, 304] width 106 height 17
select select "5086"
select select "service"
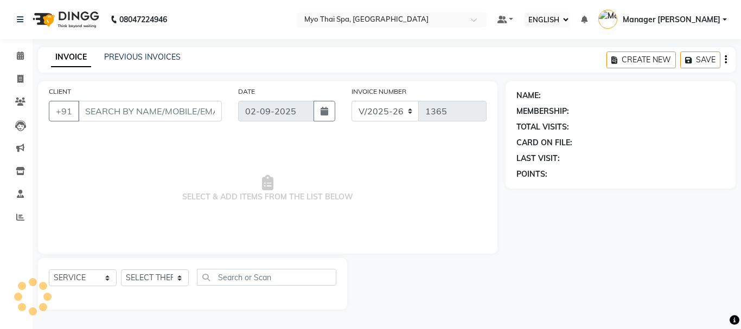
type input "9820097533"
select select "67002"
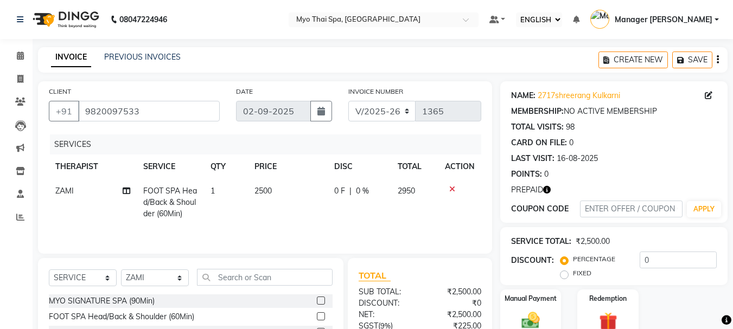
scroll to position [105, 0]
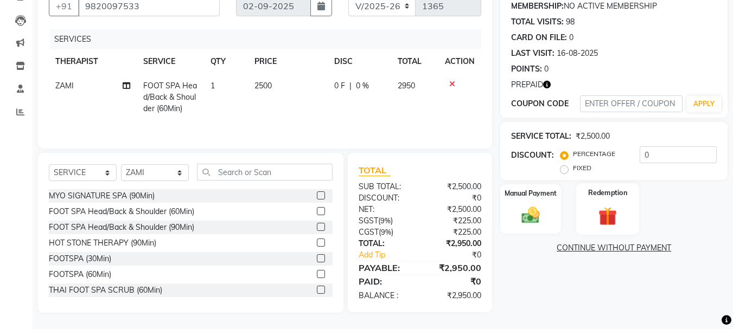
click at [615, 218] on img at bounding box center [607, 216] width 30 height 23
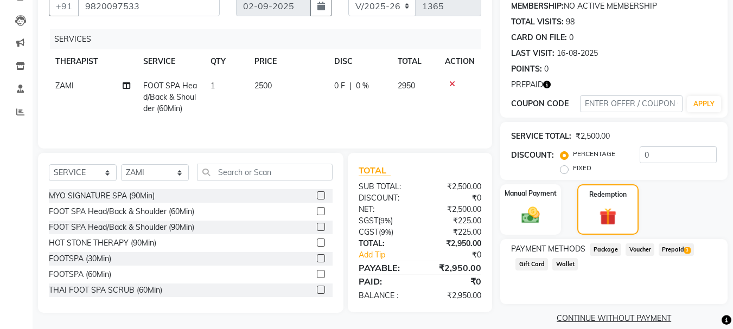
click at [668, 249] on span "Prepaid 3" at bounding box center [676, 250] width 35 height 12
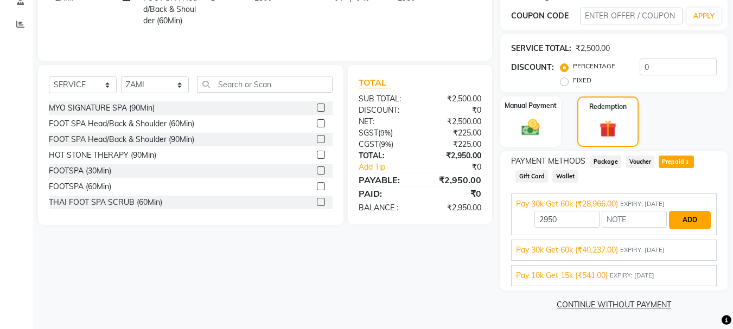
click at [687, 225] on button "ADD" at bounding box center [690, 220] width 42 height 18
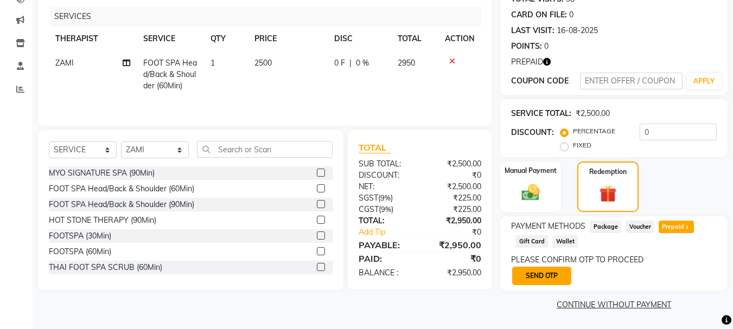
click at [540, 273] on button "SEND OTP" at bounding box center [541, 276] width 59 height 18
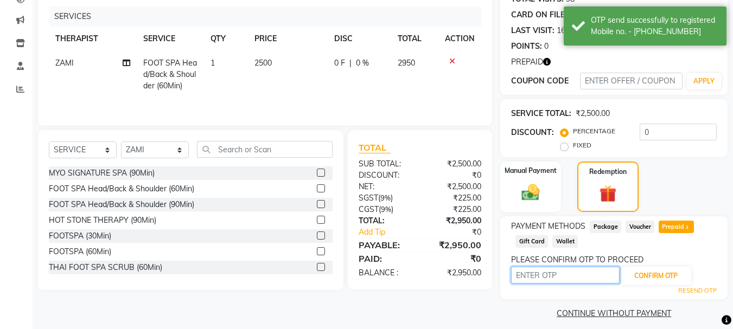
click at [540, 273] on input "text" at bounding box center [565, 275] width 109 height 17
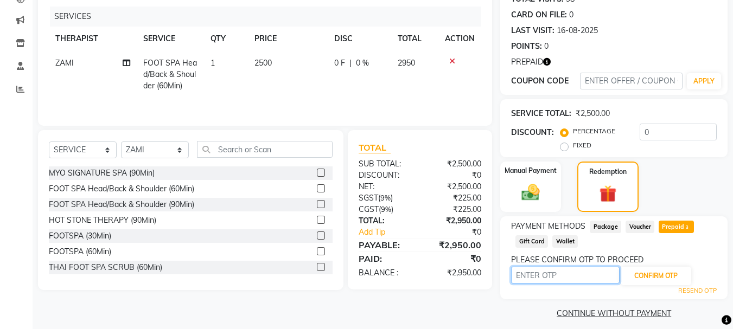
click at [542, 276] on input "text" at bounding box center [565, 275] width 109 height 17
type input "5317"
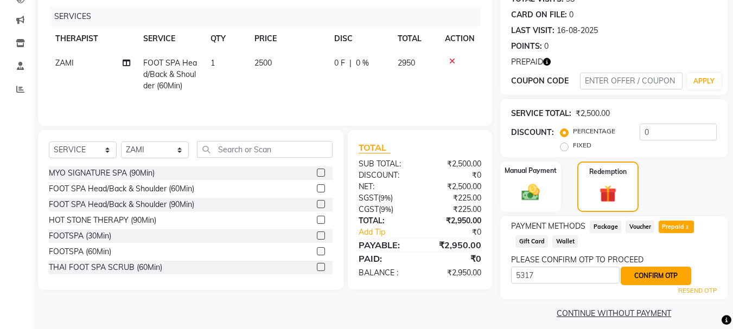
drag, startPoint x: 643, startPoint y: 275, endPoint x: 674, endPoint y: 272, distance: 31.0
click at [648, 276] on button "CONFIRM OTP" at bounding box center [656, 276] width 71 height 18
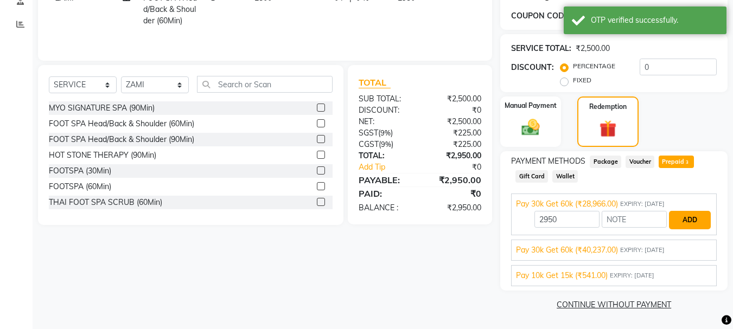
click at [688, 221] on button "ADD" at bounding box center [690, 220] width 42 height 18
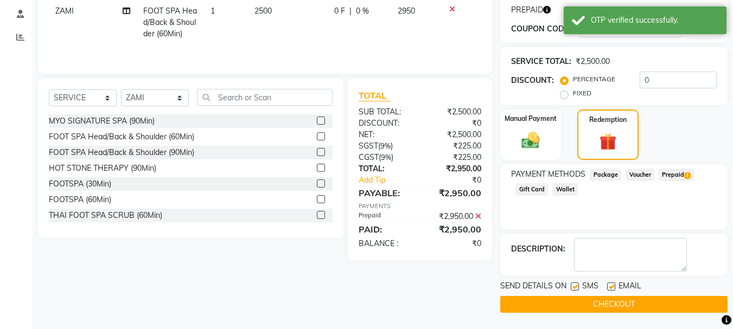
click at [630, 301] on button "CHECKOUT" at bounding box center [613, 304] width 227 height 17
